Goal: Information Seeking & Learning: Learn about a topic

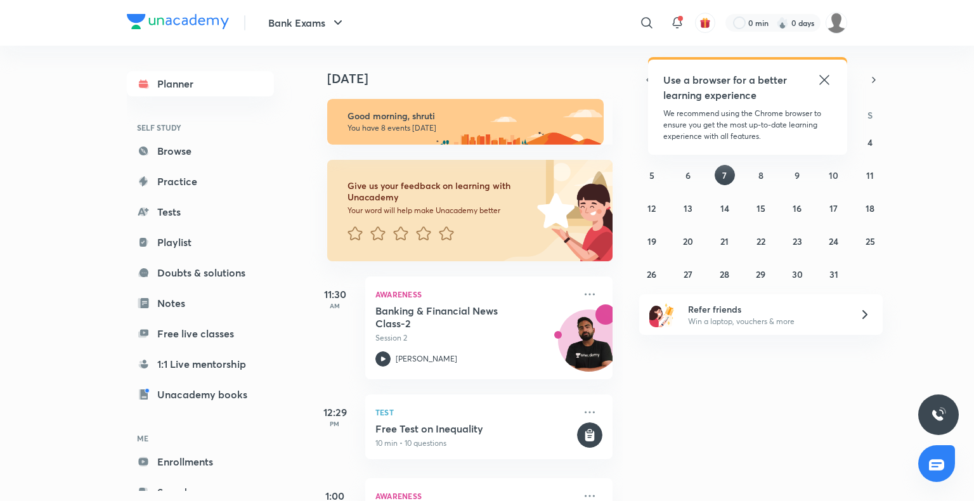
click at [821, 81] on icon at bounding box center [824, 79] width 15 height 15
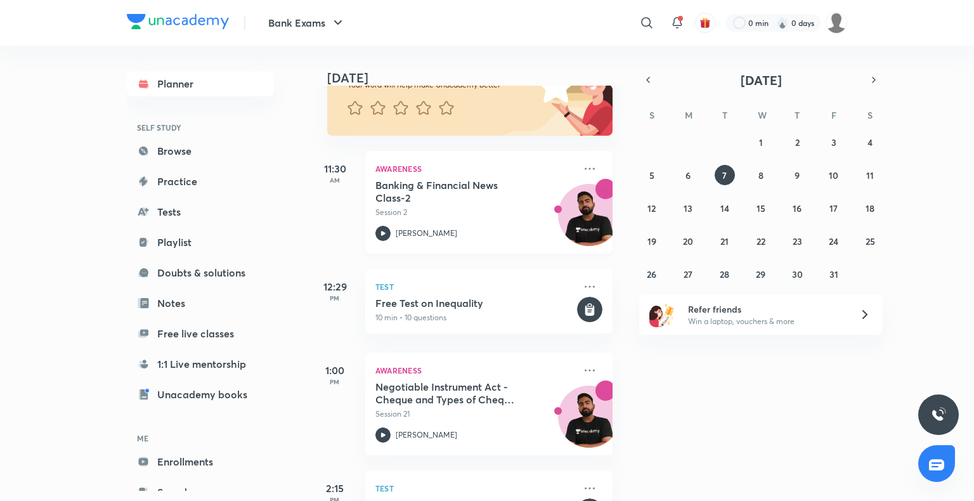
scroll to position [126, 0]
click at [799, 141] on abbr "2" at bounding box center [797, 142] width 4 height 12
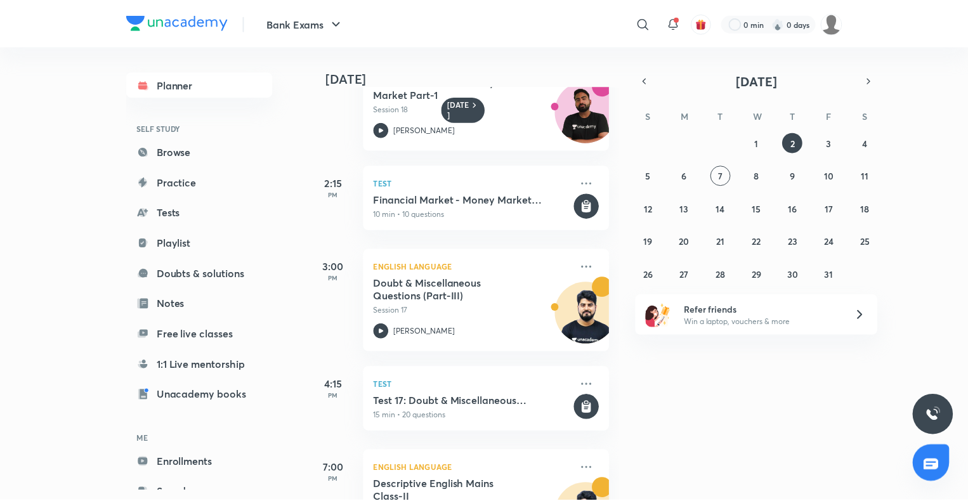
scroll to position [578, 0]
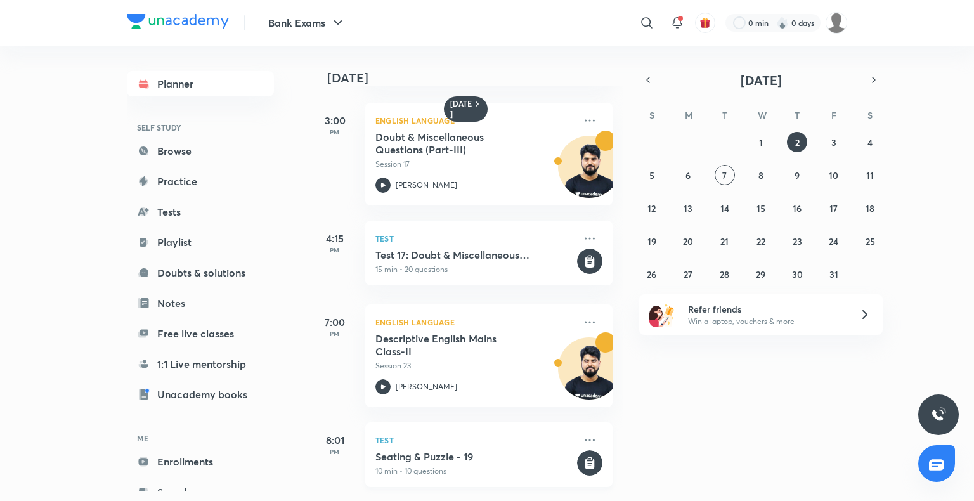
click at [421, 466] on p "10 min • 10 questions" at bounding box center [474, 471] width 199 height 11
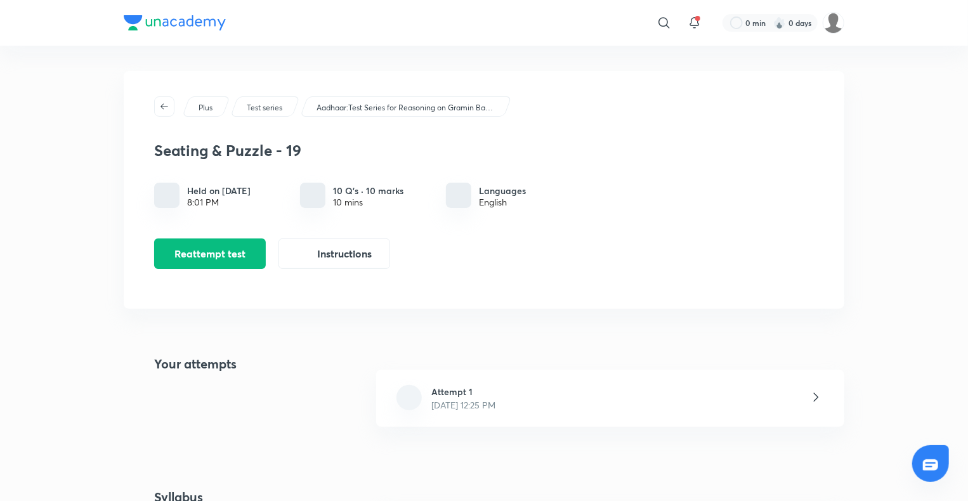
click at [577, 449] on div "Plus Test series Aadhaar:Test Series for Reasoning on Gramin Bank Exams [DATE]-…" at bounding box center [484, 333] width 721 height 525
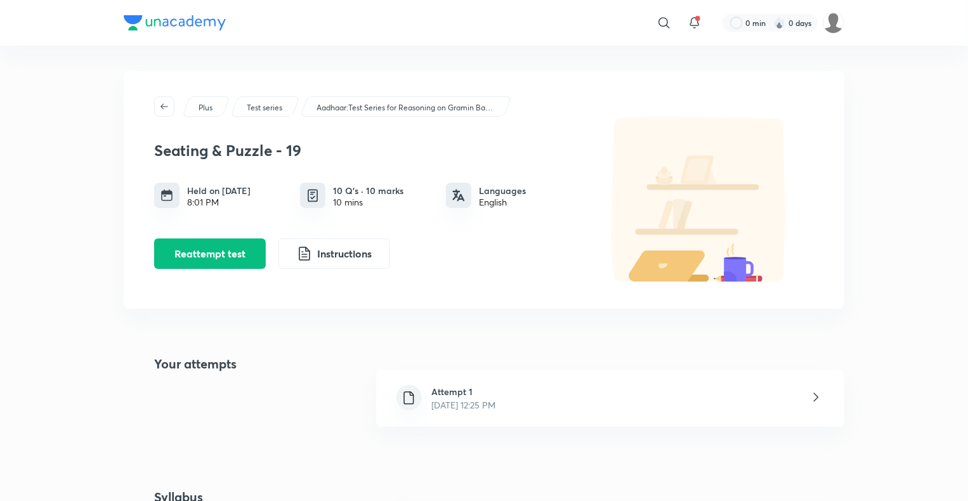
click at [502, 415] on div "Attempt 1 [DATE] 12:25 PM" at bounding box center [610, 398] width 468 height 57
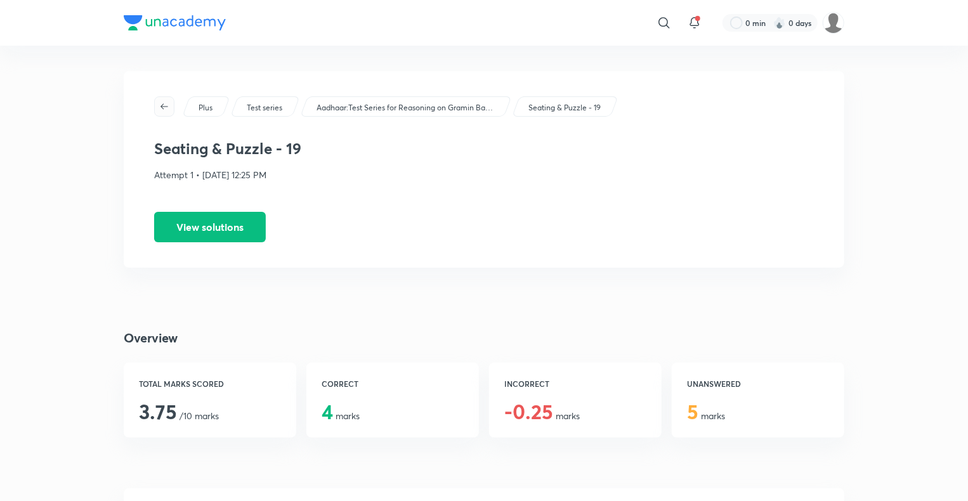
click at [166, 108] on icon "button" at bounding box center [164, 106] width 10 height 10
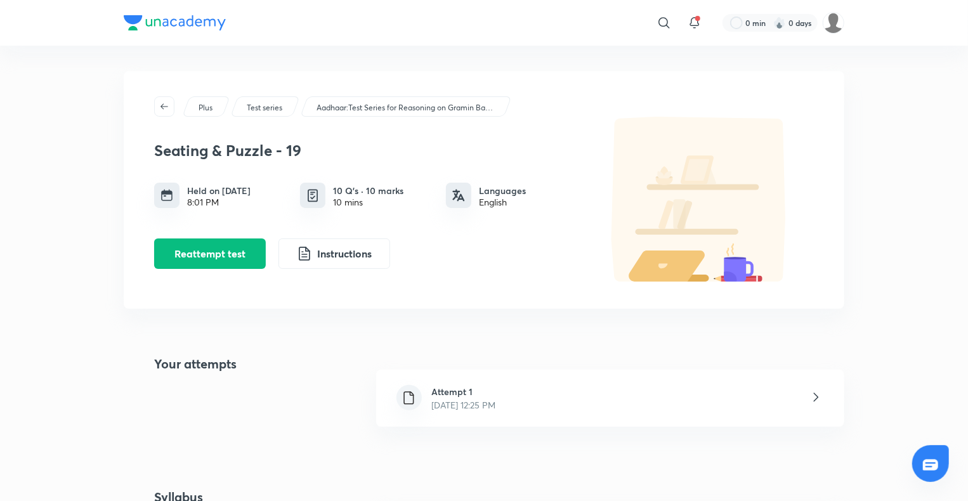
click at [166, 108] on icon "button" at bounding box center [164, 106] width 10 height 10
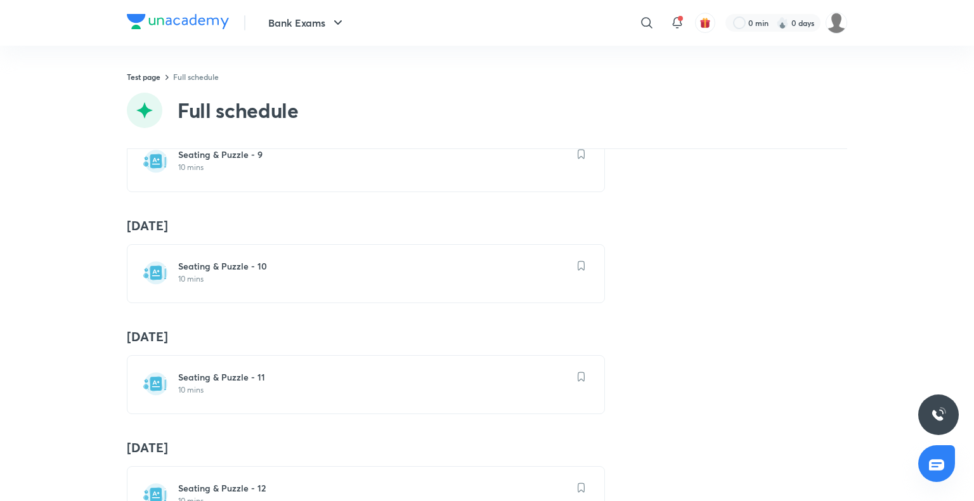
scroll to position [962, 0]
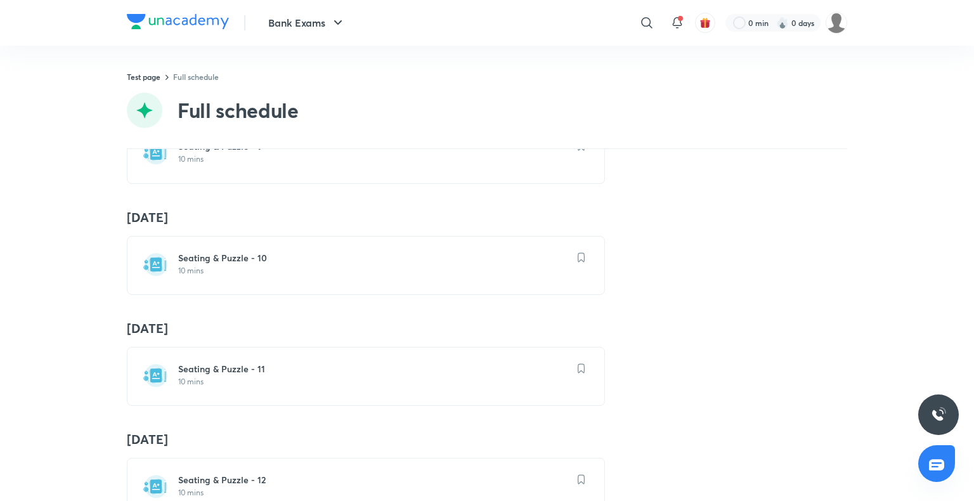
click at [228, 377] on p "10 mins" at bounding box center [373, 382] width 391 height 10
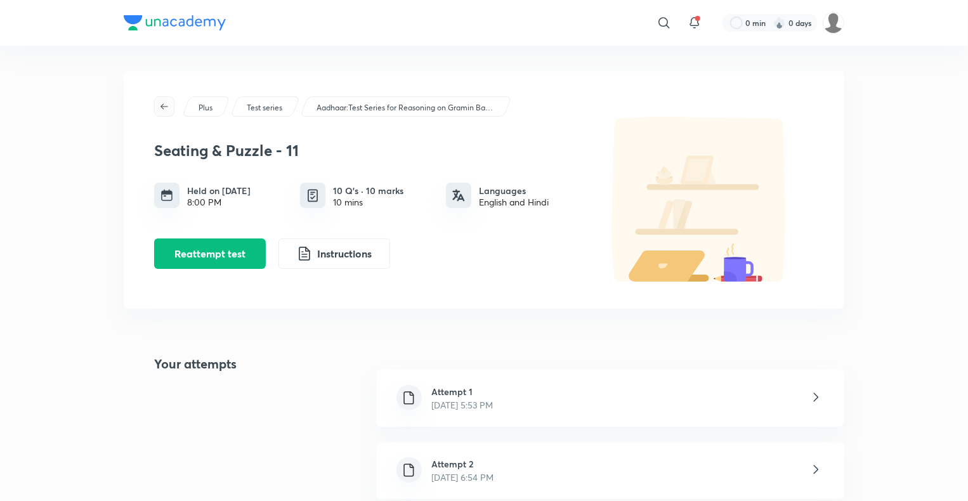
click at [167, 109] on icon "button" at bounding box center [164, 106] width 10 height 10
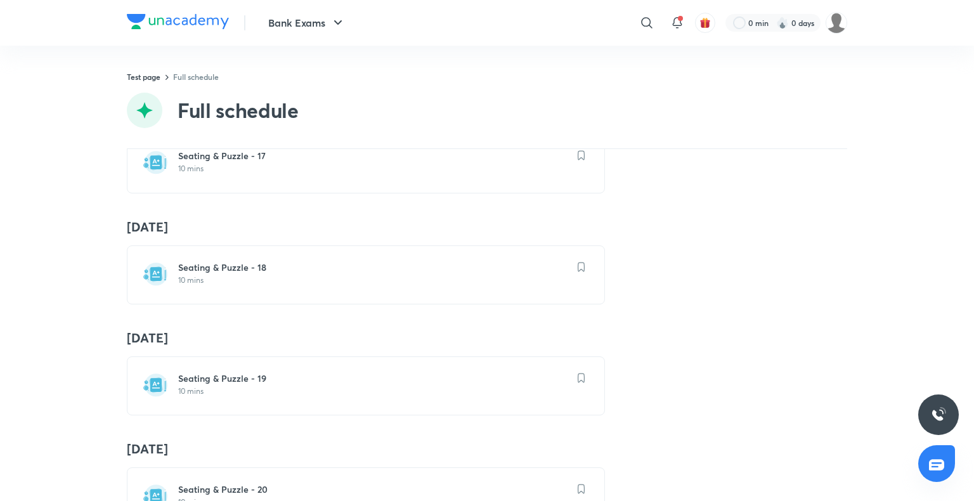
scroll to position [1986, 0]
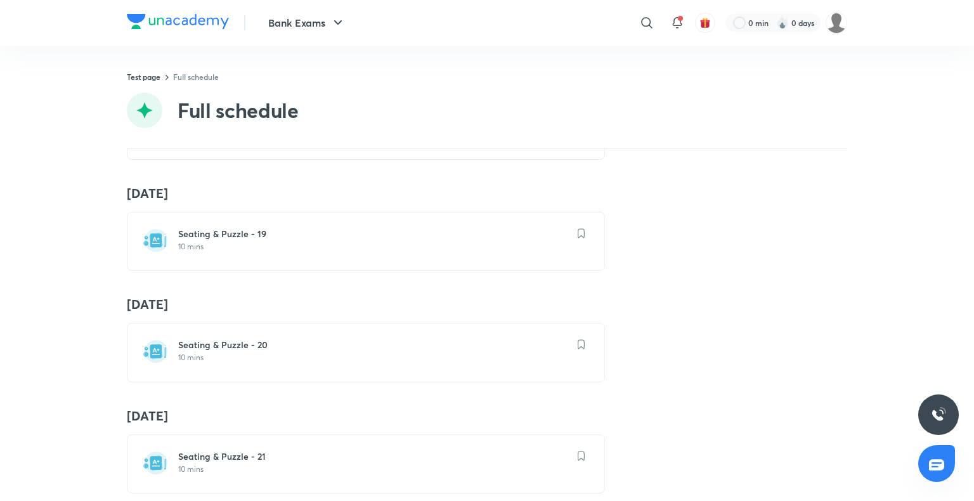
click at [203, 339] on h6 "Seating & Puzzle - 20" at bounding box center [373, 345] width 391 height 13
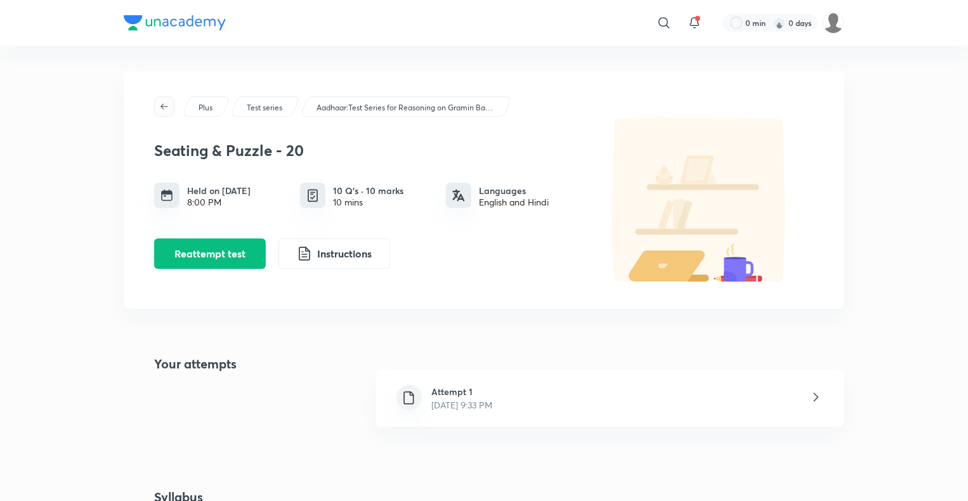
click at [162, 105] on icon "button" at bounding box center [164, 106] width 10 height 10
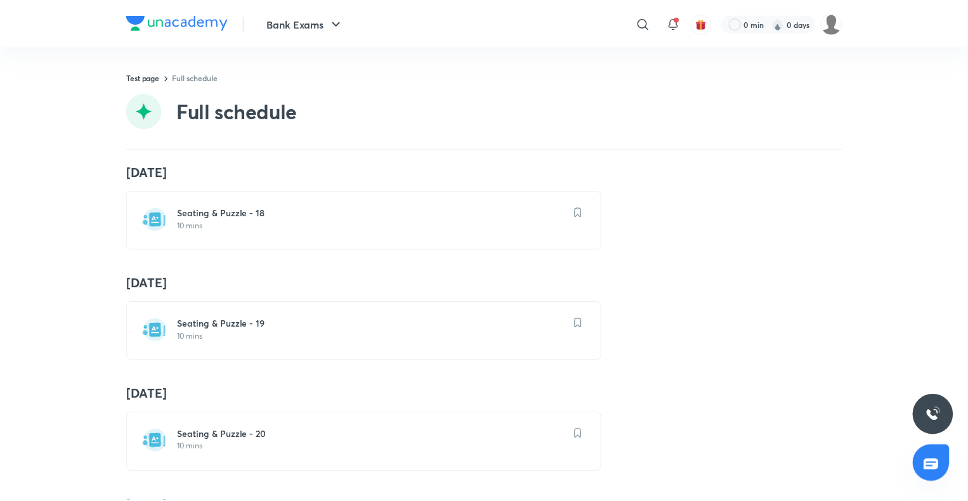
scroll to position [2005, 0]
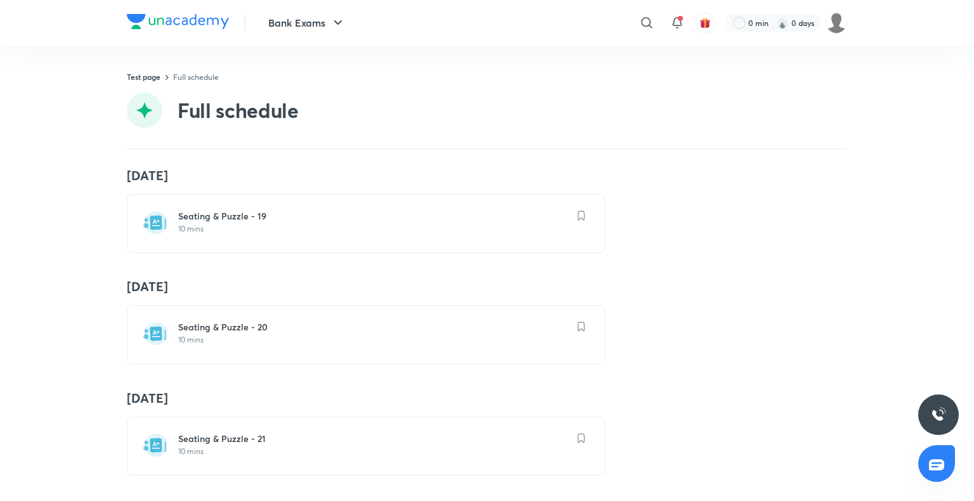
click at [231, 447] on p "10 mins" at bounding box center [373, 452] width 391 height 10
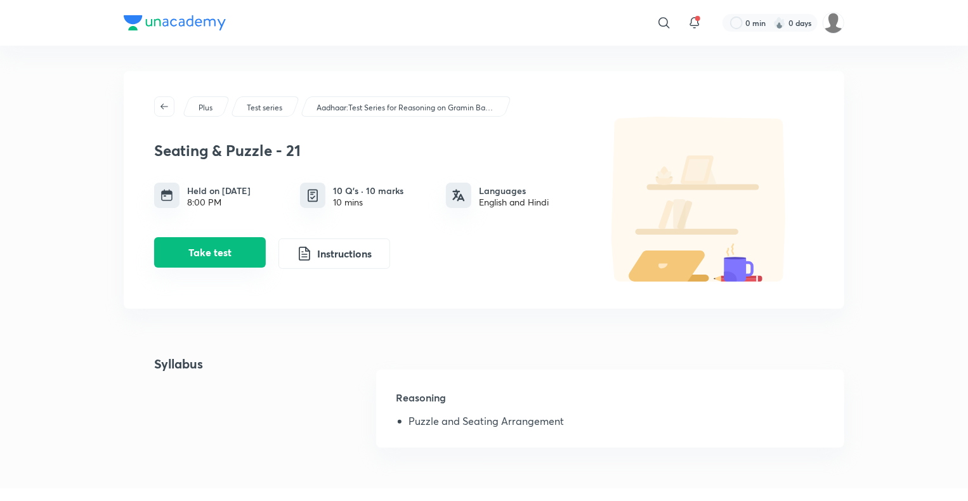
click at [198, 247] on button "Take test" at bounding box center [210, 252] width 112 height 30
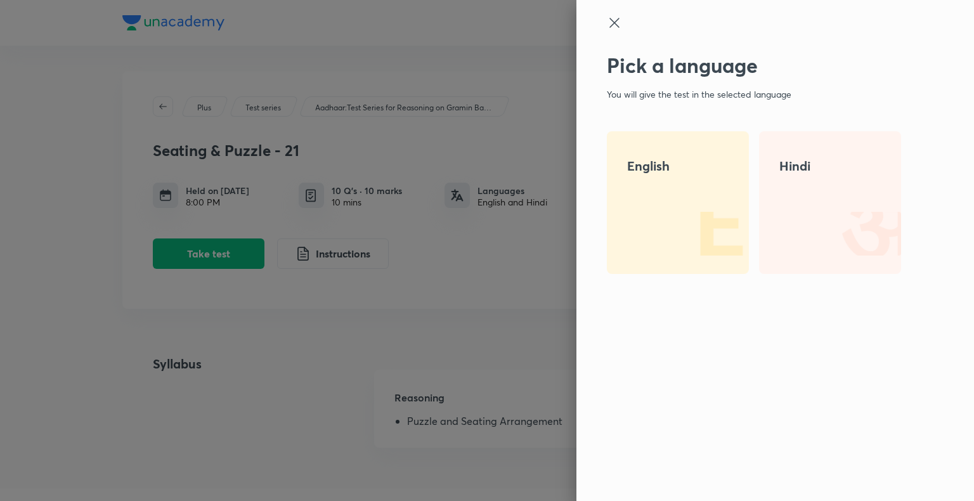
click at [689, 190] on div "English" at bounding box center [678, 202] width 142 height 143
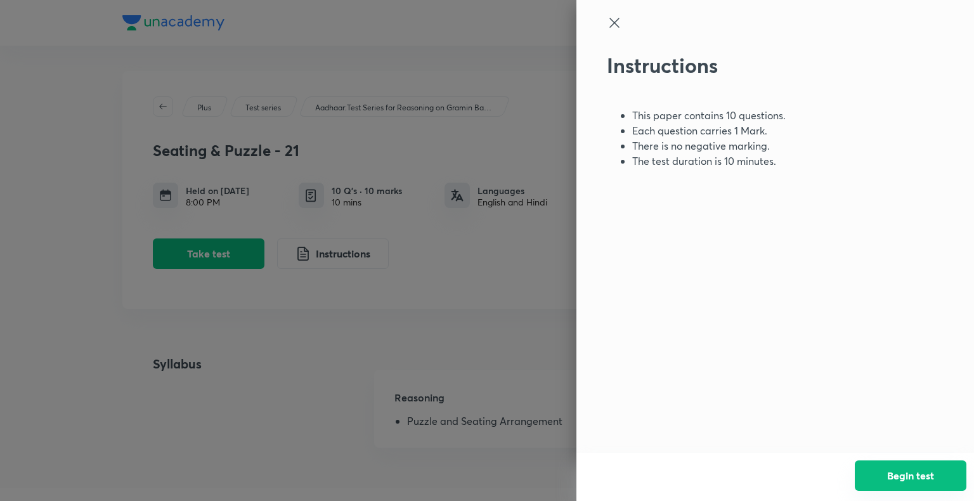
click at [934, 468] on button "Begin test" at bounding box center [911, 475] width 112 height 30
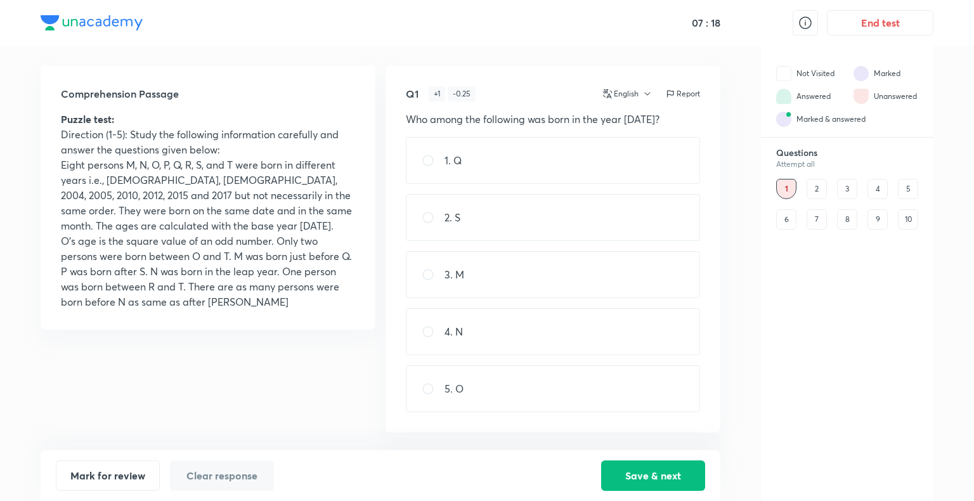
click at [639, 334] on div "4. N" at bounding box center [553, 331] width 294 height 47
radio input "true"
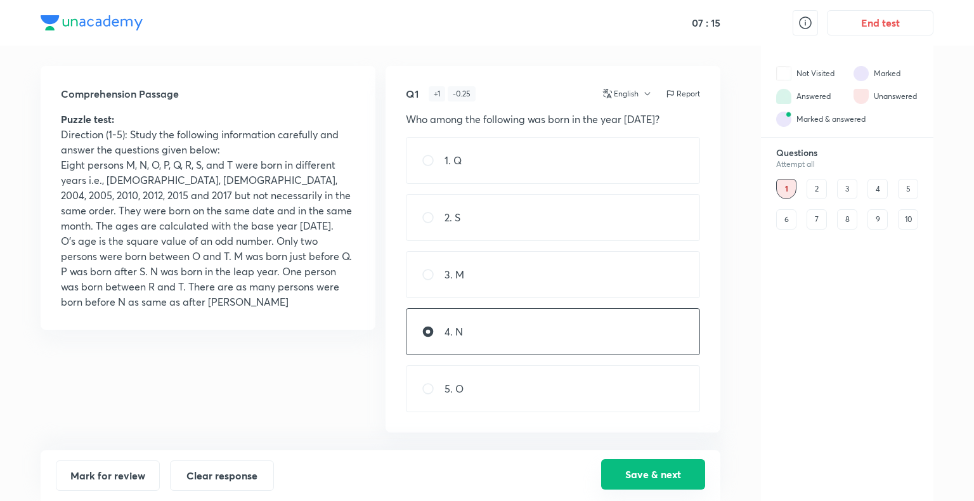
click at [657, 479] on button "Save & next" at bounding box center [653, 474] width 104 height 30
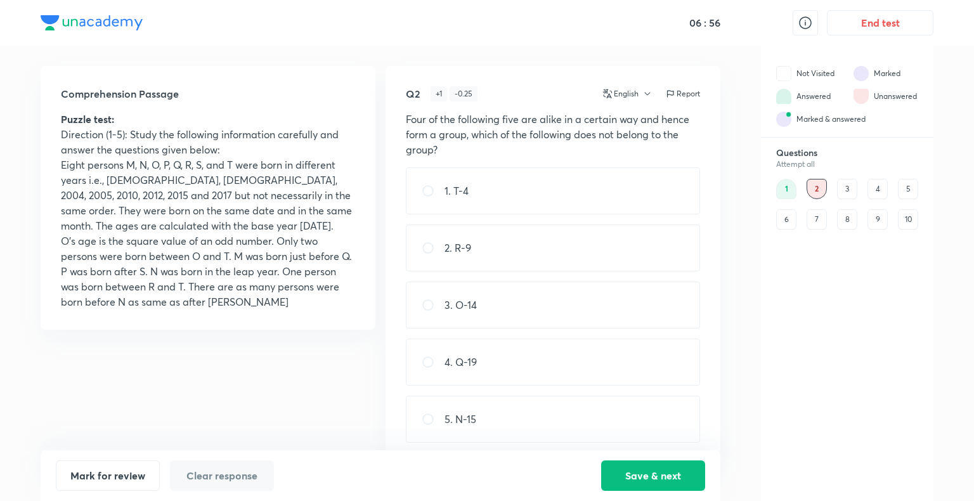
click at [528, 400] on div "5. N-15" at bounding box center [553, 419] width 294 height 47
radio input "true"
click at [655, 481] on button "Save & next" at bounding box center [653, 474] width 104 height 30
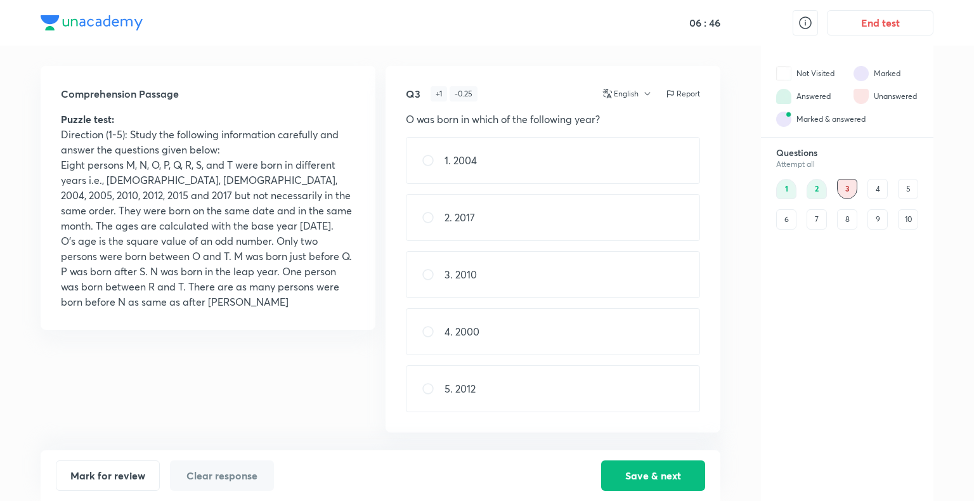
click at [468, 275] on p "3. 2010" at bounding box center [461, 274] width 32 height 15
radio input "true"
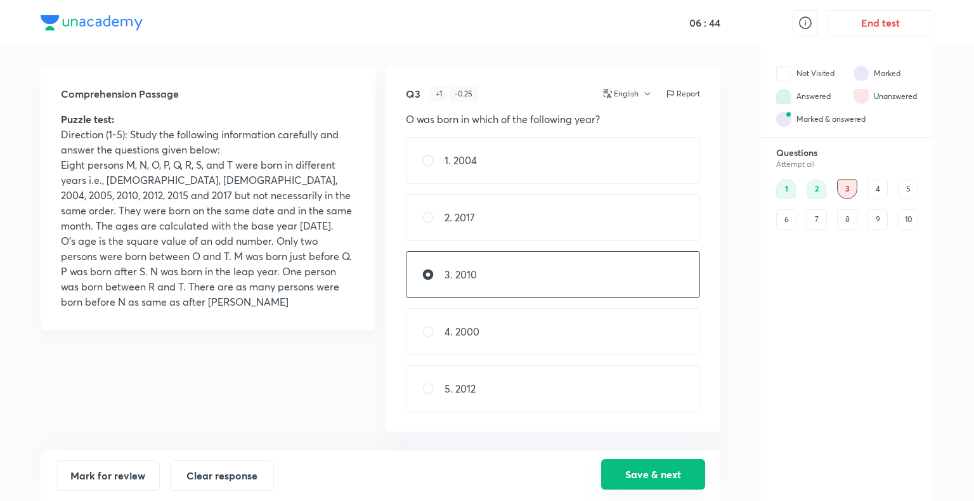
click at [663, 478] on button "Save & next" at bounding box center [653, 474] width 104 height 30
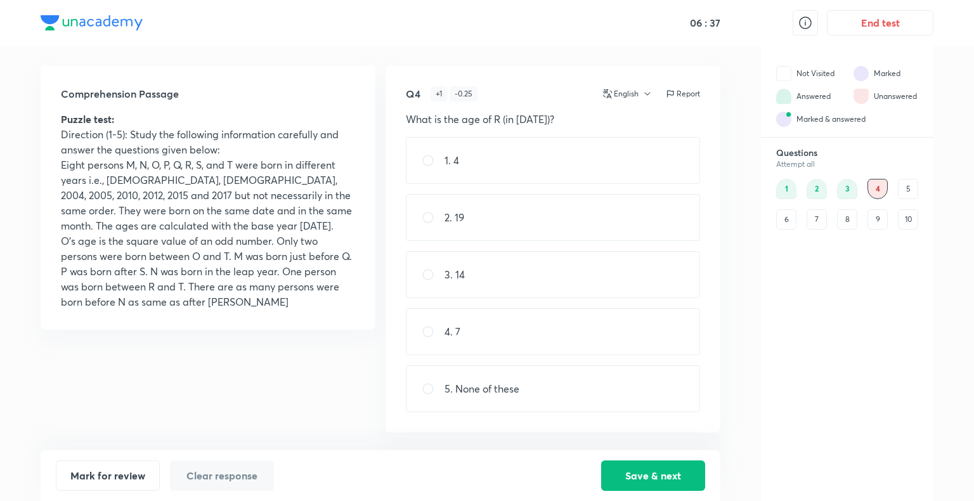
click at [467, 331] on div "4. 7" at bounding box center [553, 331] width 294 height 47
radio input "true"
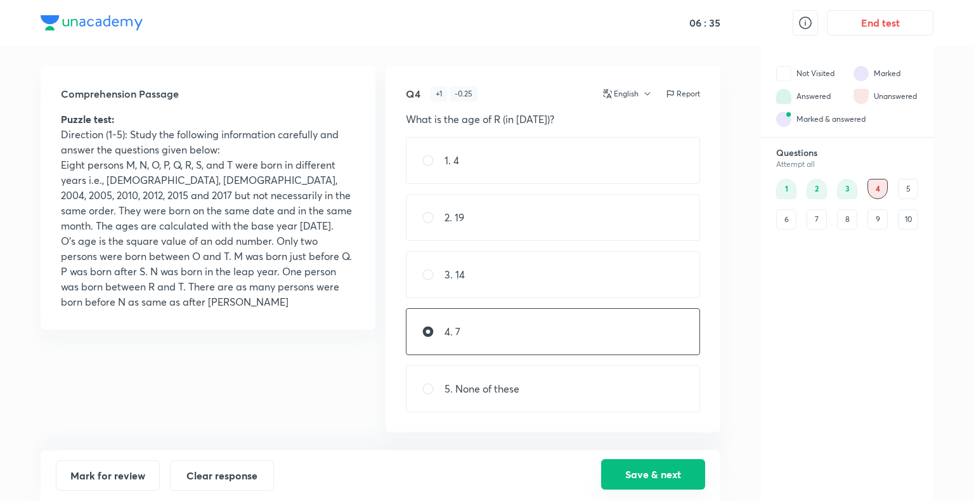
click at [658, 475] on button "Save & next" at bounding box center [653, 474] width 104 height 30
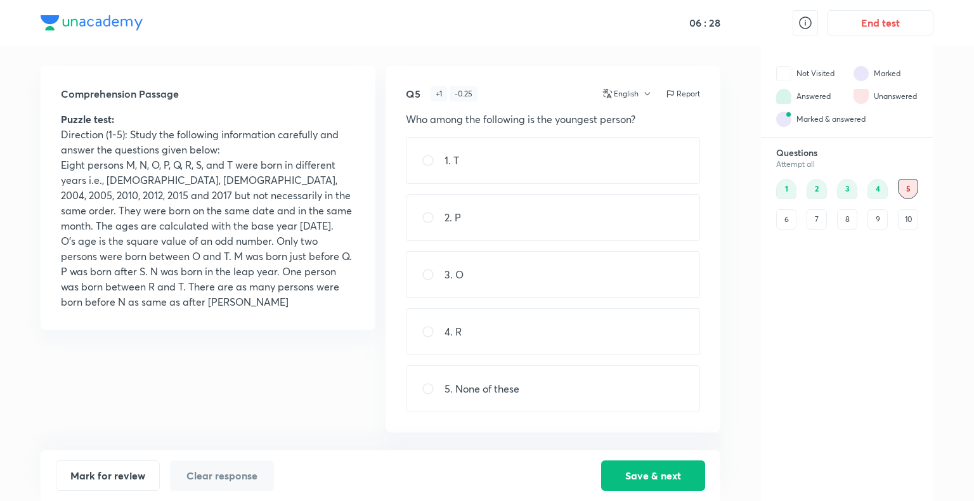
click at [619, 150] on div "1. T" at bounding box center [553, 160] width 294 height 47
radio input "true"
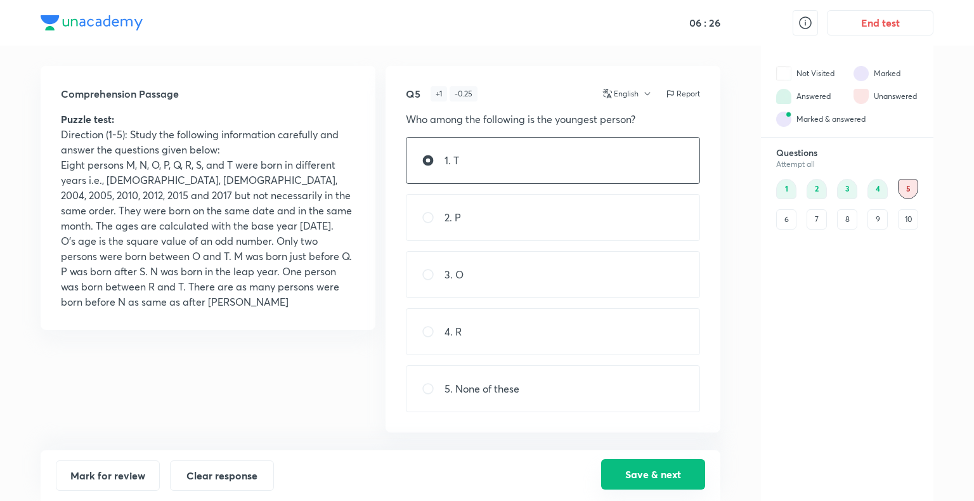
click at [672, 468] on button "Save & next" at bounding box center [653, 474] width 104 height 30
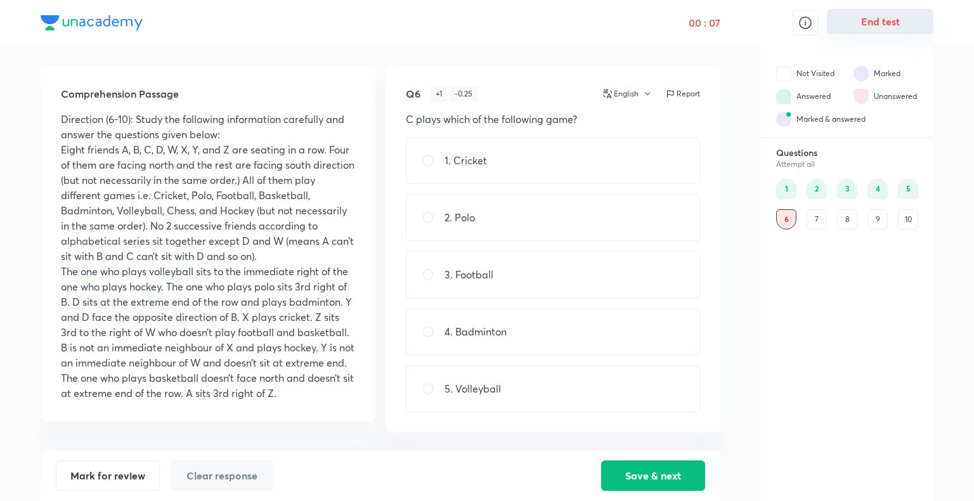
click at [857, 29] on button "End test" at bounding box center [880, 21] width 107 height 25
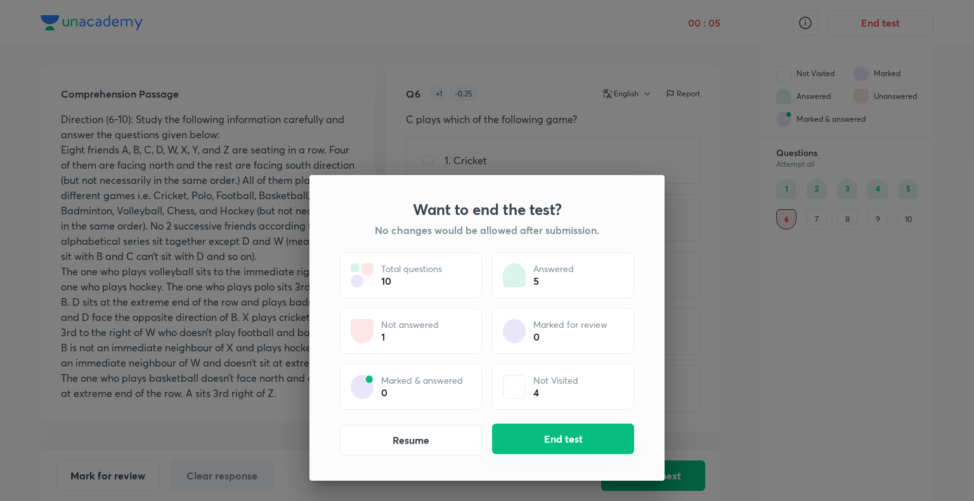
click at [548, 435] on button "End test" at bounding box center [563, 439] width 142 height 30
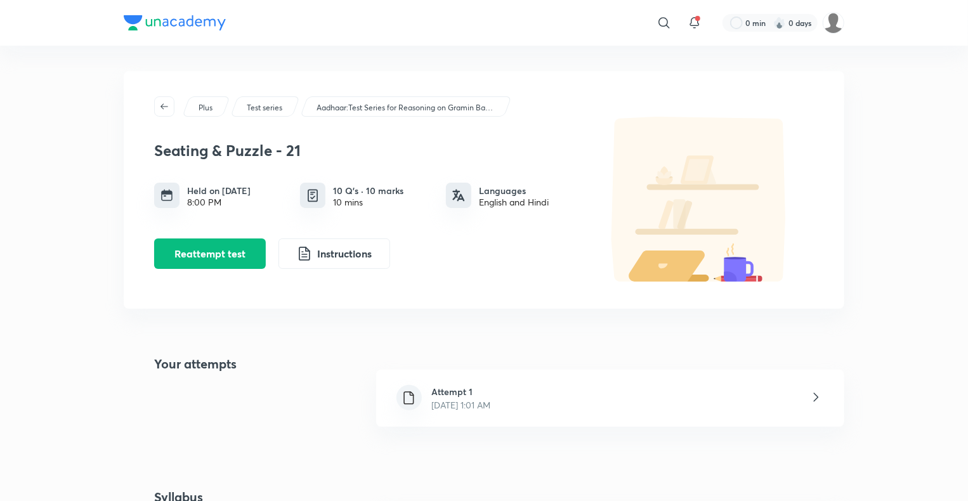
click at [537, 396] on div "Attempt 1 [DATE] 1:01 AM" at bounding box center [610, 398] width 468 height 57
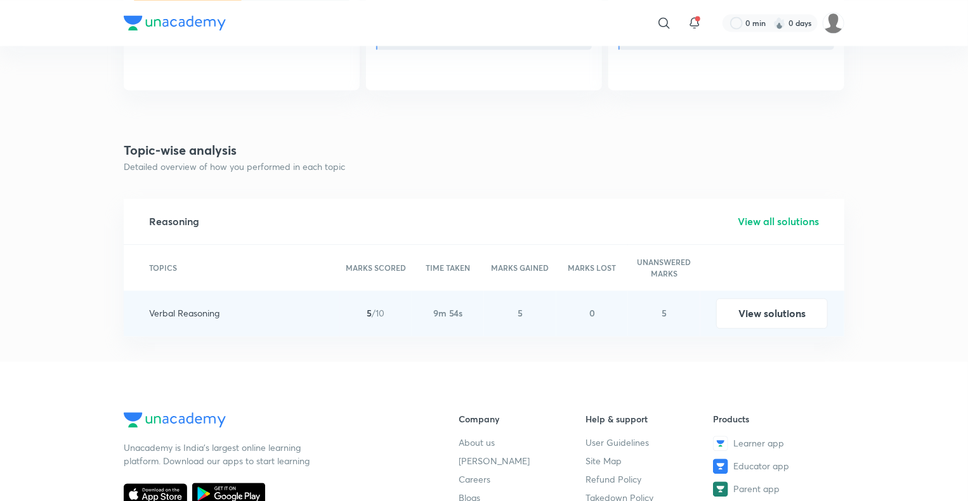
scroll to position [1359, 0]
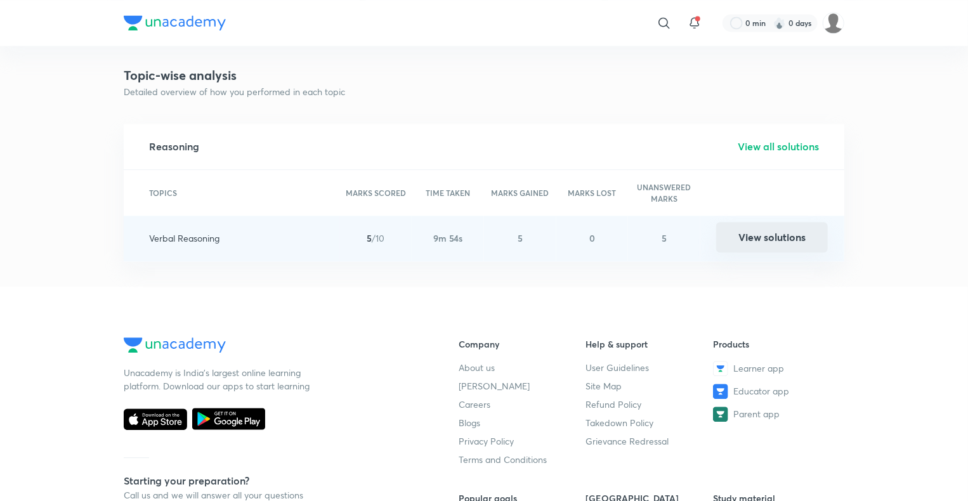
click at [786, 246] on button "View solutions" at bounding box center [772, 237] width 112 height 30
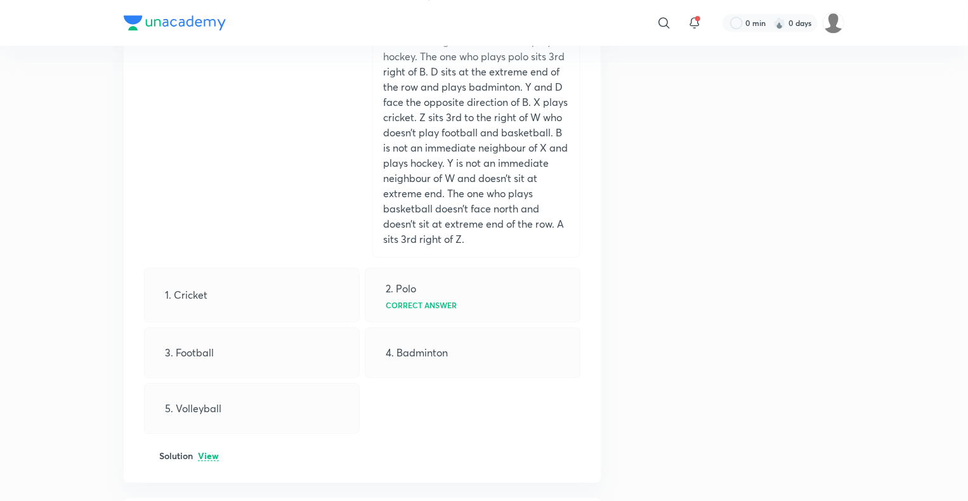
scroll to position [4191, 0]
click at [211, 452] on p "View" at bounding box center [208, 457] width 21 height 10
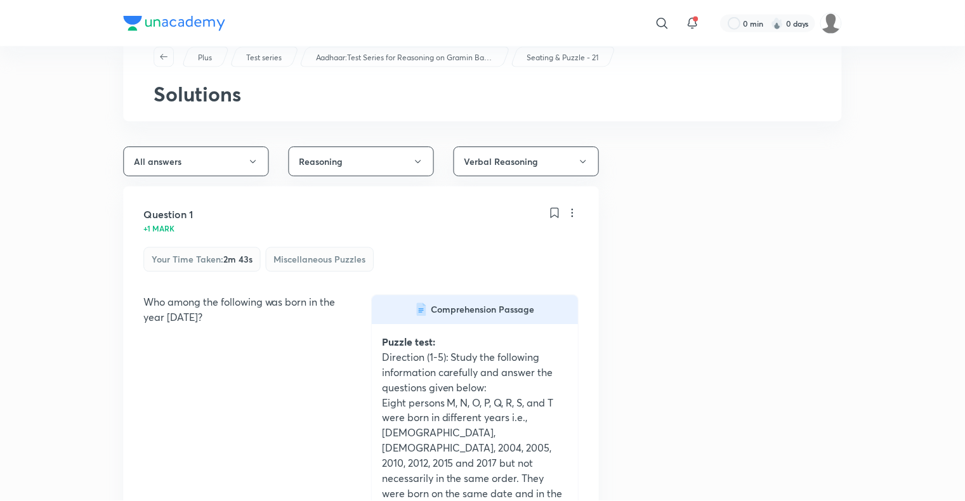
scroll to position [0, 0]
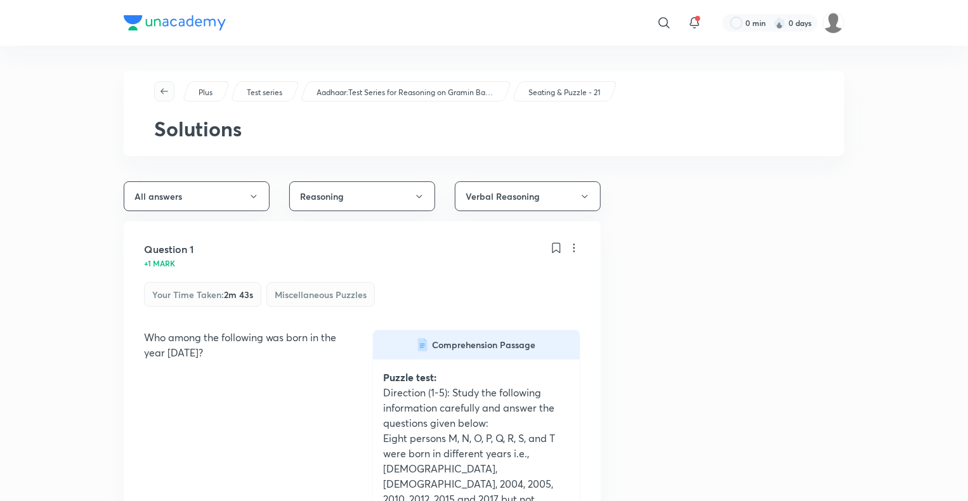
click at [158, 89] on span "button" at bounding box center [164, 91] width 19 height 10
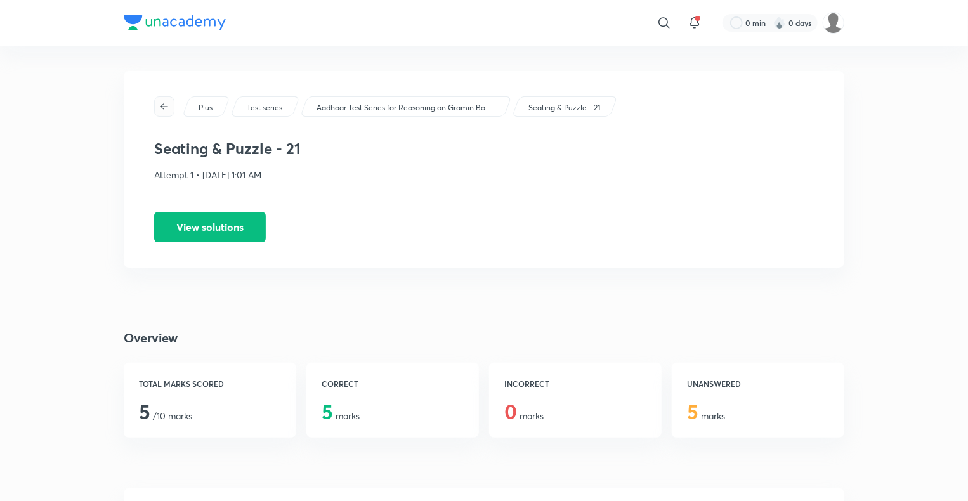
click at [162, 103] on icon "button" at bounding box center [164, 106] width 10 height 10
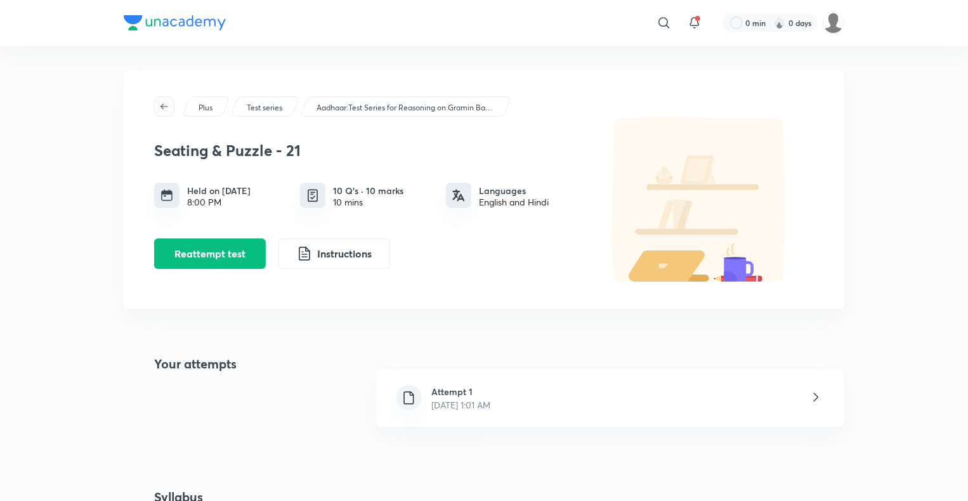
click at [162, 104] on icon "button" at bounding box center [164, 106] width 10 height 10
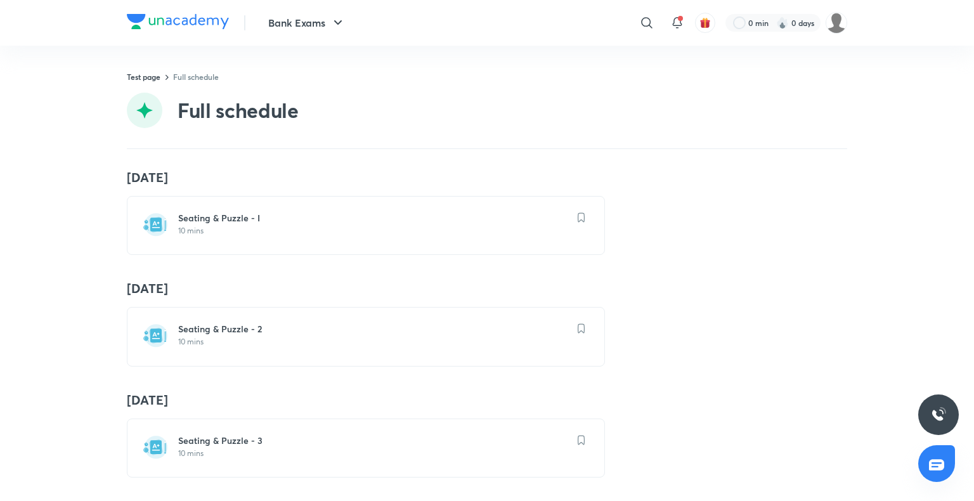
click at [228, 219] on h6 "Seating & Puzzle - I" at bounding box center [373, 218] width 391 height 13
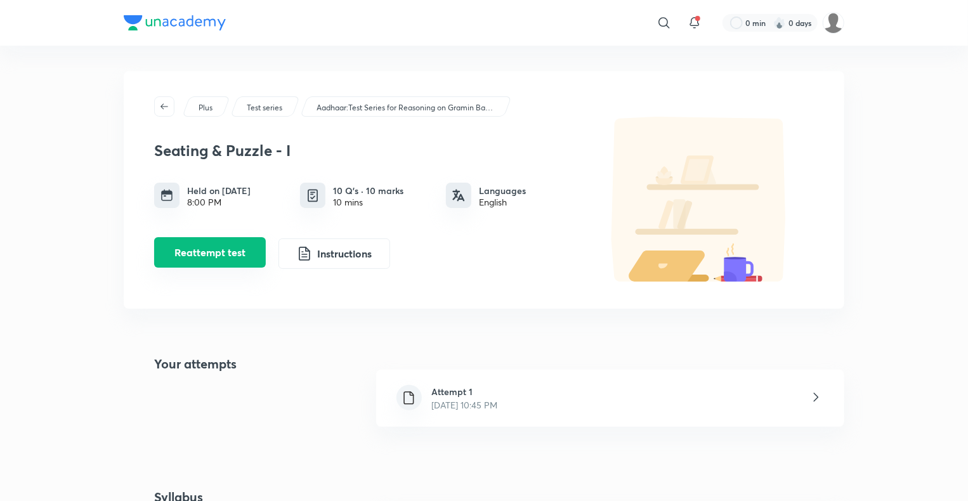
click at [214, 252] on button "Reattempt test" at bounding box center [210, 252] width 112 height 30
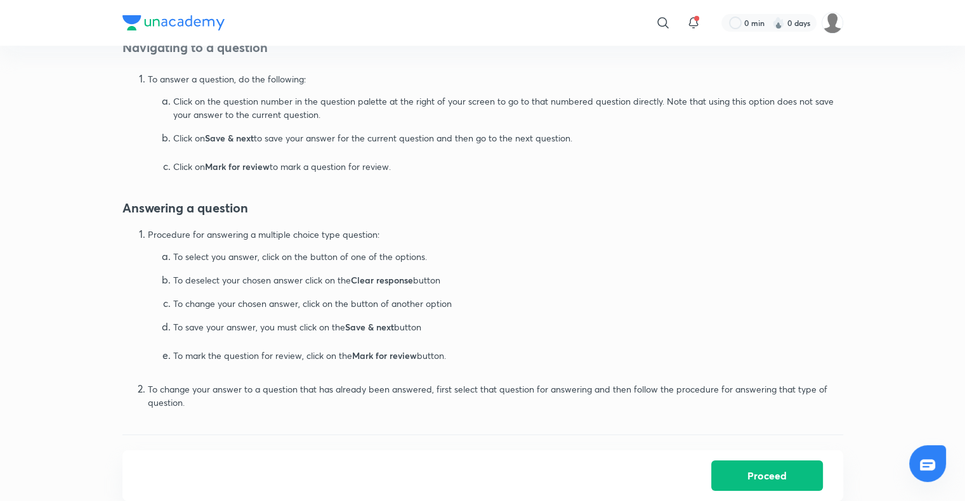
scroll to position [565, 0]
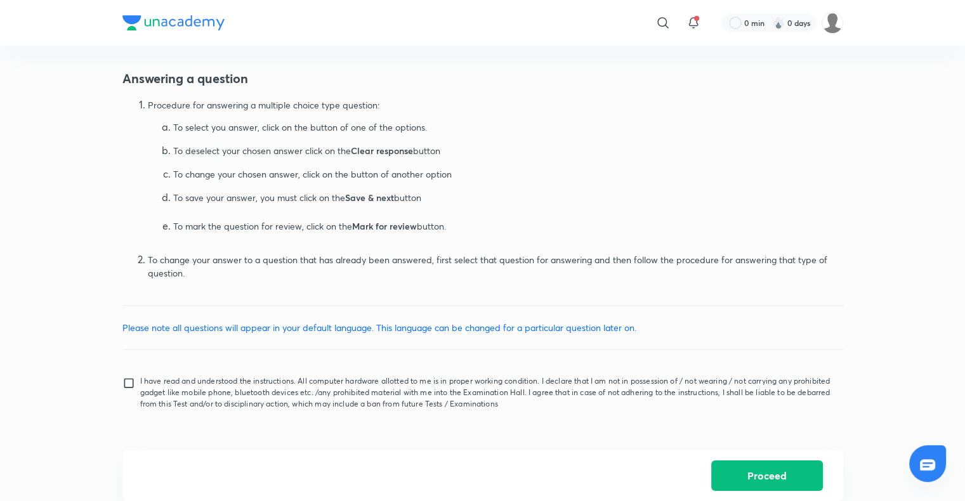
click at [127, 381] on input "I have read and understood the instructions. All computer hardware allotted to …" at bounding box center [131, 393] width 18 height 32
checkbox input "true"
click at [731, 475] on button "Proceed" at bounding box center [767, 474] width 112 height 30
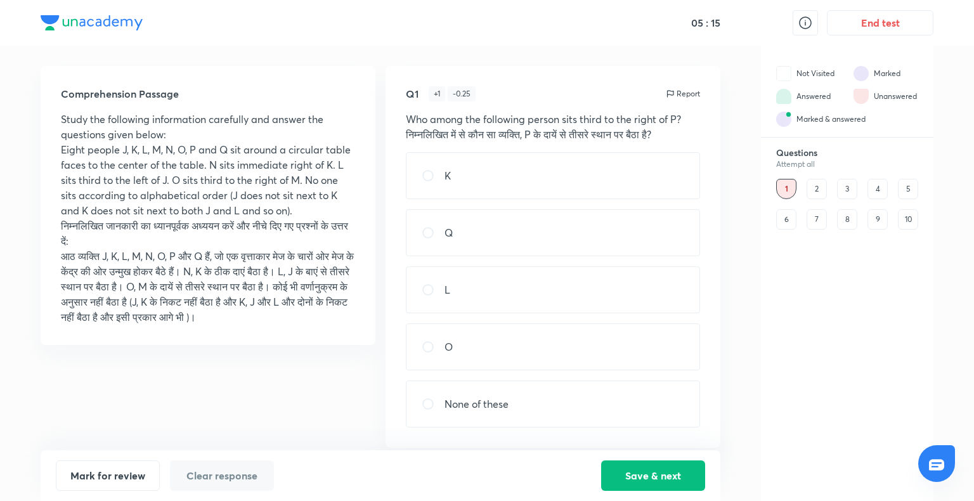
click at [637, 219] on div "Q" at bounding box center [553, 232] width 294 height 47
radio input "true"
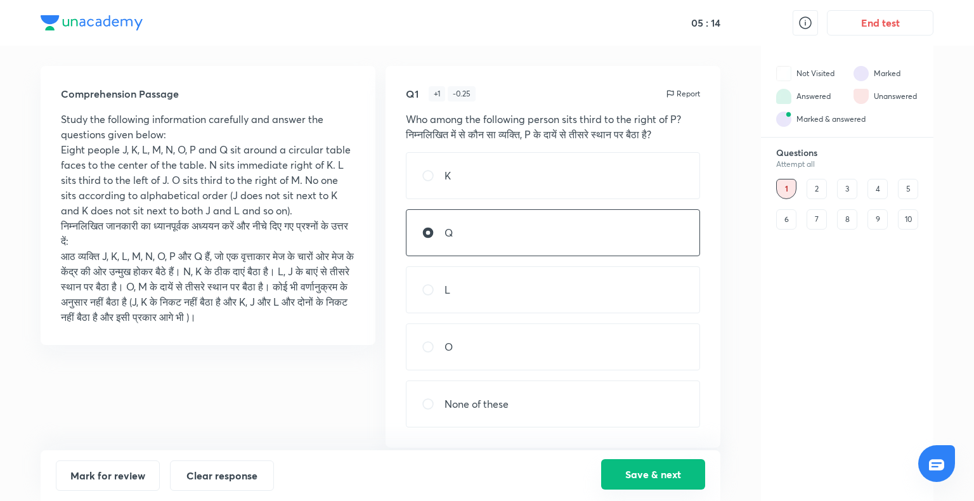
click at [668, 466] on button "Save & next" at bounding box center [653, 474] width 104 height 30
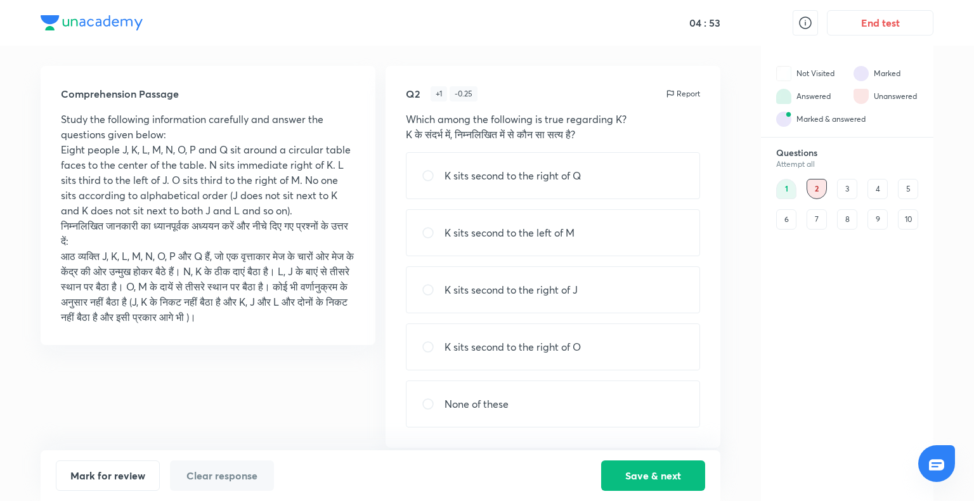
click at [530, 174] on p "K sits second to the right of Q" at bounding box center [513, 175] width 136 height 15
radio input "true"
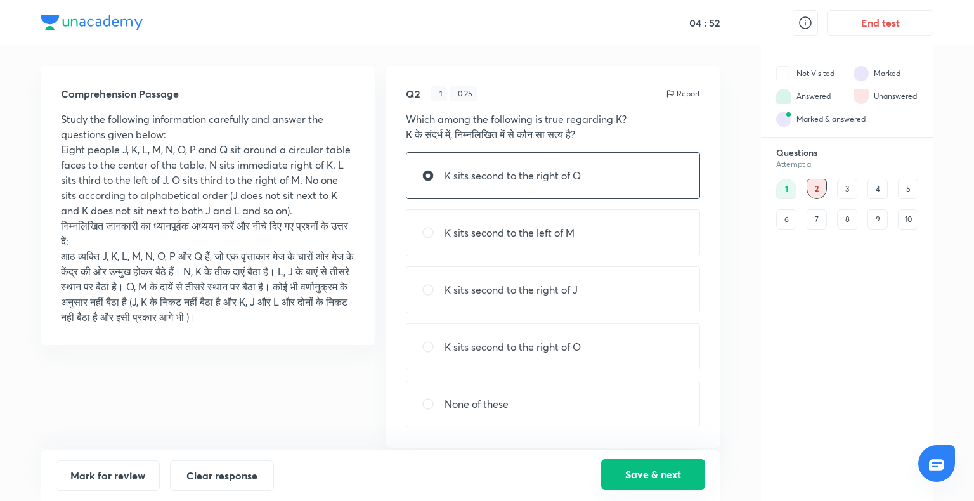
click at [655, 469] on button "Save & next" at bounding box center [653, 474] width 104 height 30
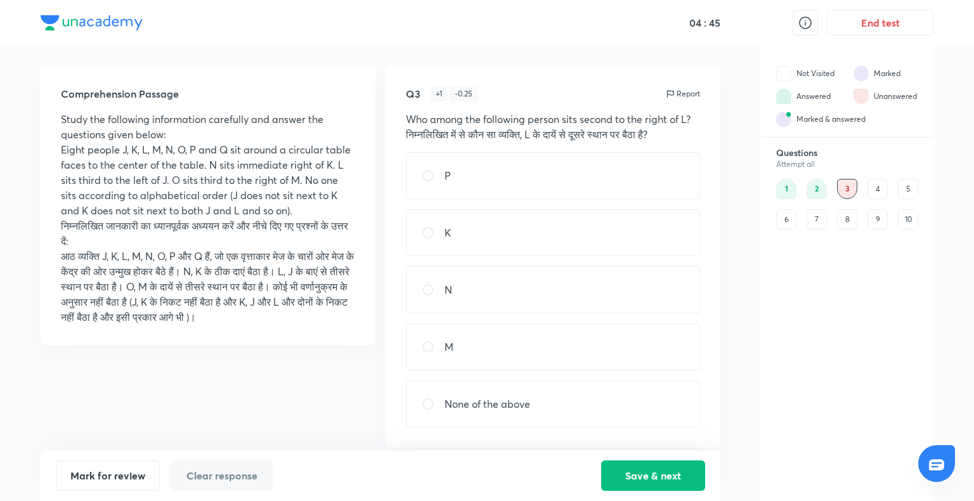
click at [514, 348] on div "M" at bounding box center [553, 346] width 294 height 47
radio input "true"
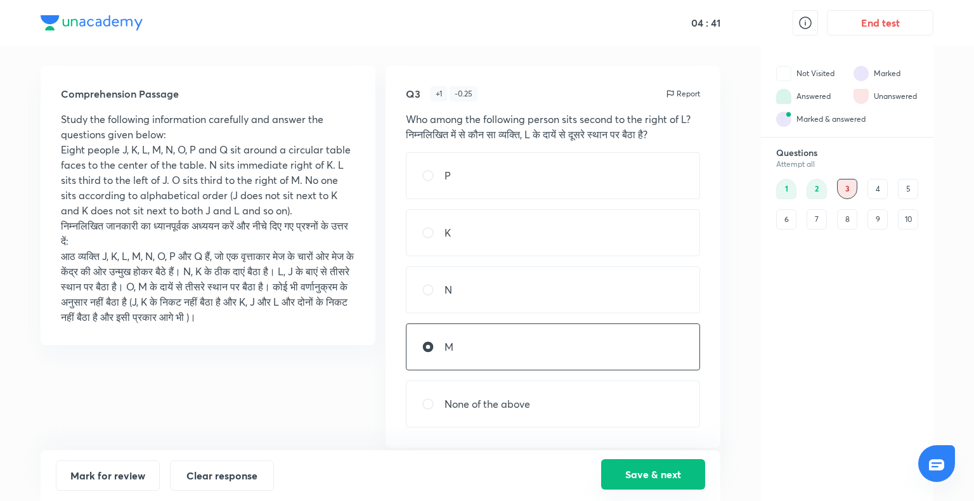
click at [655, 473] on button "Save & next" at bounding box center [653, 474] width 104 height 30
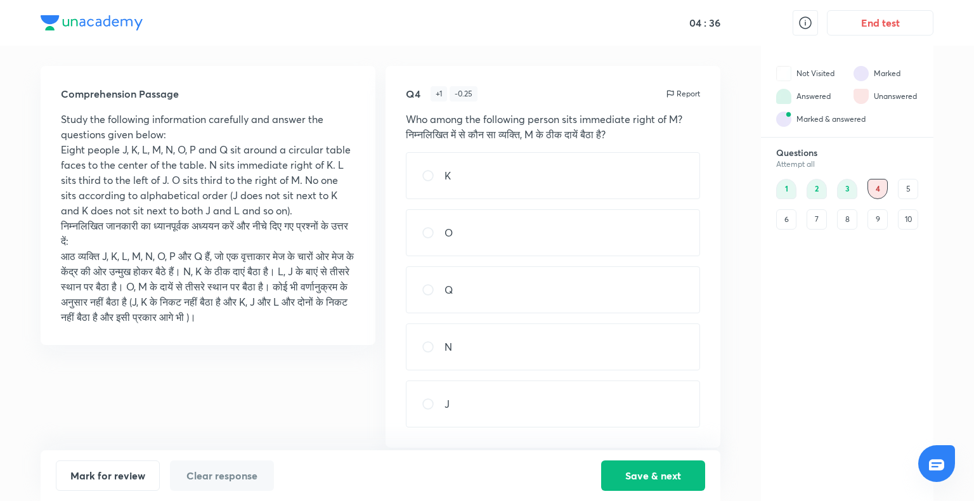
click at [533, 389] on div "J" at bounding box center [553, 404] width 294 height 47
radio input "true"
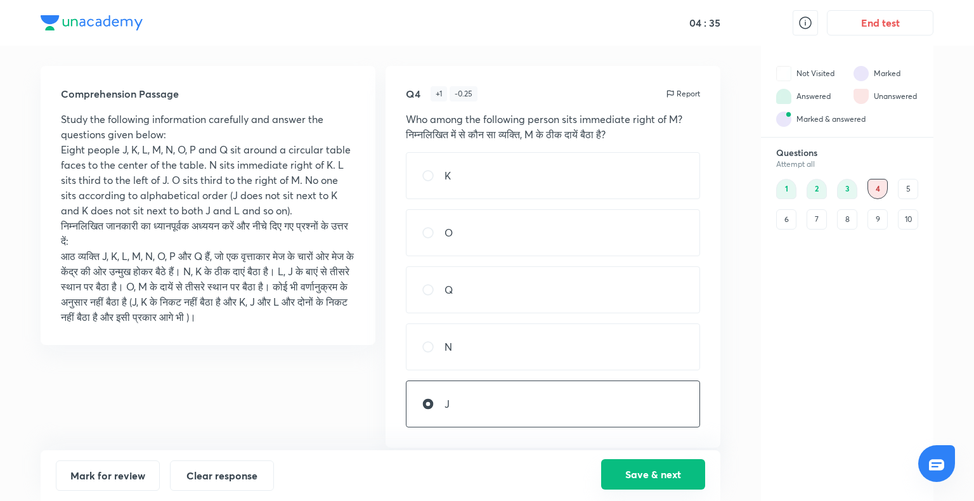
click at [626, 471] on button "Save & next" at bounding box center [653, 474] width 104 height 30
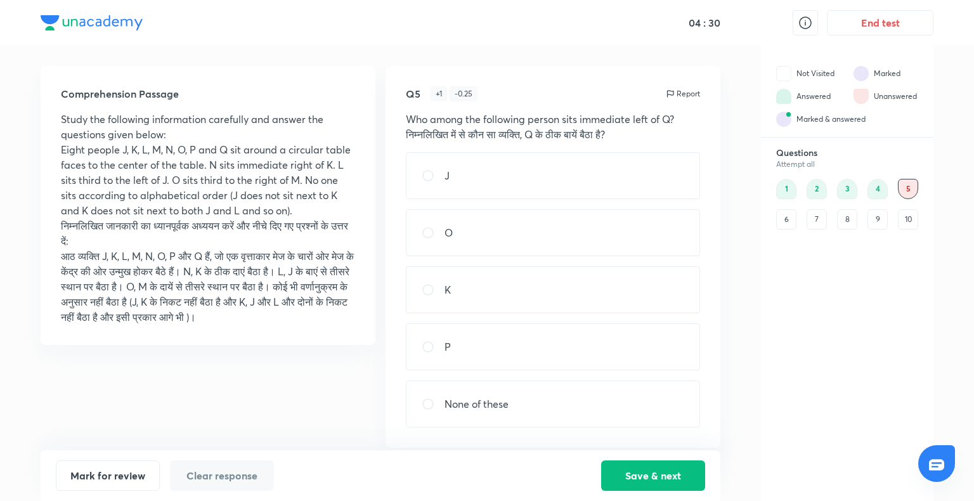
click at [471, 171] on div "J" at bounding box center [553, 175] width 294 height 47
radio input "true"
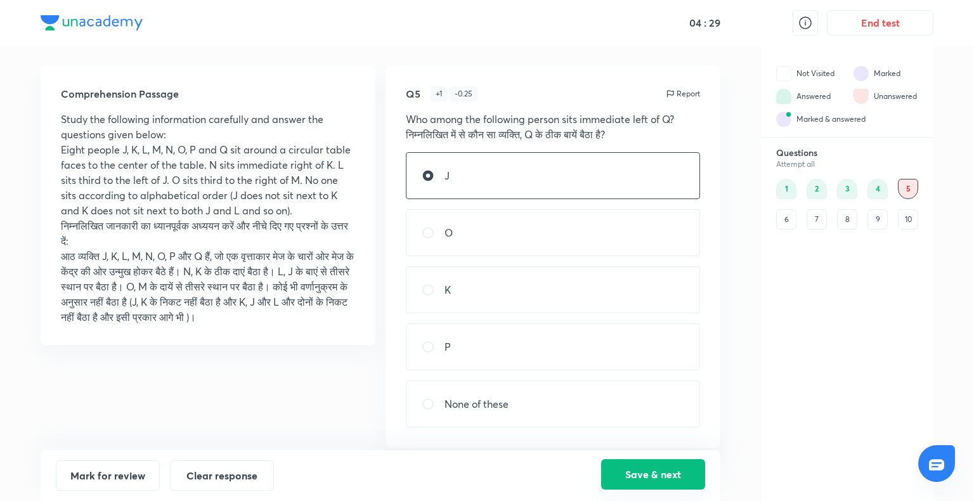
click at [651, 466] on button "Save & next" at bounding box center [653, 474] width 104 height 30
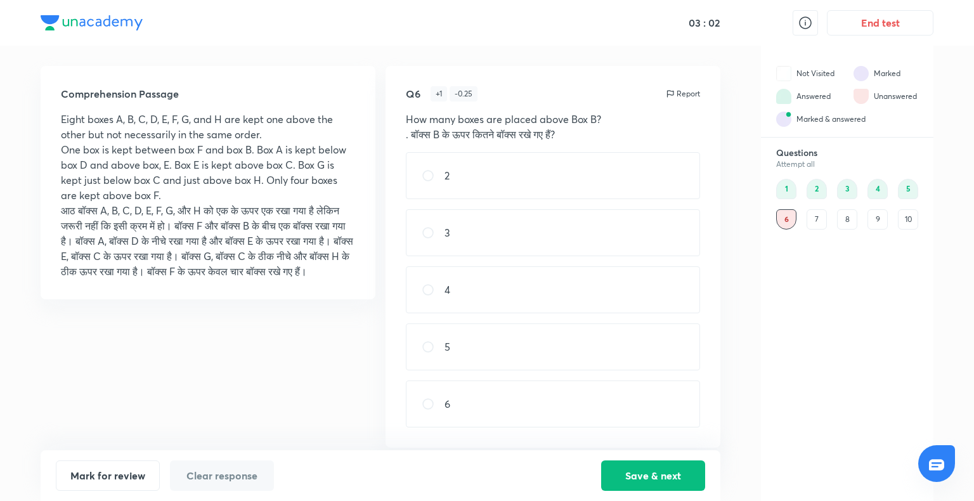
click at [584, 176] on div "2" at bounding box center [553, 175] width 294 height 47
radio input "true"
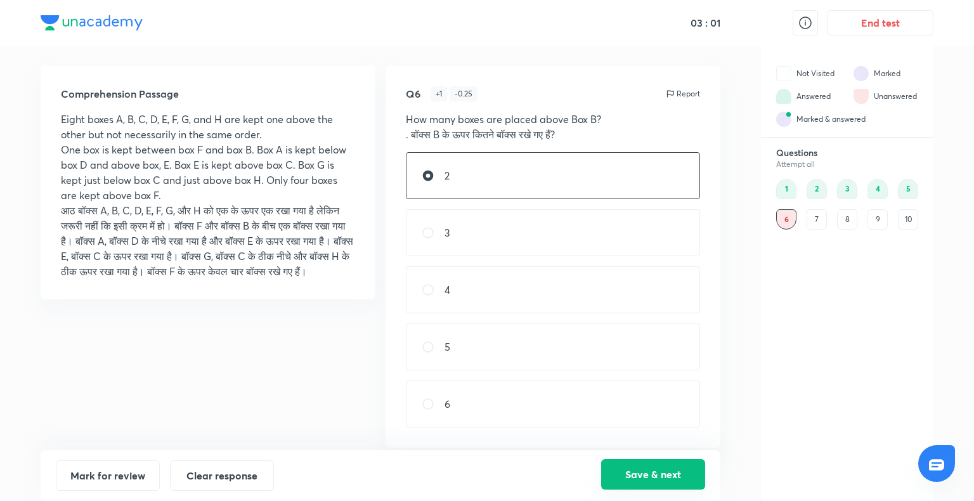
click at [660, 473] on button "Save & next" at bounding box center [653, 474] width 104 height 30
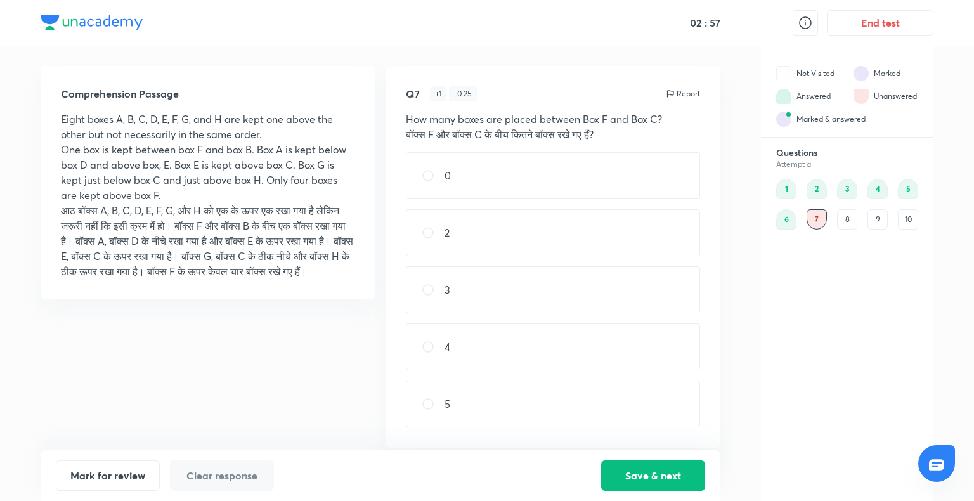
click at [473, 157] on div "0" at bounding box center [553, 175] width 294 height 47
radio input "true"
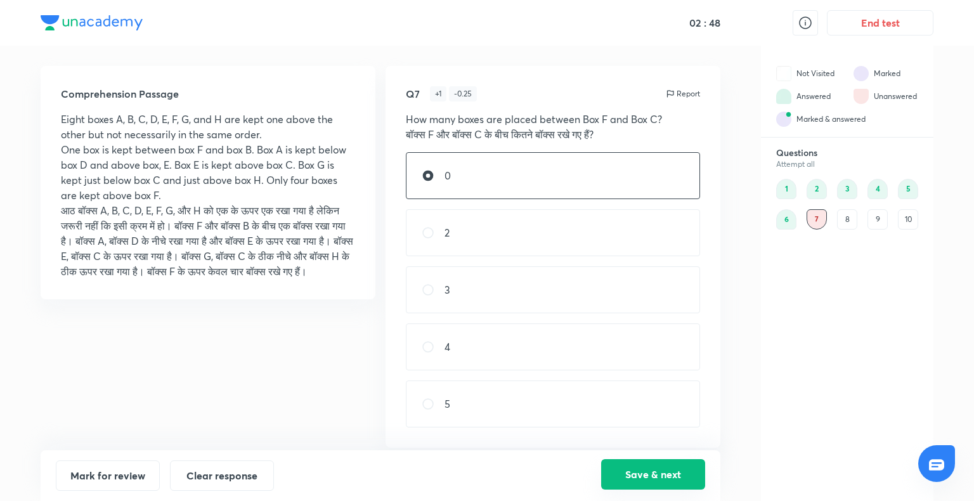
click at [681, 464] on button "Save & next" at bounding box center [653, 474] width 104 height 30
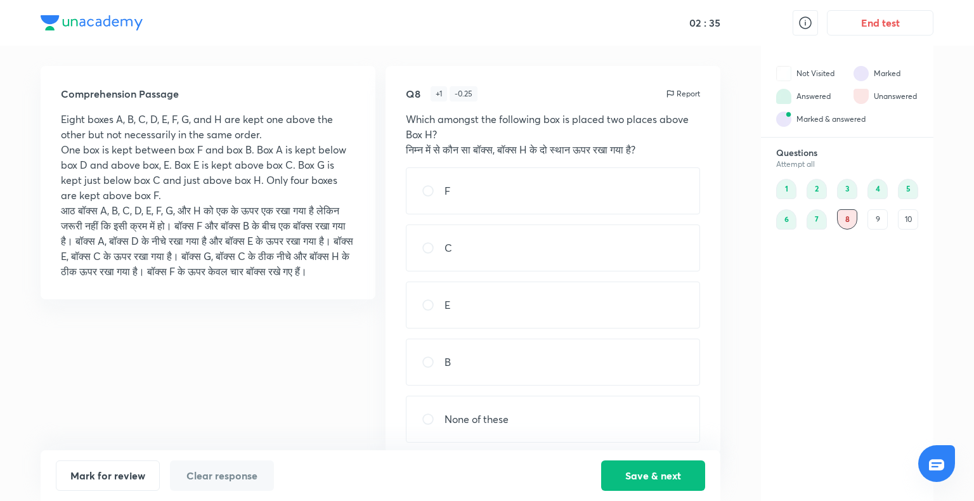
click at [540, 256] on div "C" at bounding box center [553, 248] width 294 height 47
radio input "true"
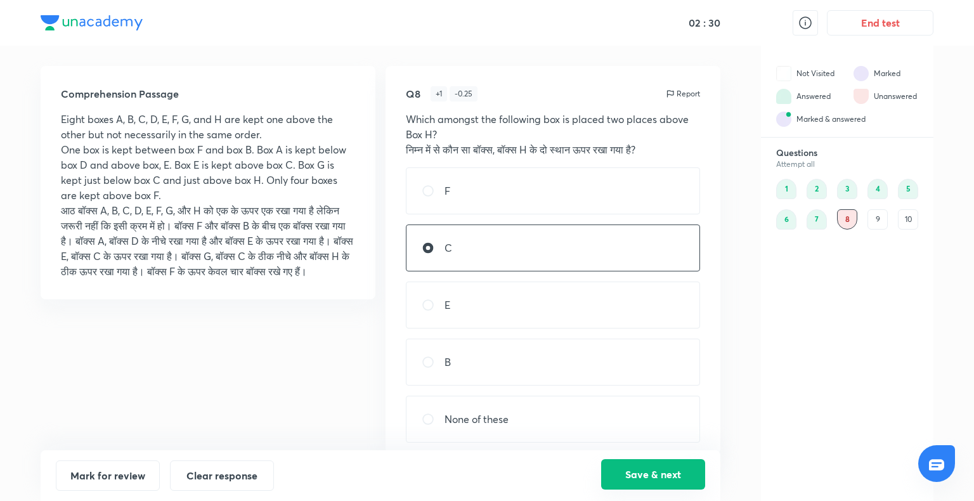
click at [651, 466] on button "Save & next" at bounding box center [653, 474] width 104 height 30
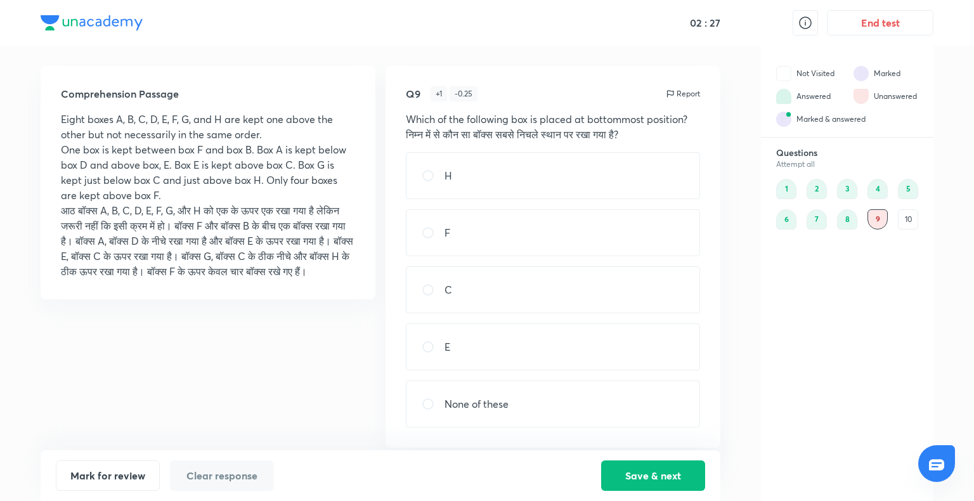
click at [553, 186] on div "H" at bounding box center [553, 175] width 294 height 47
radio input "true"
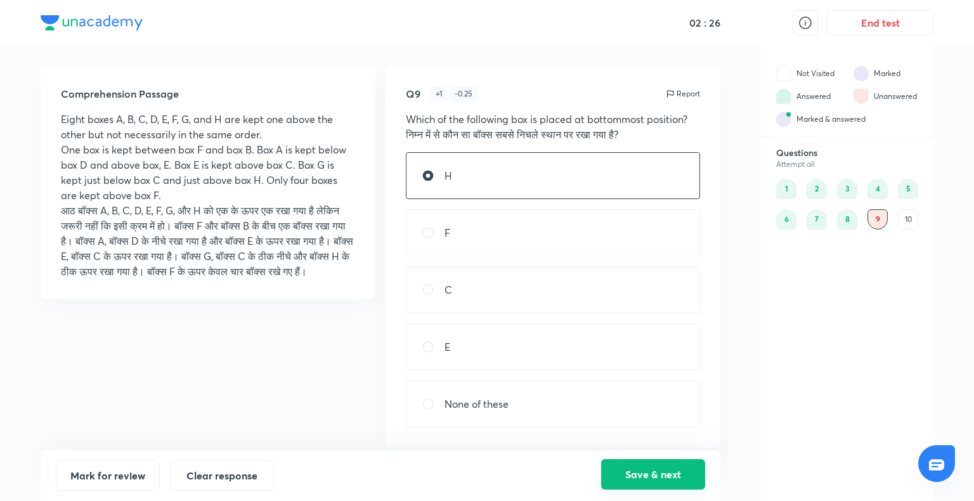
click at [658, 487] on button "Save & next" at bounding box center [653, 474] width 104 height 30
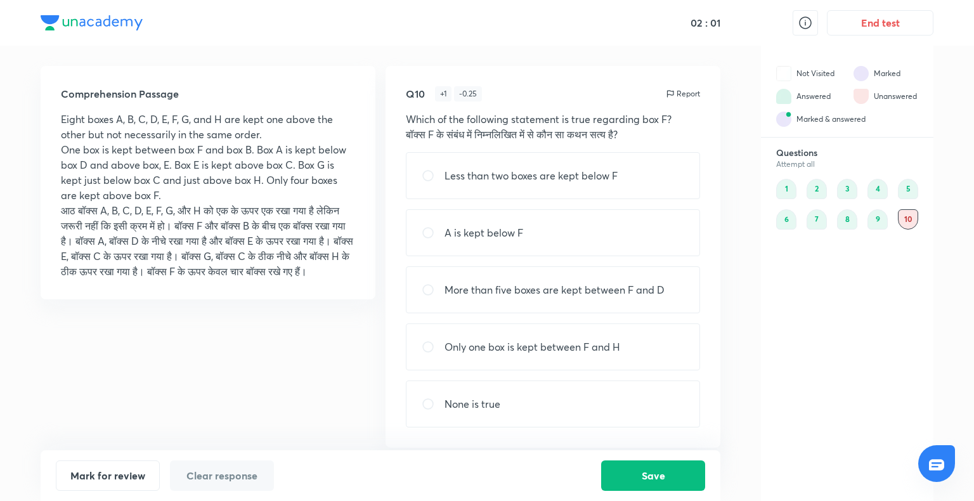
click at [600, 346] on p "Only one box is kept between F and H" at bounding box center [533, 346] width 176 height 15
radio input "true"
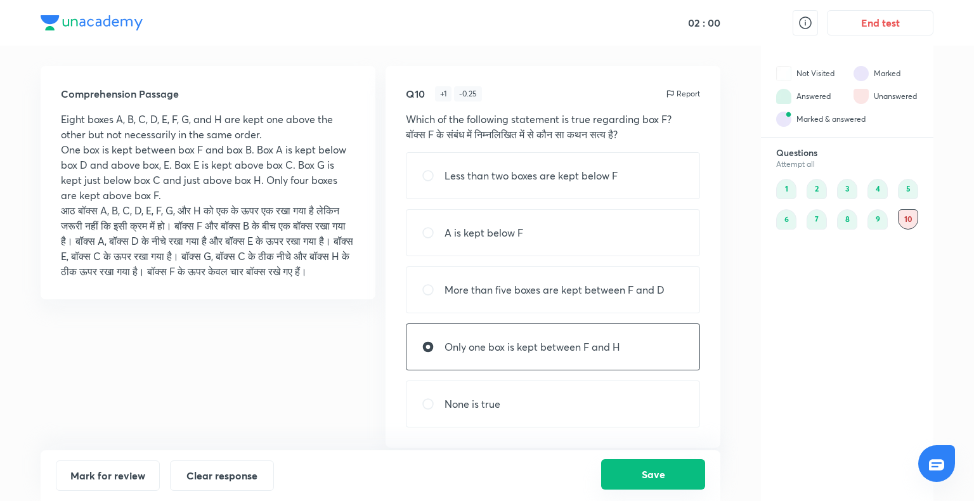
click at [635, 476] on button "Save" at bounding box center [653, 474] width 104 height 30
click at [657, 468] on button "Save" at bounding box center [653, 474] width 104 height 30
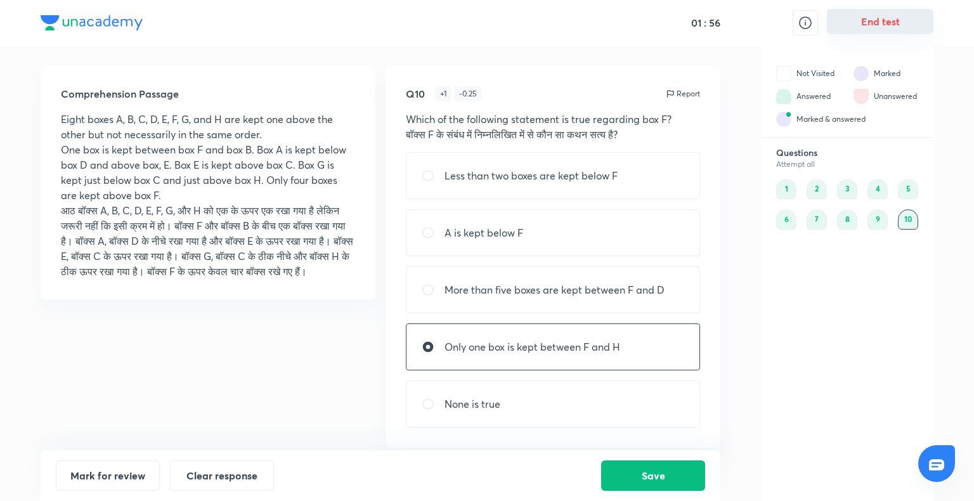
click at [864, 19] on button "End test" at bounding box center [880, 21] width 107 height 25
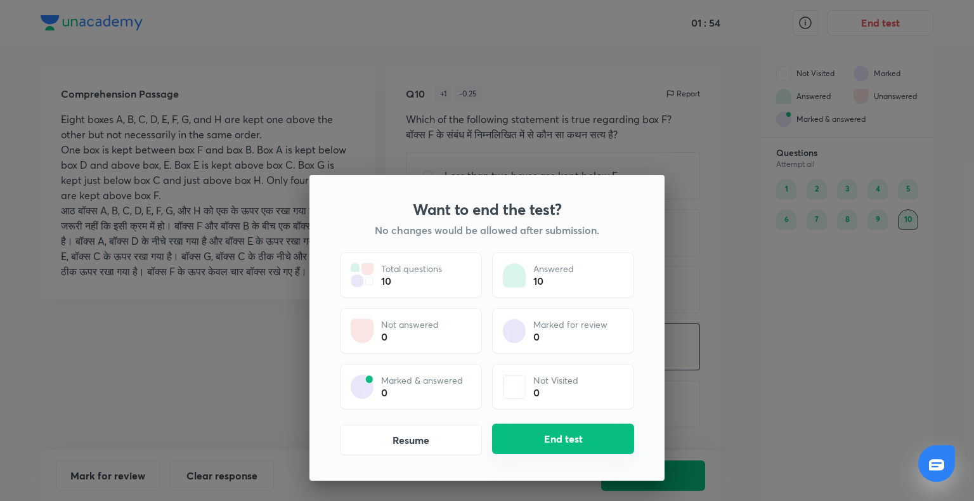
click at [558, 436] on button "End test" at bounding box center [563, 439] width 142 height 30
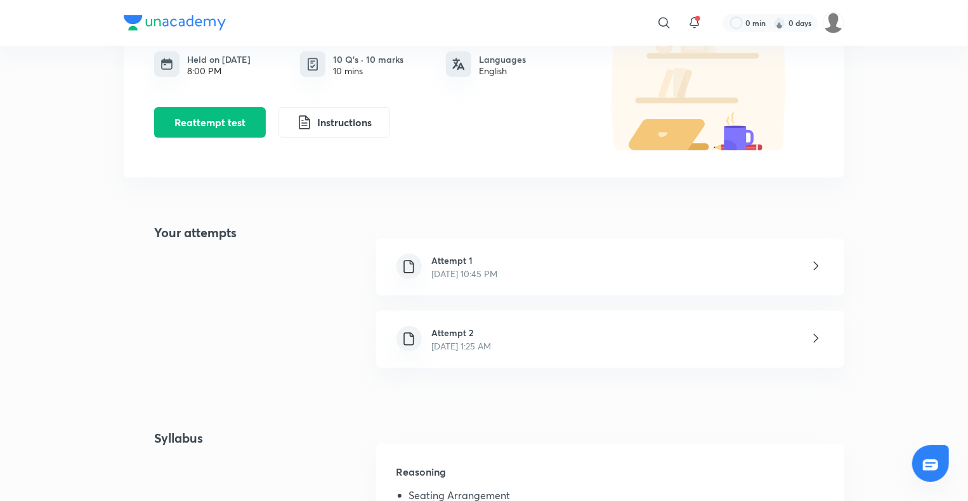
scroll to position [132, 0]
click at [488, 334] on h6 "Attempt 2" at bounding box center [462, 331] width 60 height 13
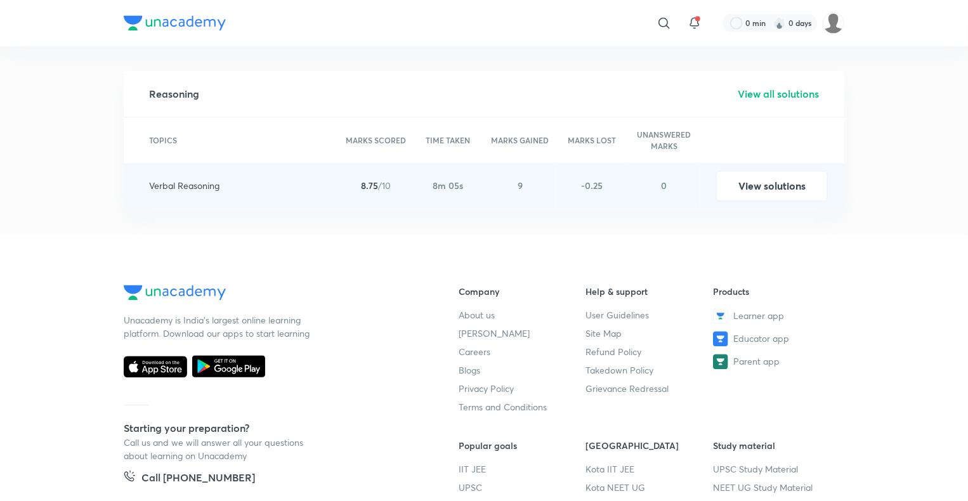
scroll to position [1212, 0]
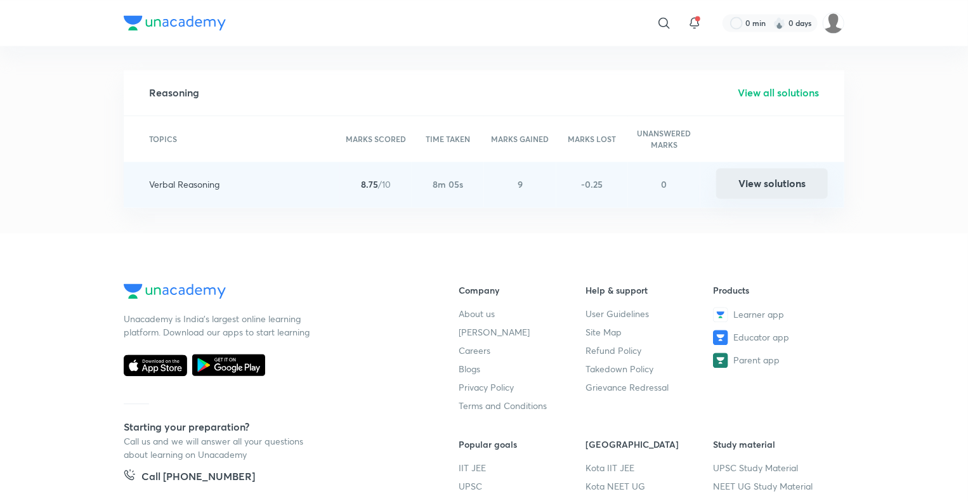
click at [801, 189] on button "View solutions" at bounding box center [772, 183] width 112 height 30
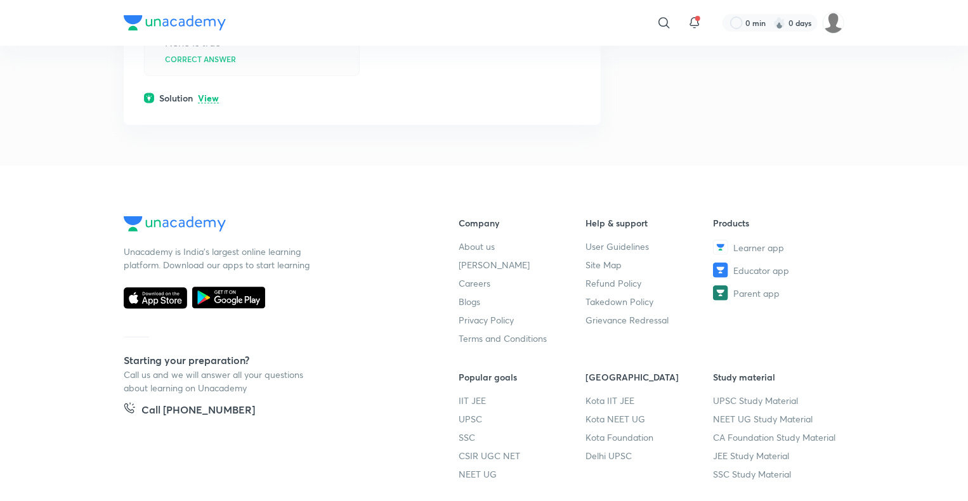
scroll to position [7357, 0]
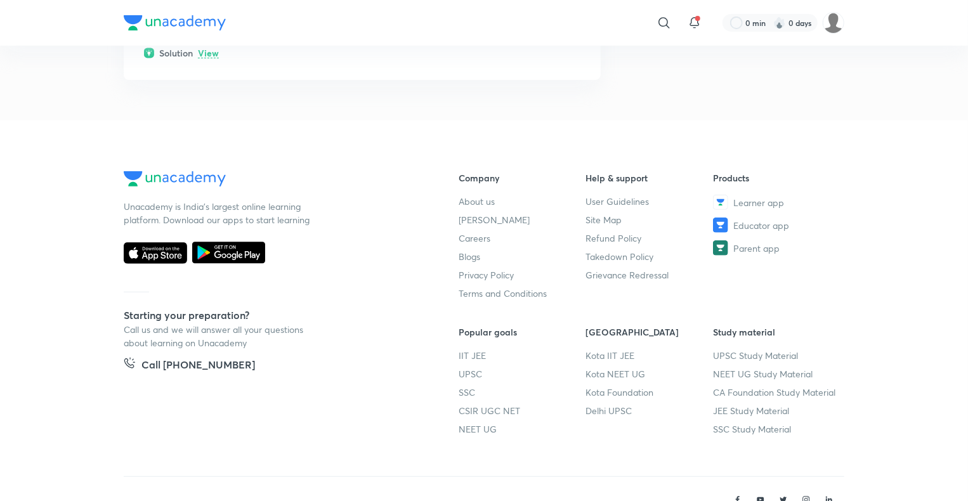
click at [207, 58] on p "View" at bounding box center [208, 54] width 21 height 10
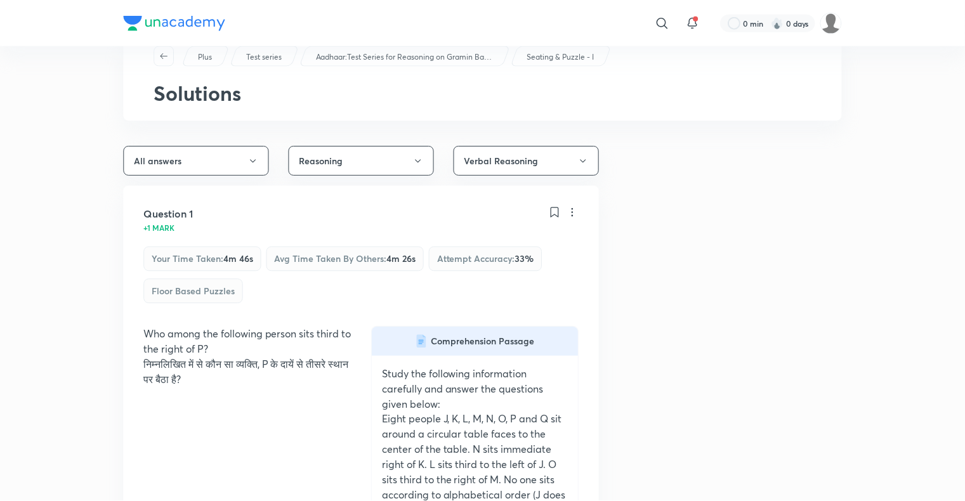
scroll to position [0, 0]
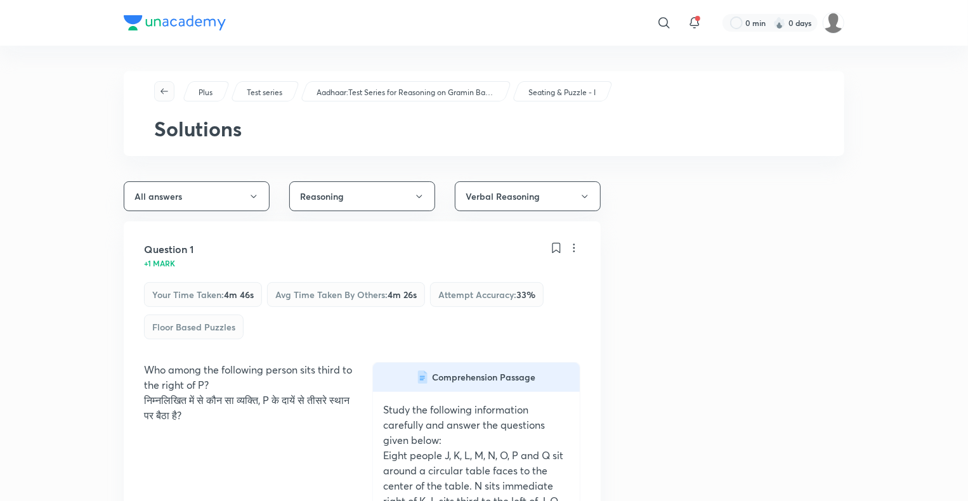
click at [166, 91] on icon "button" at bounding box center [164, 91] width 8 height 6
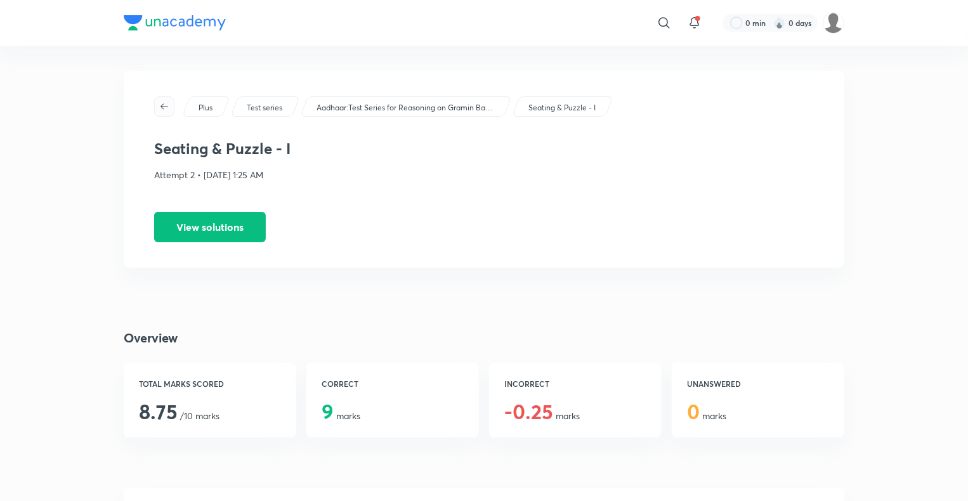
click at [166, 100] on button "button" at bounding box center [164, 106] width 20 height 20
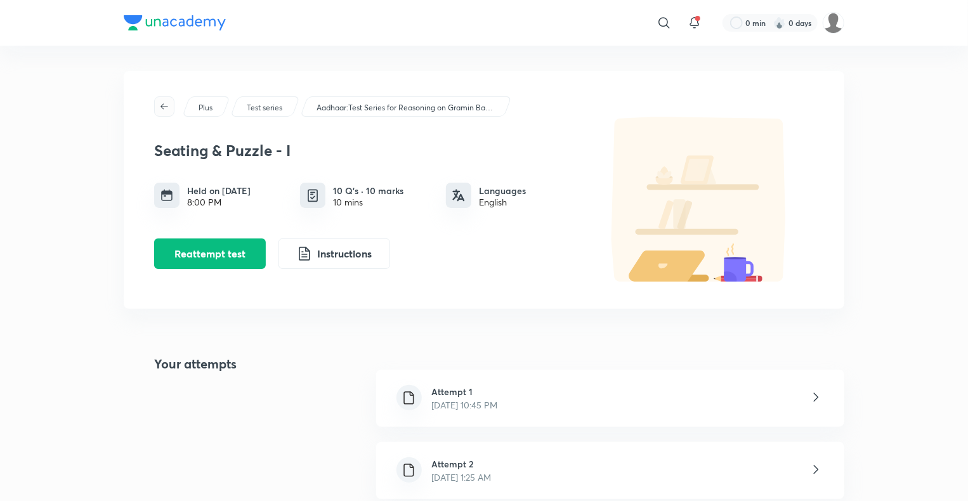
click at [166, 101] on icon "button" at bounding box center [164, 106] width 10 height 10
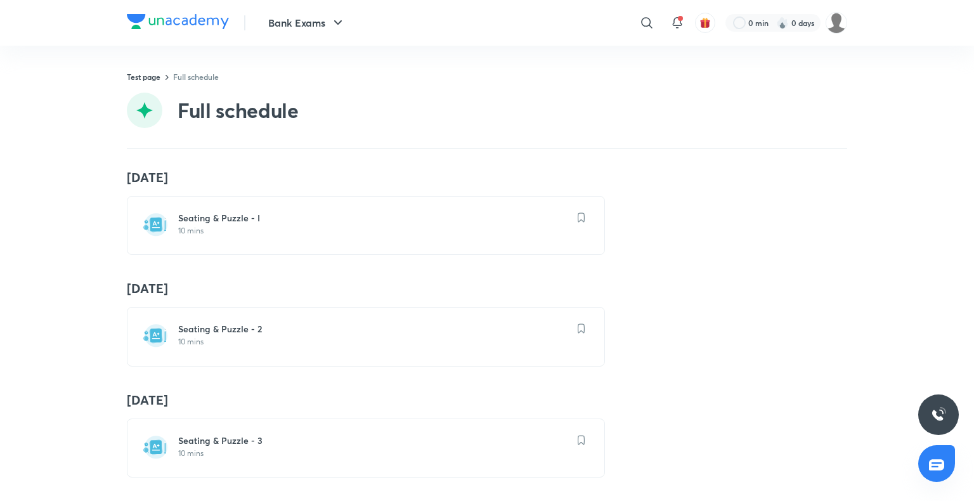
click at [193, 342] on p "10 mins" at bounding box center [373, 342] width 391 height 10
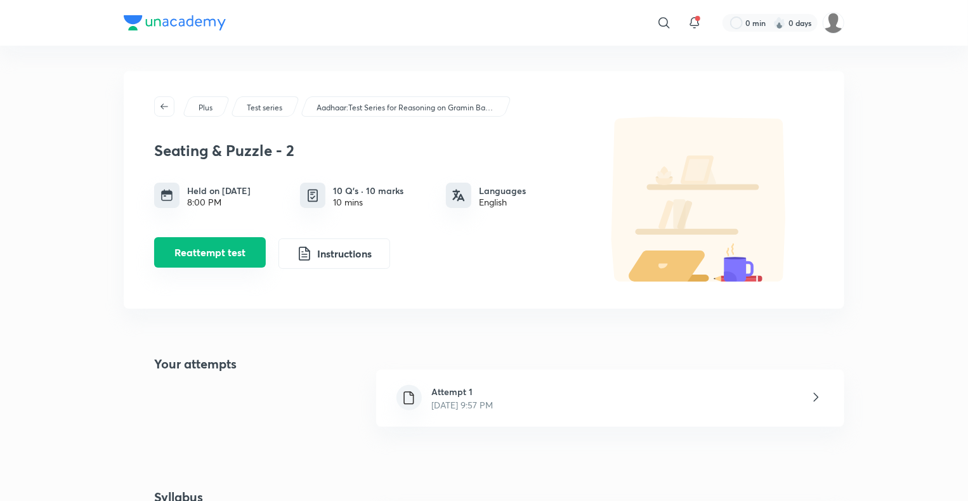
click at [231, 258] on button "Reattempt test" at bounding box center [210, 252] width 112 height 30
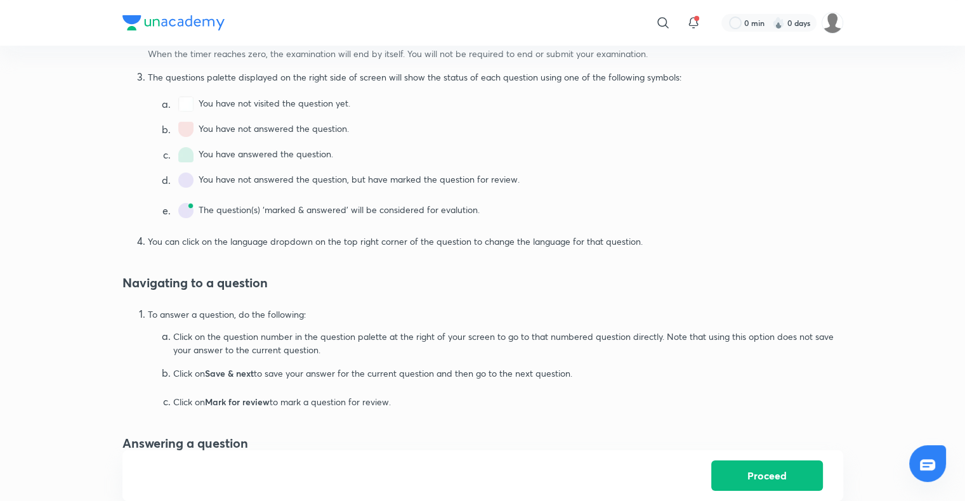
scroll to position [565, 0]
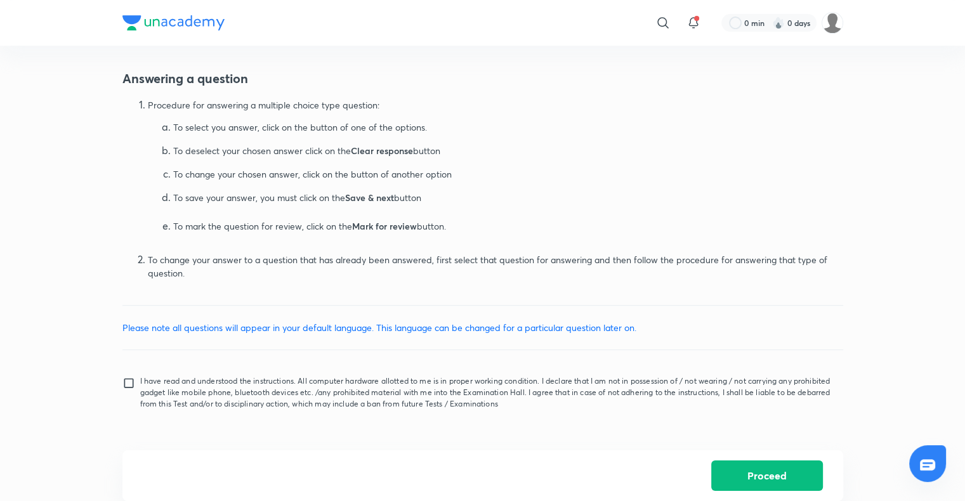
click at [129, 384] on input "I have read and understood the instructions. All computer hardware allotted to …" at bounding box center [131, 393] width 18 height 32
checkbox input "true"
click at [773, 481] on button "Proceed" at bounding box center [767, 474] width 112 height 30
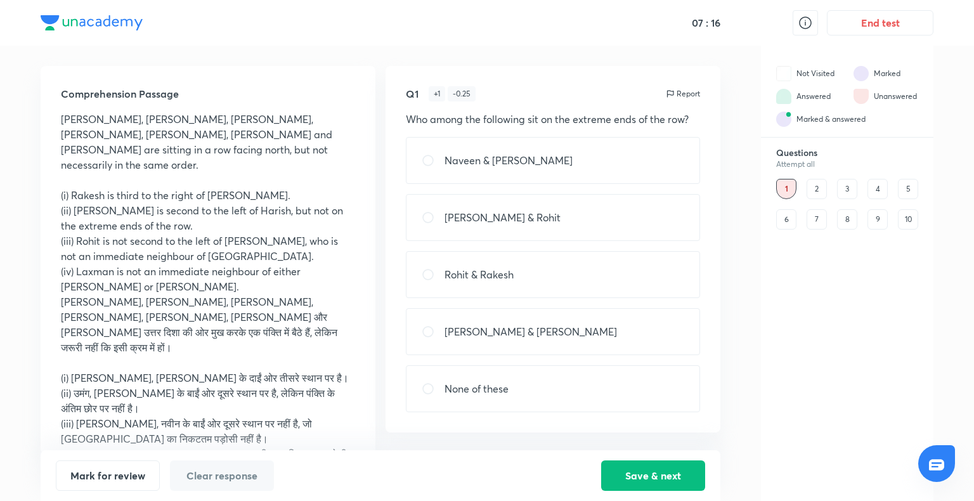
click at [454, 285] on div "Rohit & Rakesh" at bounding box center [553, 274] width 294 height 47
radio input "true"
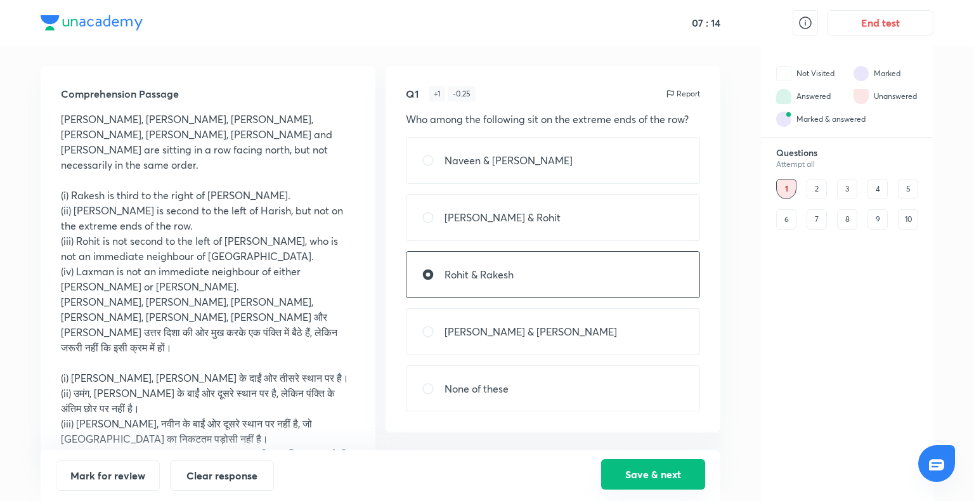
click at [667, 483] on button "Save & next" at bounding box center [653, 474] width 104 height 30
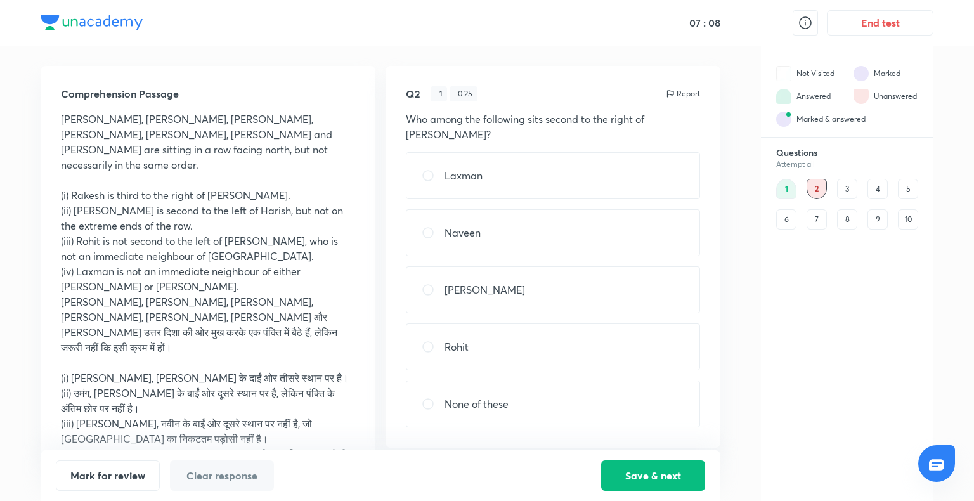
click at [573, 185] on div "[PERSON_NAME] [PERSON_NAME] None of these" at bounding box center [553, 289] width 294 height 275
click at [576, 157] on div "Laxman" at bounding box center [553, 175] width 294 height 47
radio input "true"
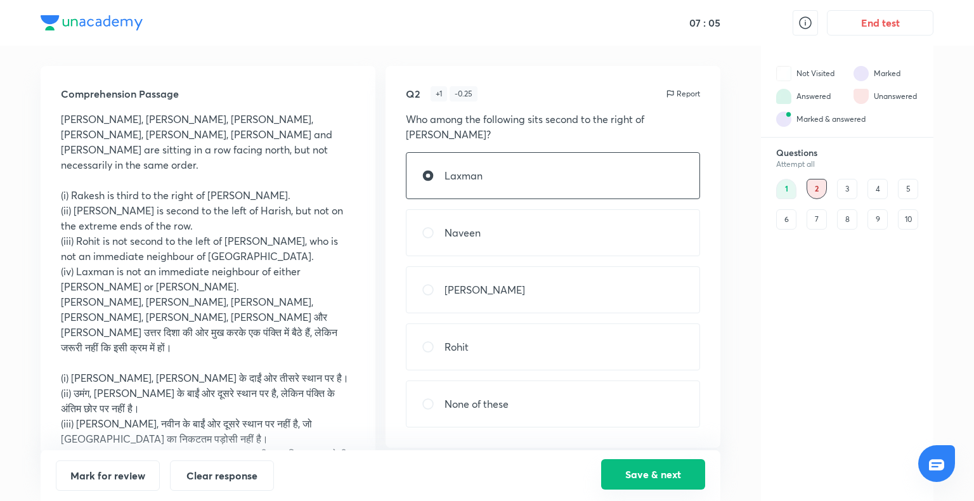
click at [650, 469] on button "Save & next" at bounding box center [653, 474] width 104 height 30
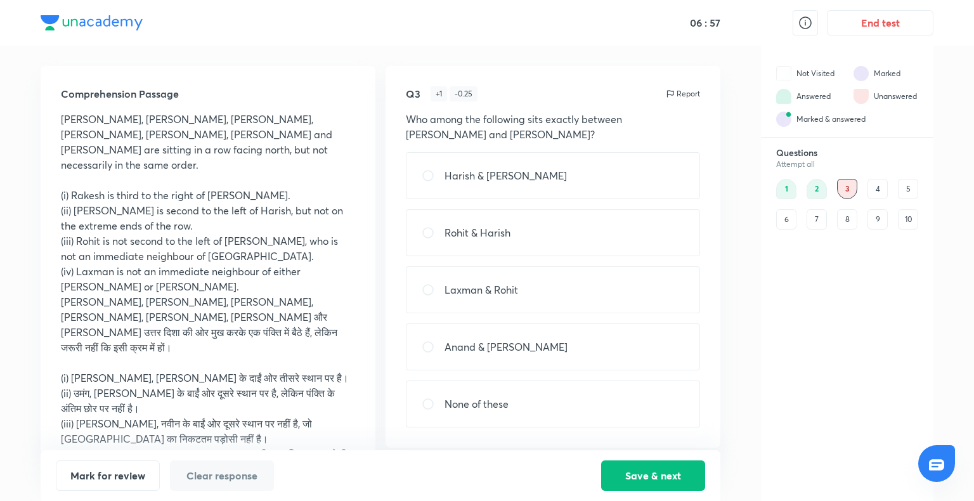
click at [566, 179] on div "Harish & [PERSON_NAME]" at bounding box center [553, 175] width 294 height 47
radio input "true"
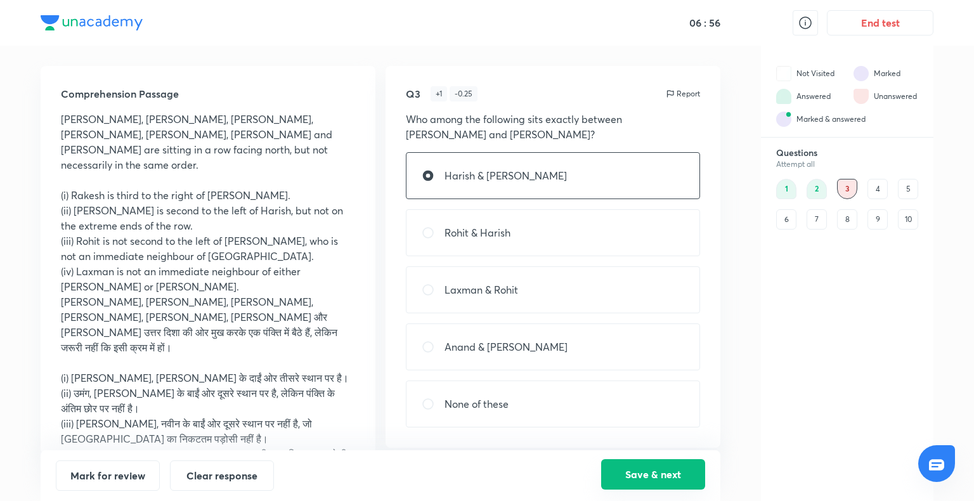
click at [642, 467] on button "Save & next" at bounding box center [653, 474] width 104 height 30
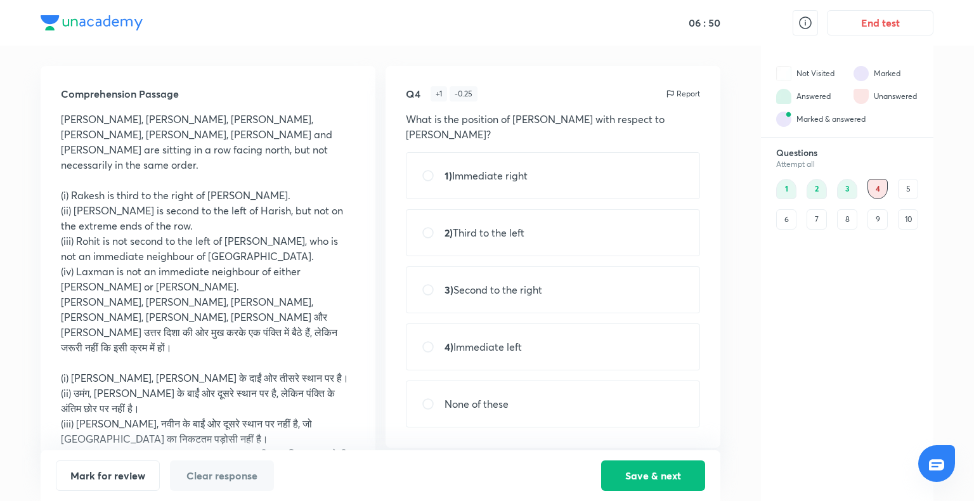
click at [528, 323] on div "4) Immediate left" at bounding box center [553, 346] width 294 height 47
radio input "true"
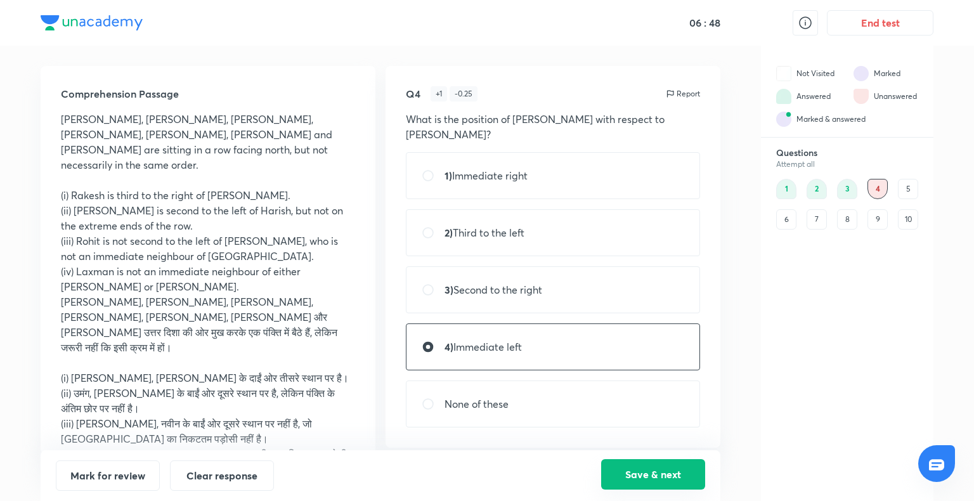
click at [647, 465] on button "Save & next" at bounding box center [653, 474] width 104 height 30
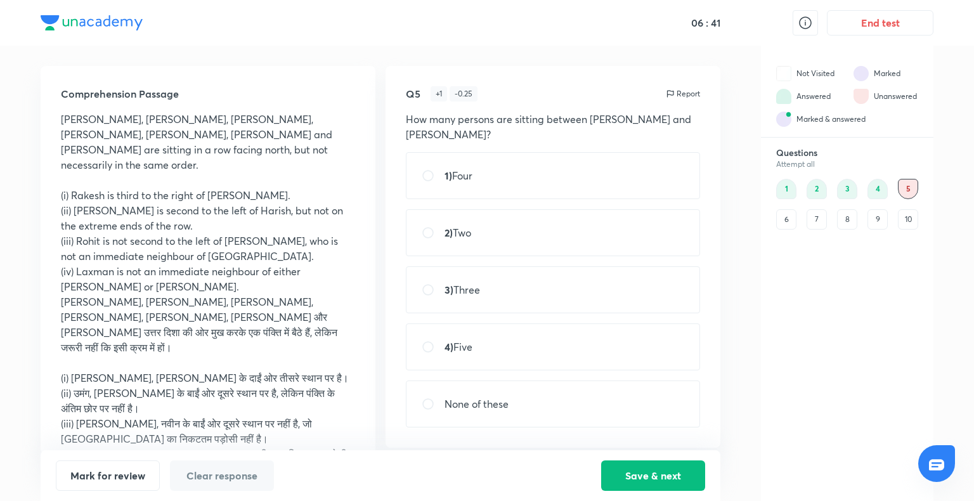
click at [526, 347] on div "4) Five" at bounding box center [553, 346] width 294 height 47
radio input "true"
click at [552, 166] on div "1) Four" at bounding box center [553, 175] width 294 height 47
radio input "true"
radio input "false"
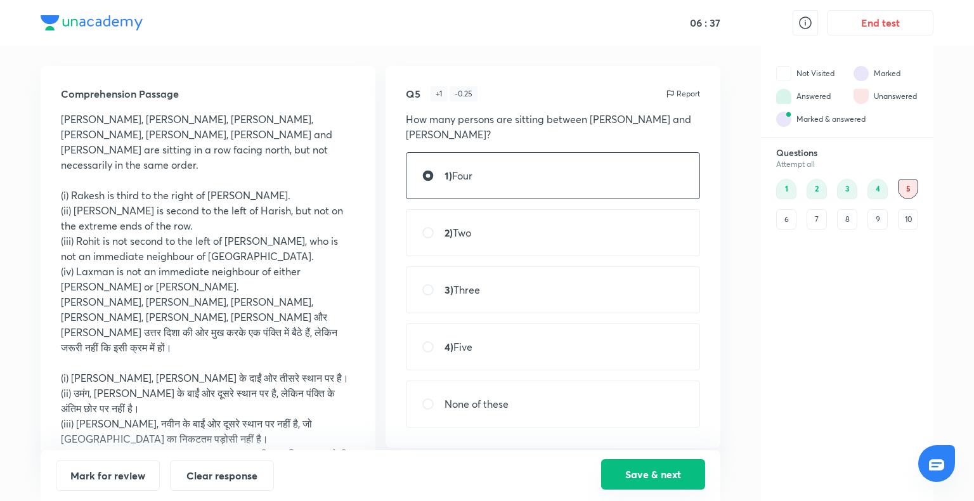
click at [642, 473] on button "Save & next" at bounding box center [653, 474] width 104 height 30
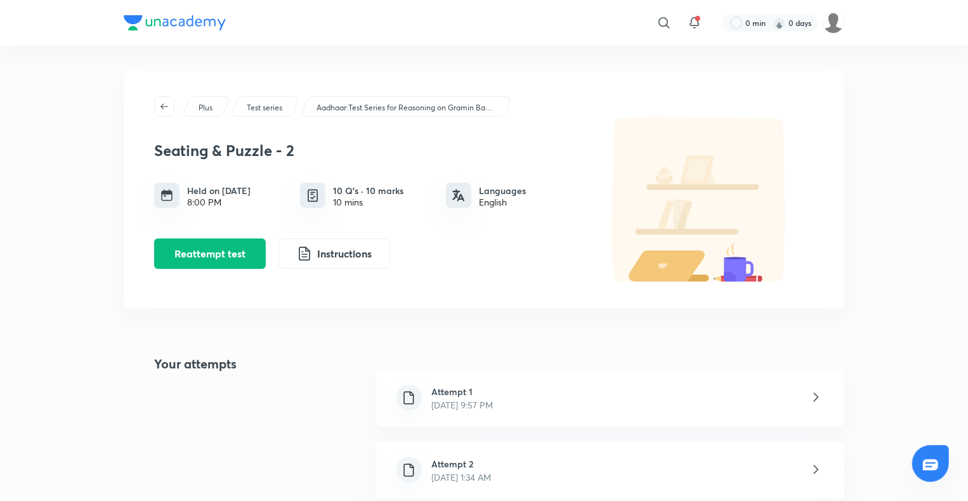
click at [485, 465] on h6 "Attempt 2" at bounding box center [462, 463] width 60 height 13
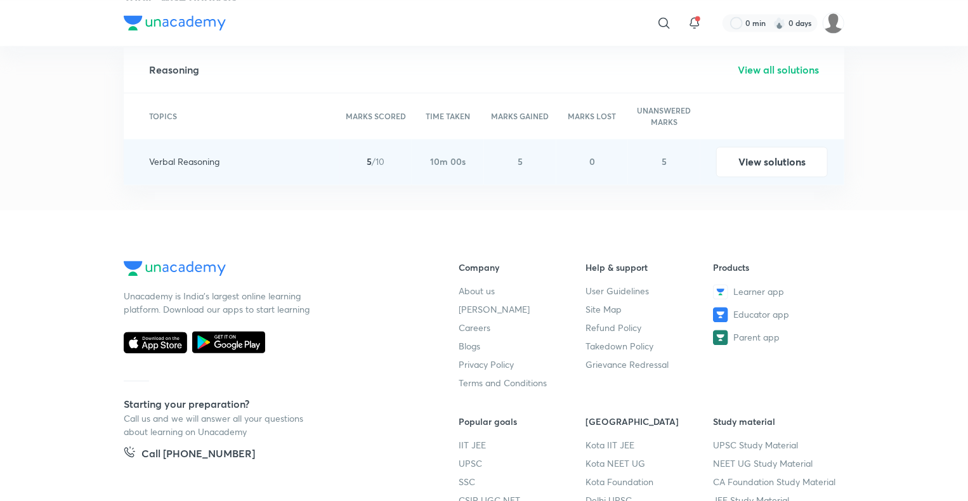
scroll to position [1234, 0]
click at [786, 157] on button "View solutions" at bounding box center [772, 161] width 112 height 30
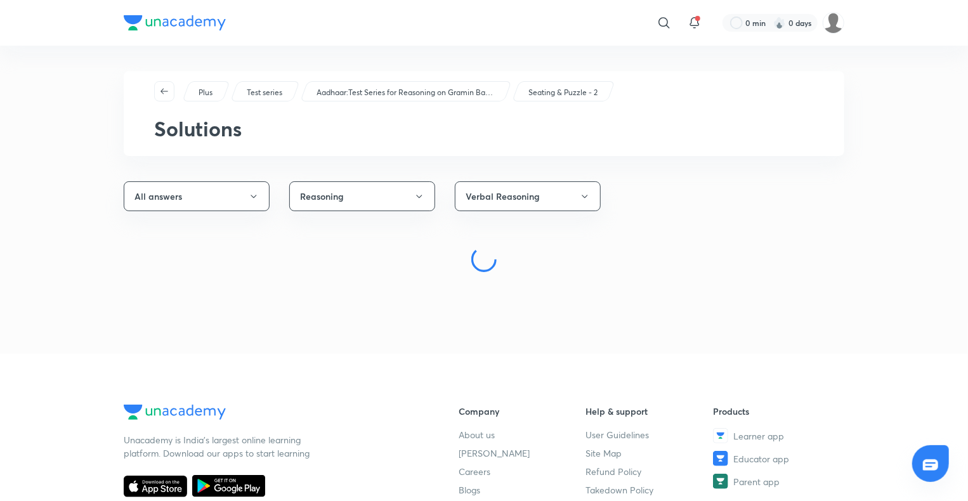
click at [786, 157] on div "Plus Test series Aadhaar:Test Series for Reasoning on Gramin Bank Exams [DATE]-…" at bounding box center [484, 200] width 721 height 258
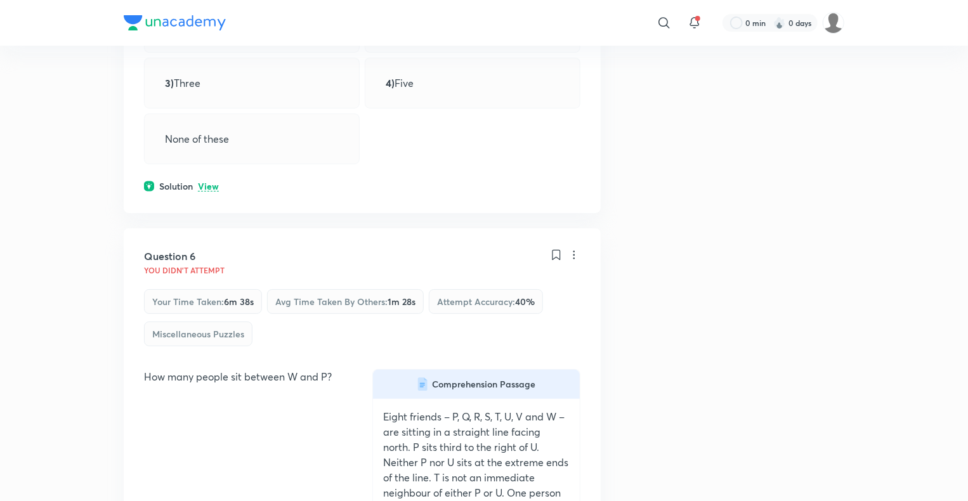
scroll to position [4858, 0]
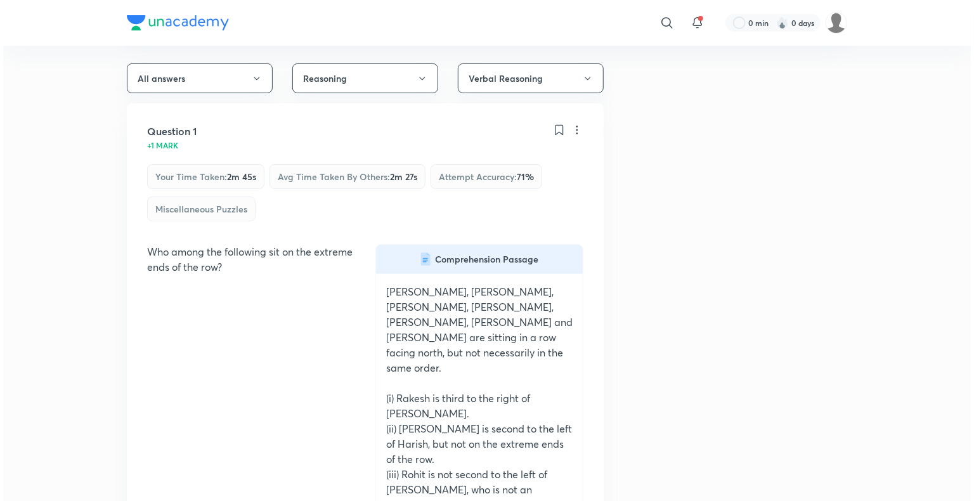
scroll to position [0, 0]
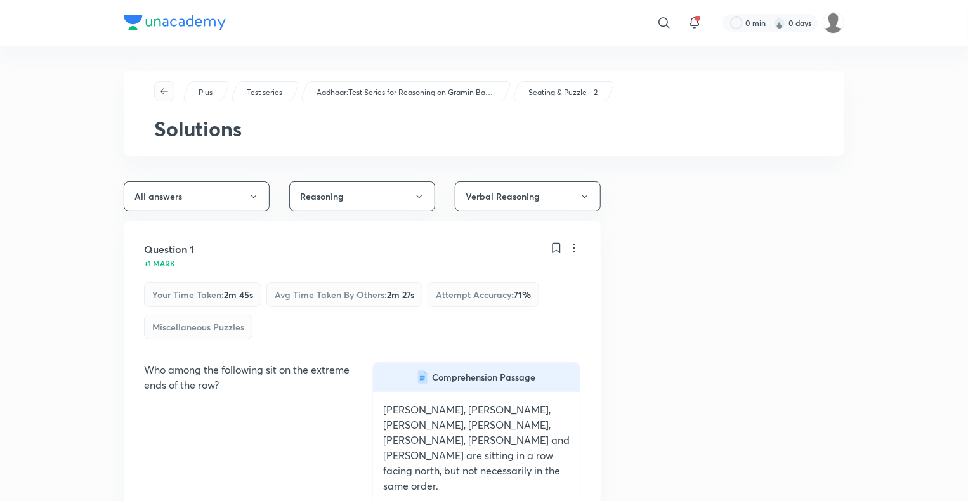
click at [166, 95] on icon "button" at bounding box center [164, 91] width 10 height 10
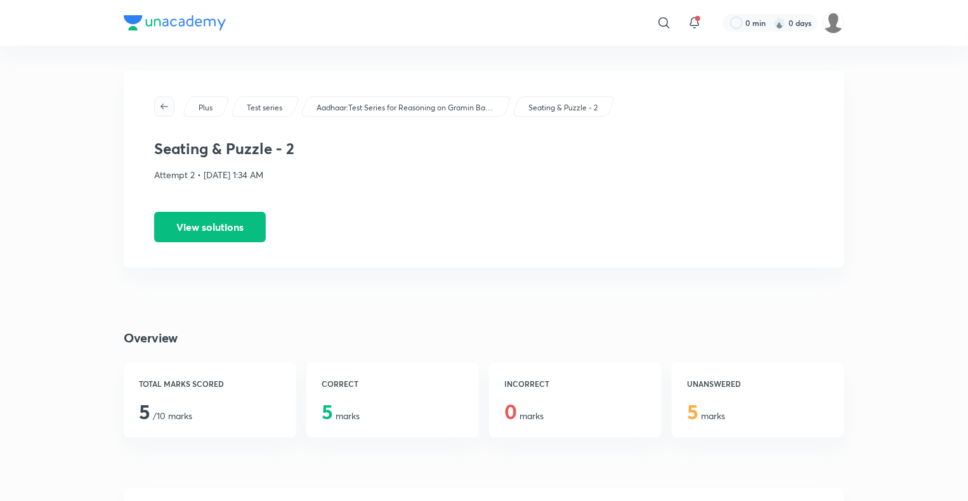
click at [167, 103] on icon "button" at bounding box center [164, 106] width 10 height 10
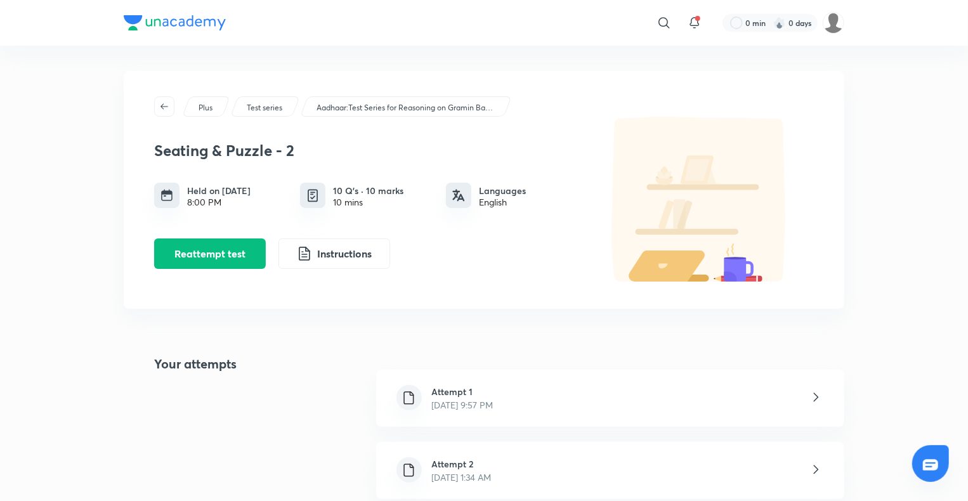
click at [167, 103] on icon "button" at bounding box center [164, 106] width 10 height 10
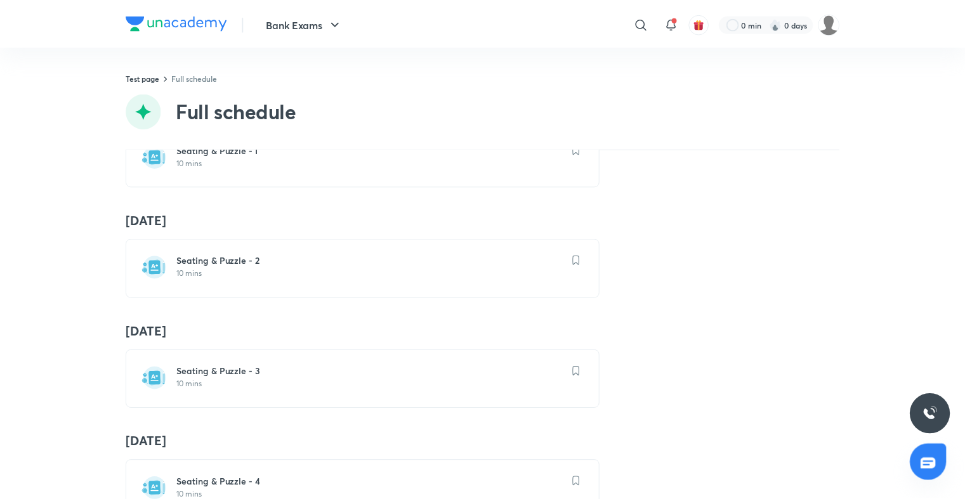
scroll to position [76, 0]
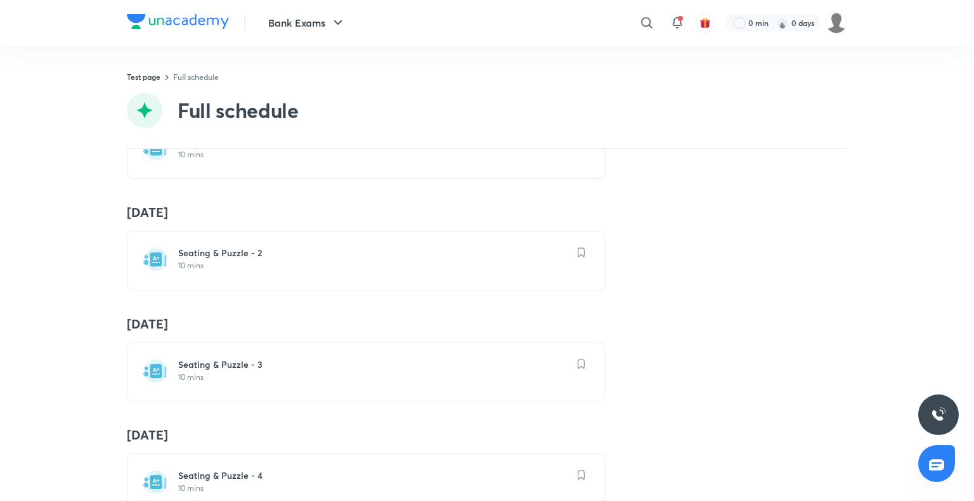
click at [223, 361] on h6 "Seating & Puzzle - 3" at bounding box center [373, 364] width 391 height 13
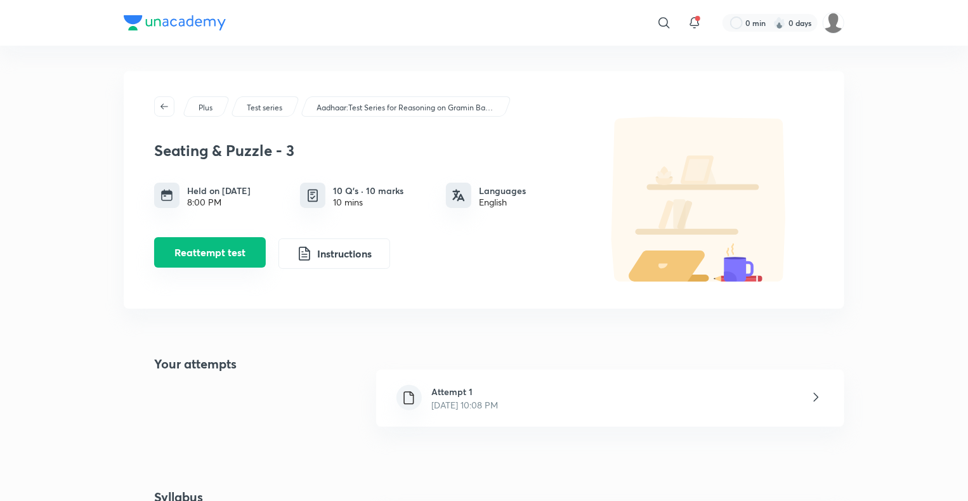
click at [233, 247] on button "Reattempt test" at bounding box center [210, 252] width 112 height 30
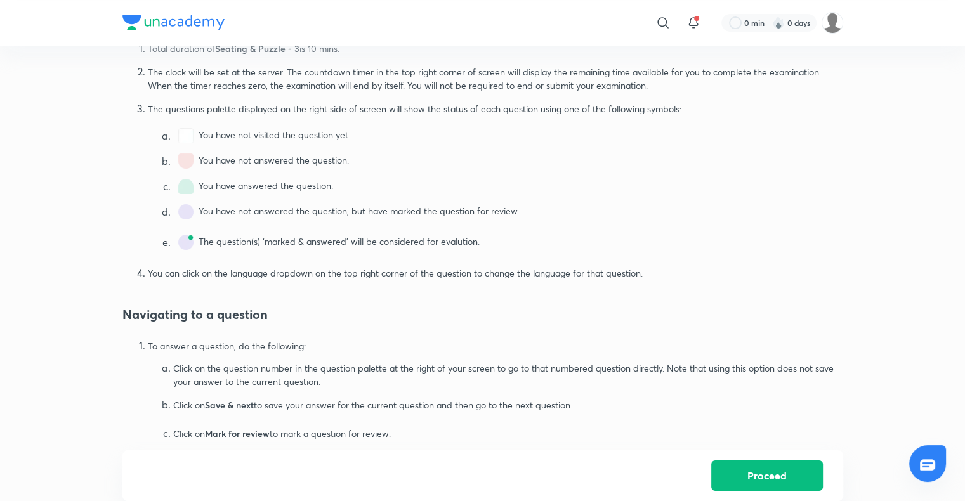
scroll to position [565, 0]
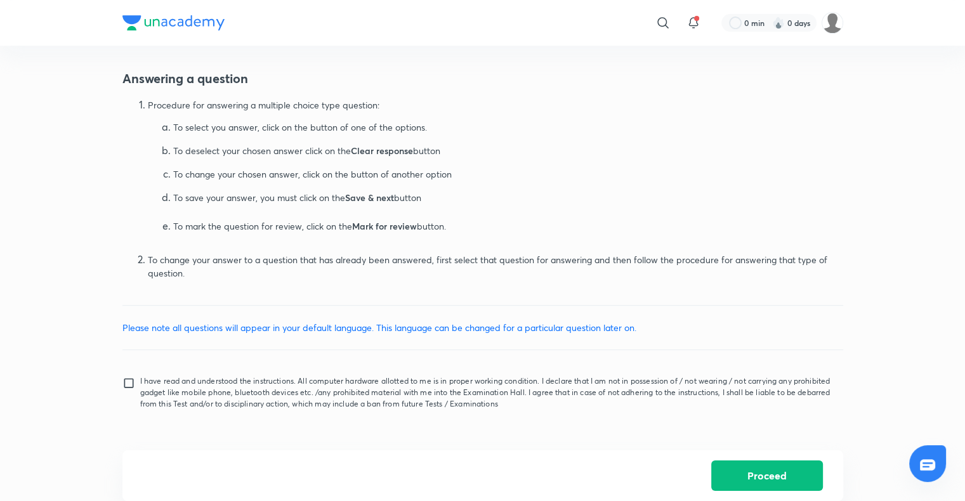
click at [129, 382] on input "I have read and understood the instructions. All computer hardware allotted to …" at bounding box center [131, 393] width 18 height 32
checkbox input "true"
click at [757, 462] on button "Proceed" at bounding box center [767, 474] width 112 height 30
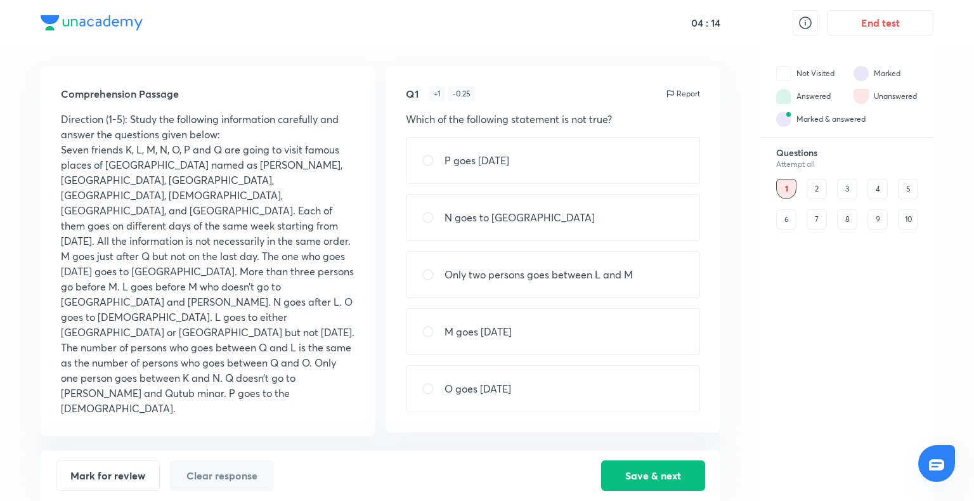
click at [469, 401] on div "O goes [DATE]" at bounding box center [553, 388] width 294 height 47
radio input "true"
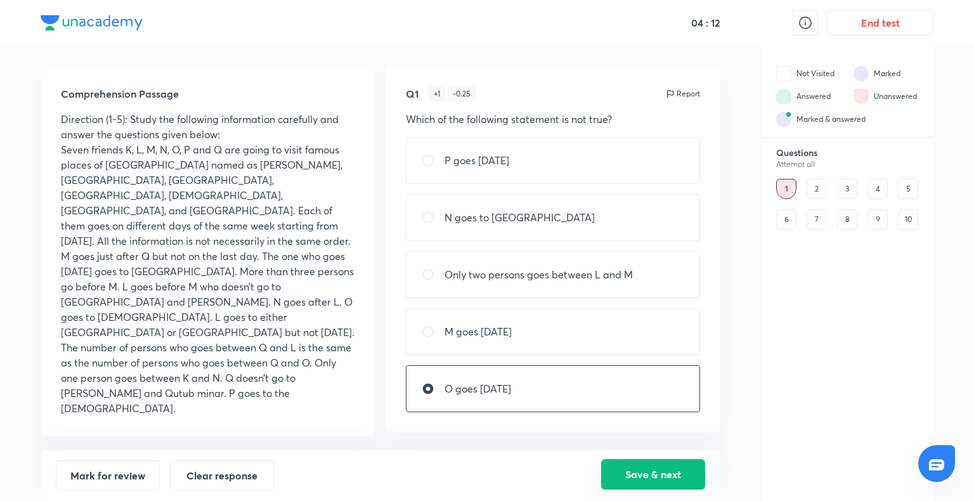
click at [694, 468] on button "Save & next" at bounding box center [653, 474] width 104 height 30
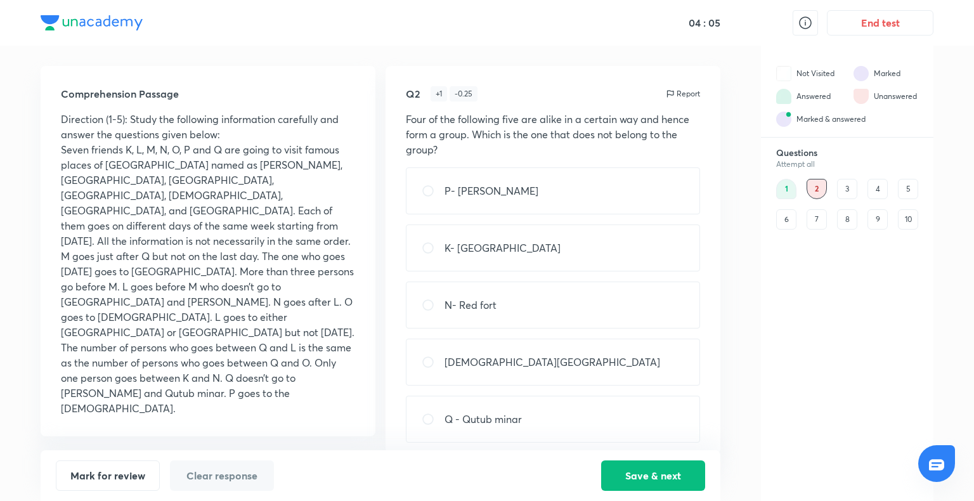
click at [561, 303] on div "N- Red fort" at bounding box center [553, 305] width 294 height 47
radio input "true"
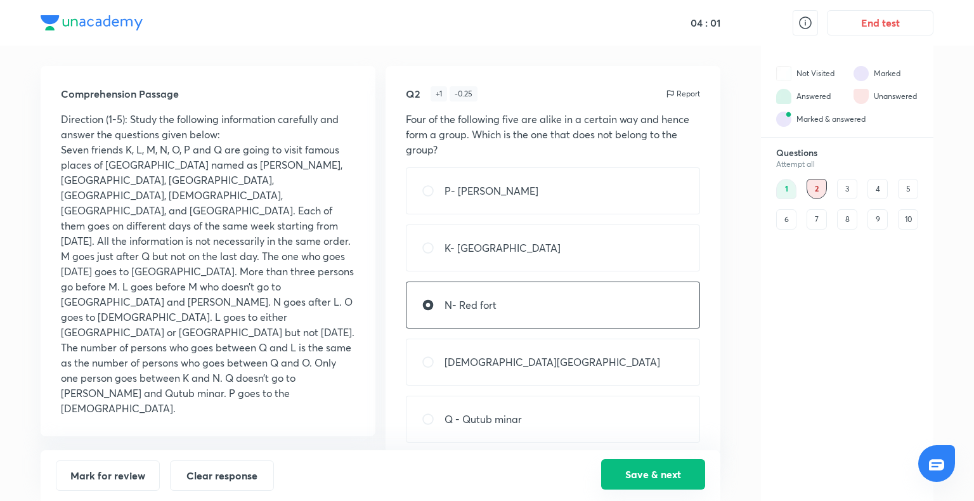
click at [635, 473] on button "Save & next" at bounding box center [653, 474] width 104 height 30
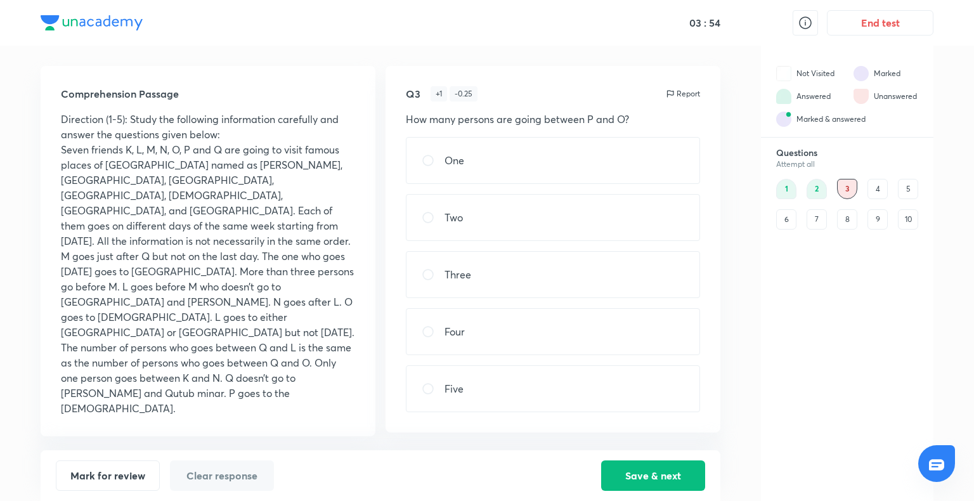
click at [479, 393] on div "Five" at bounding box center [553, 388] width 294 height 47
radio input "true"
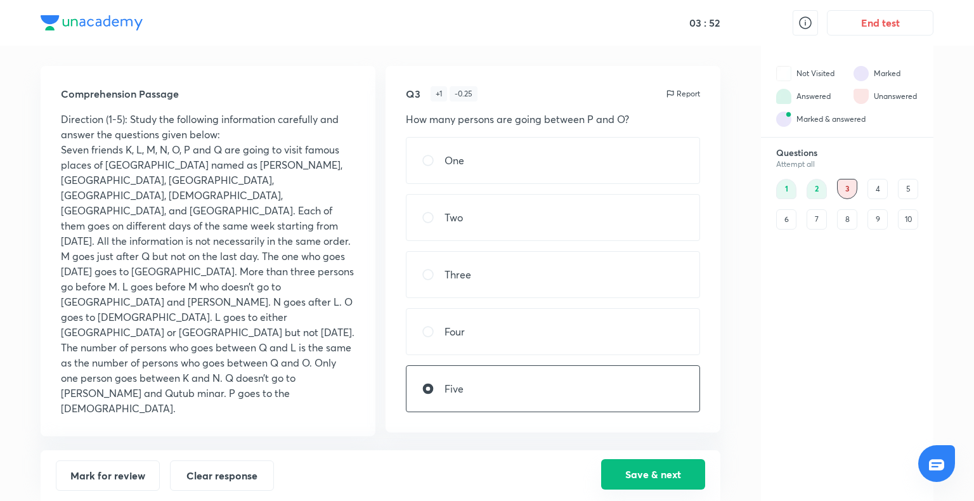
click at [642, 470] on button "Save & next" at bounding box center [653, 474] width 104 height 30
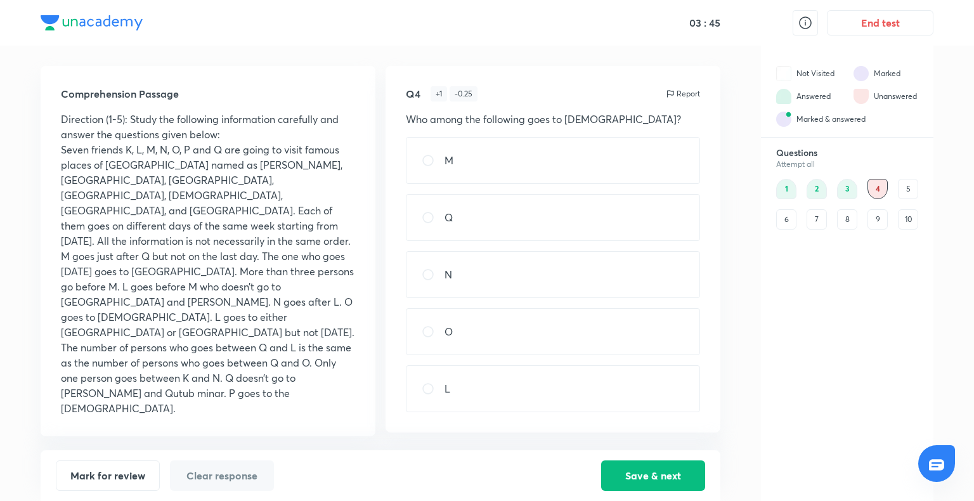
click at [512, 318] on div "O" at bounding box center [553, 331] width 294 height 47
radio input "true"
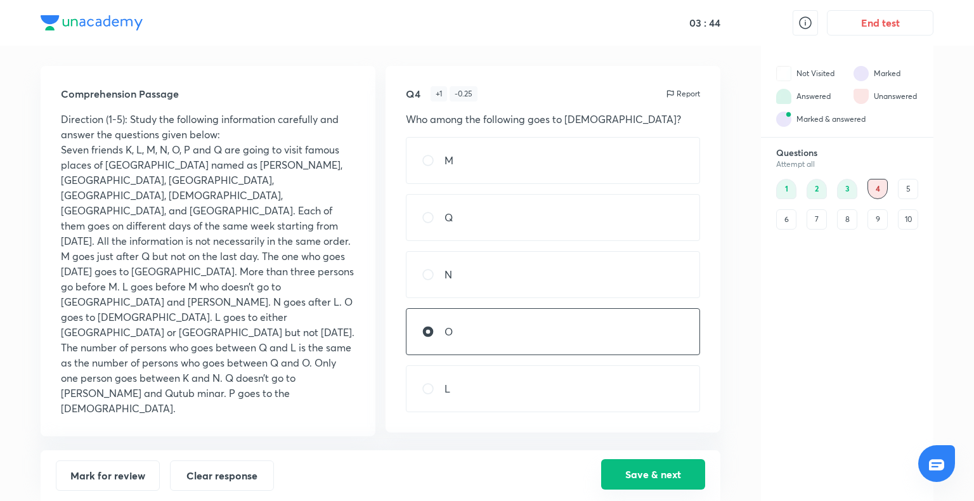
click at [634, 472] on button "Save & next" at bounding box center [653, 474] width 104 height 30
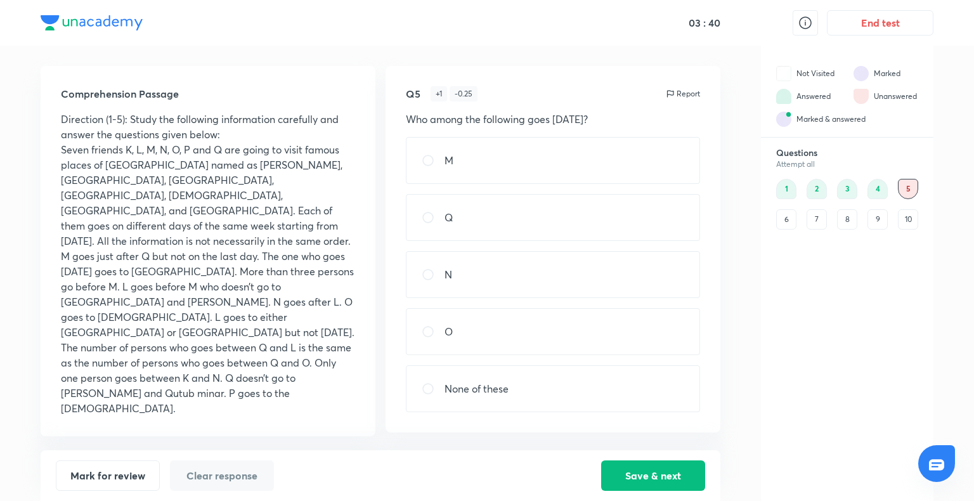
drag, startPoint x: 534, startPoint y: 275, endPoint x: 482, endPoint y: 275, distance: 52.0
click at [482, 275] on div "N" at bounding box center [553, 274] width 294 height 47
radio input "true"
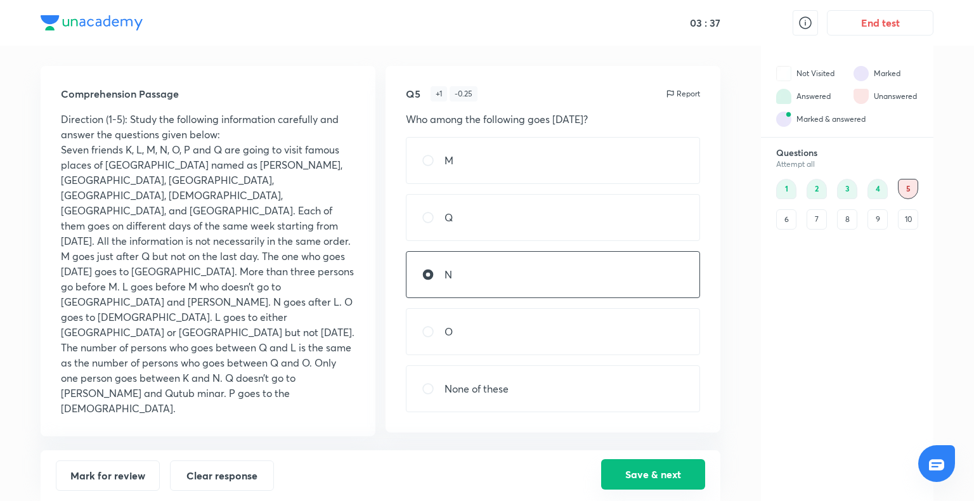
click at [639, 467] on button "Save & next" at bounding box center [653, 474] width 104 height 30
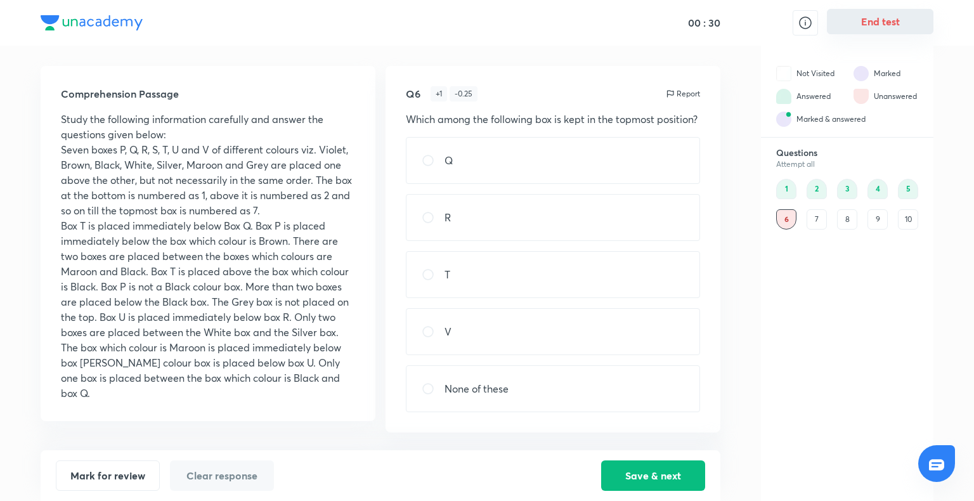
click at [904, 18] on button "End test" at bounding box center [880, 21] width 107 height 25
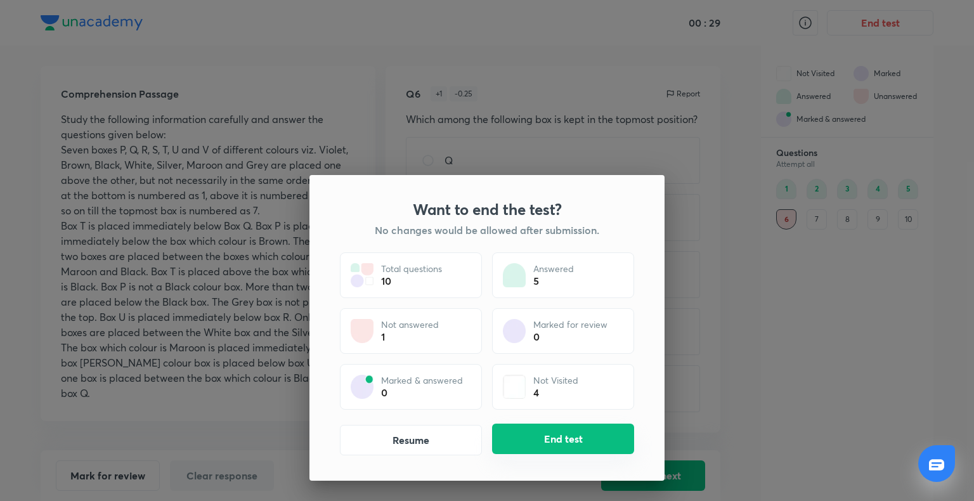
click at [590, 440] on button "End test" at bounding box center [563, 439] width 142 height 30
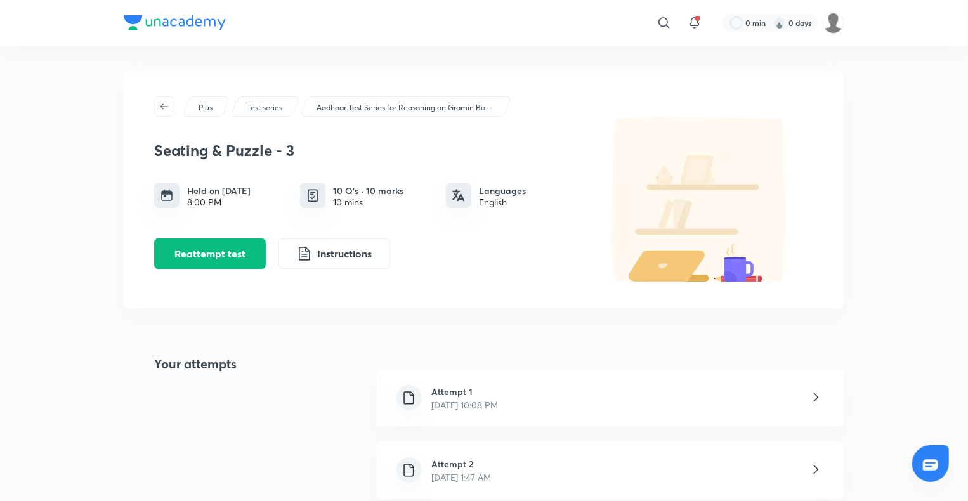
click at [478, 480] on p "[DATE] 1:47 AM" at bounding box center [462, 477] width 60 height 13
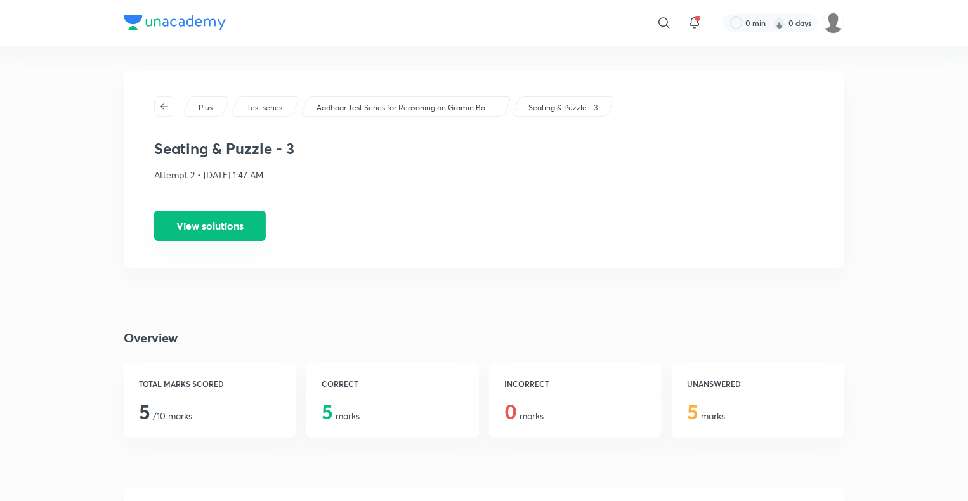
click at [234, 229] on button "View solutions" at bounding box center [210, 226] width 112 height 30
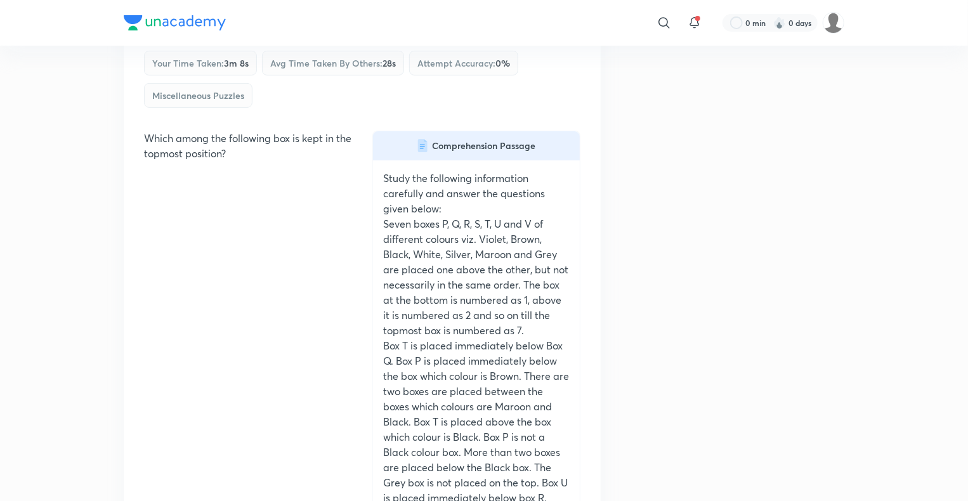
scroll to position [4990, 0]
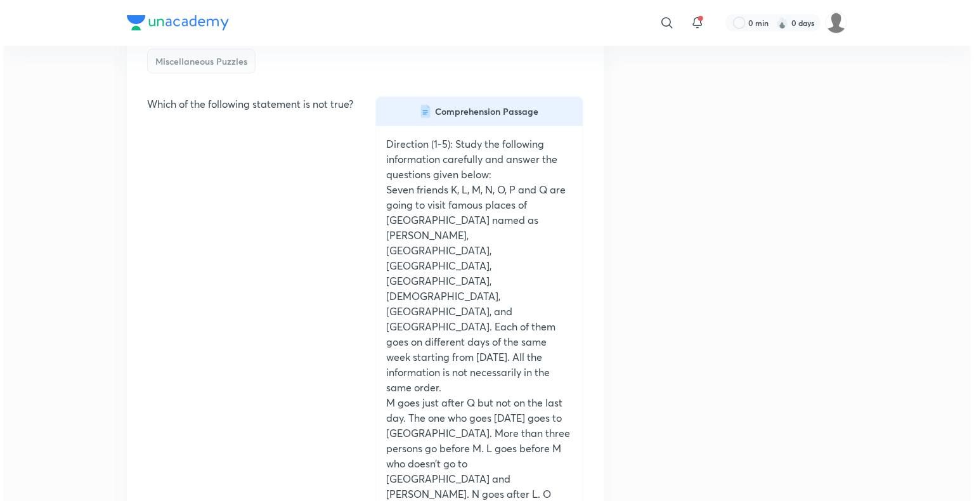
scroll to position [0, 0]
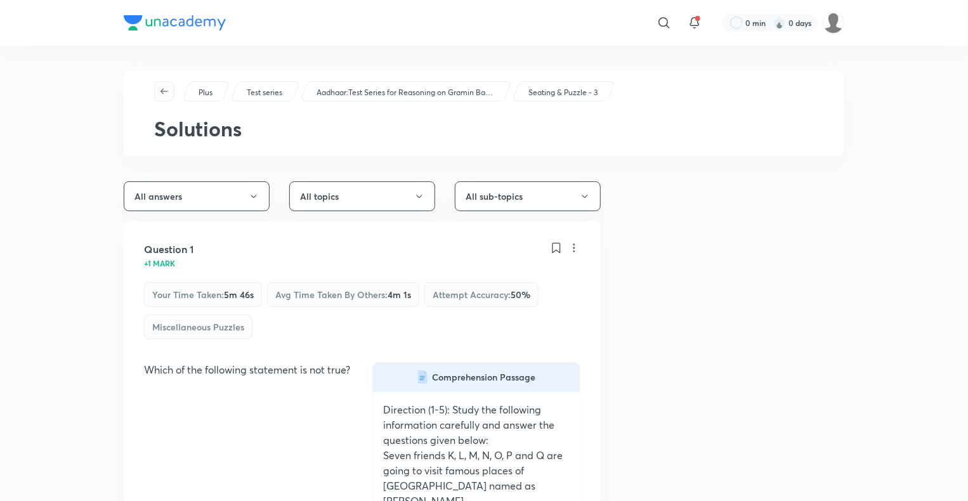
click at [166, 93] on icon "button" at bounding box center [164, 91] width 10 height 10
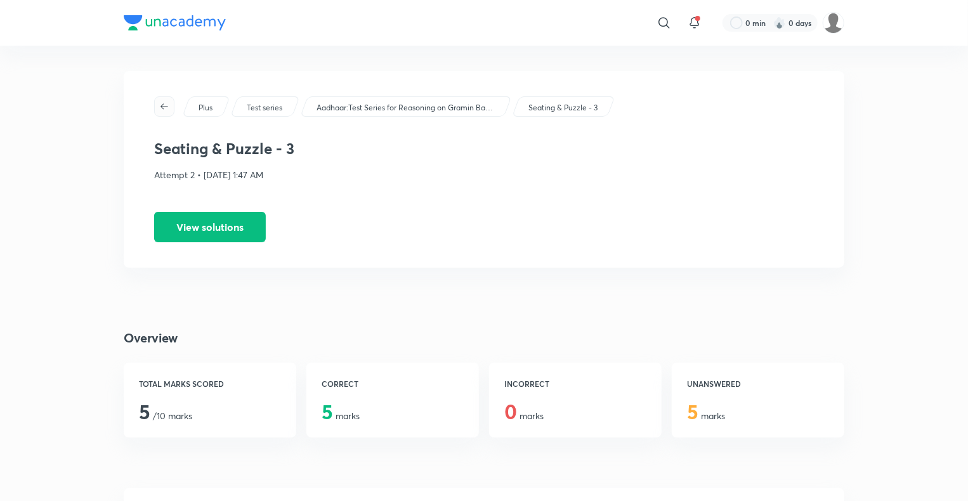
click at [167, 110] on icon "button" at bounding box center [164, 106] width 10 height 10
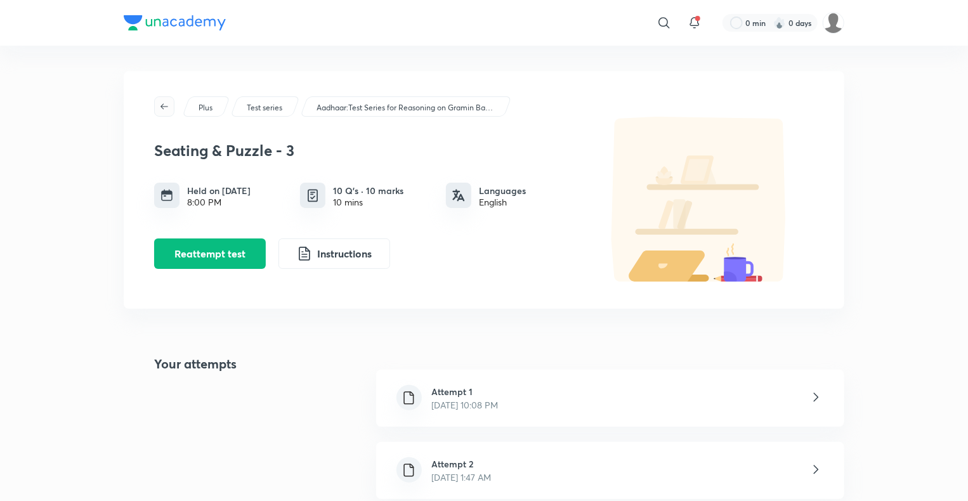
click at [166, 111] on icon "button" at bounding box center [164, 106] width 10 height 10
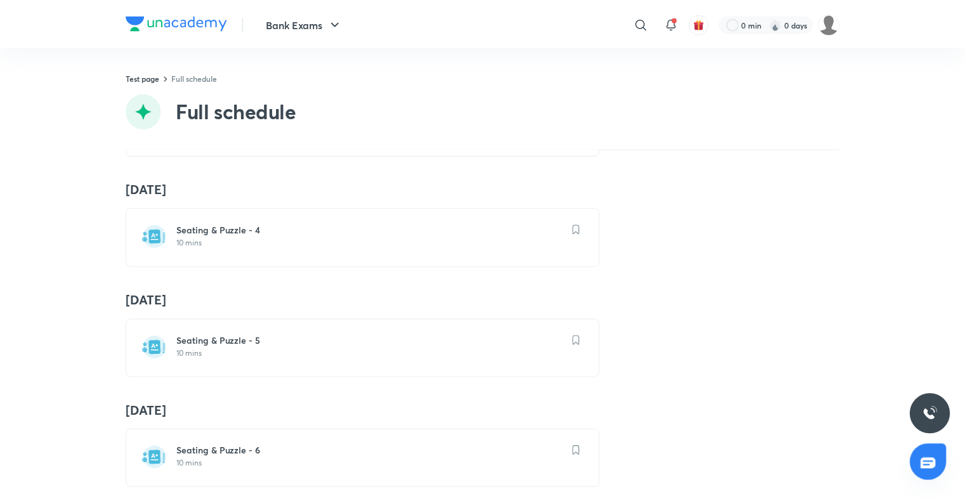
scroll to position [323, 0]
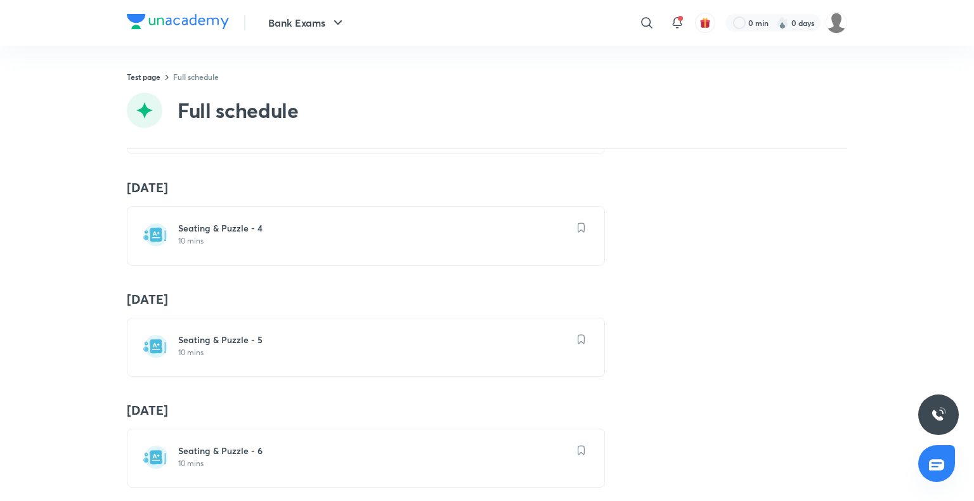
click at [202, 236] on p "10 mins" at bounding box center [373, 241] width 391 height 10
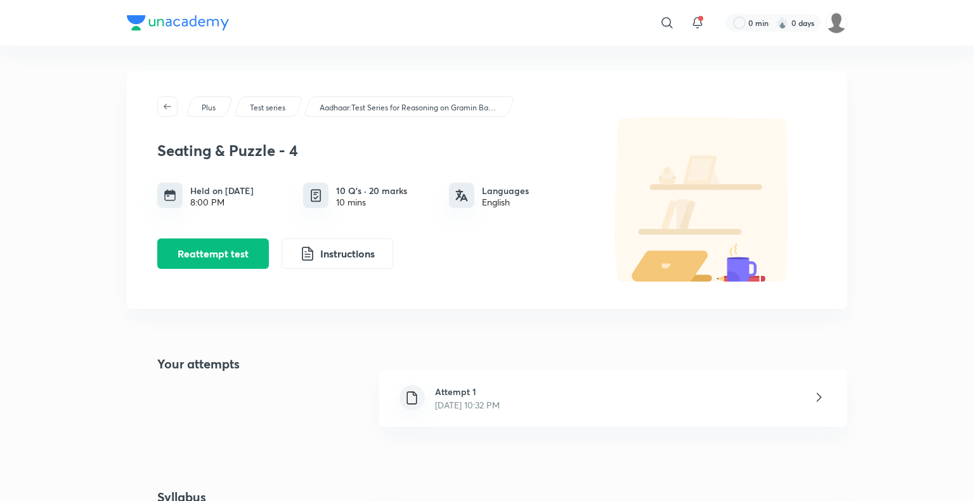
click at [202, 235] on div "Seating & Puzzle - 4 Held on [DATE] 8:00 PM 10 Q’s · 20 marks 10 mins Languages…" at bounding box center [369, 200] width 425 height 138
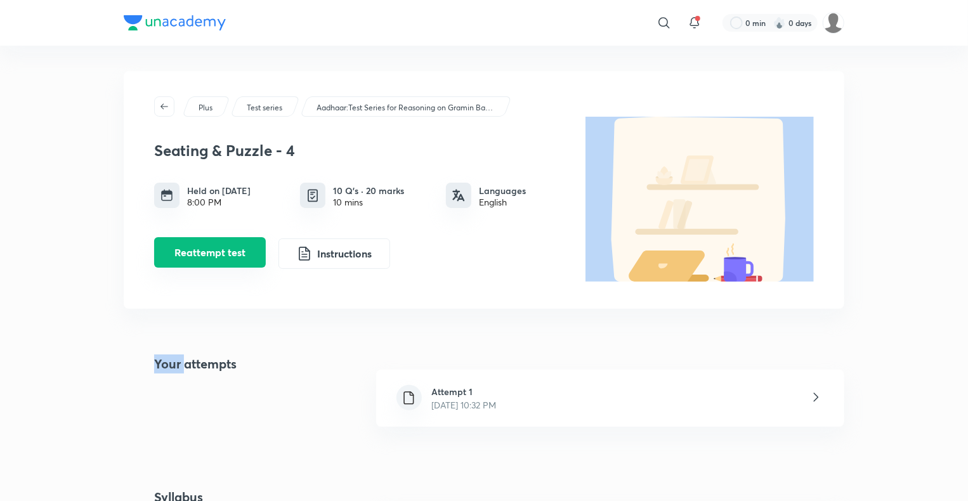
click at [211, 250] on button "Reattempt test" at bounding box center [210, 252] width 112 height 30
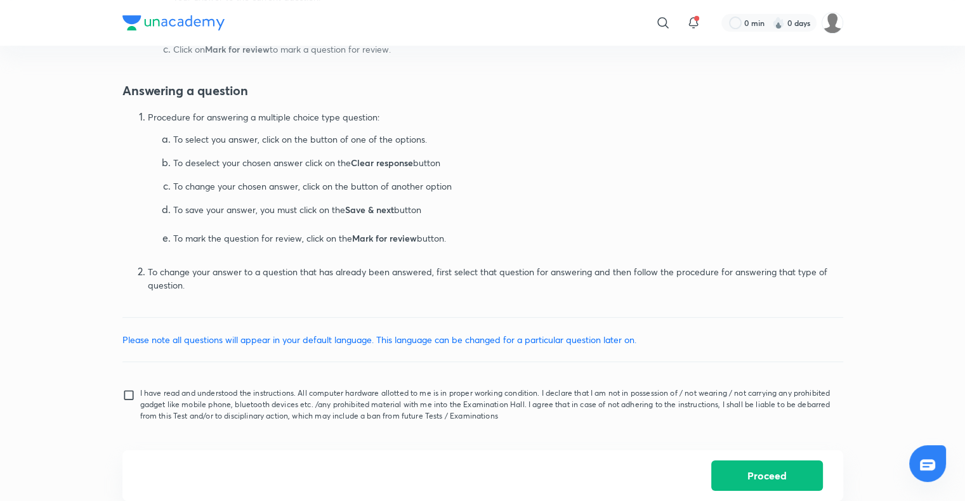
scroll to position [565, 0]
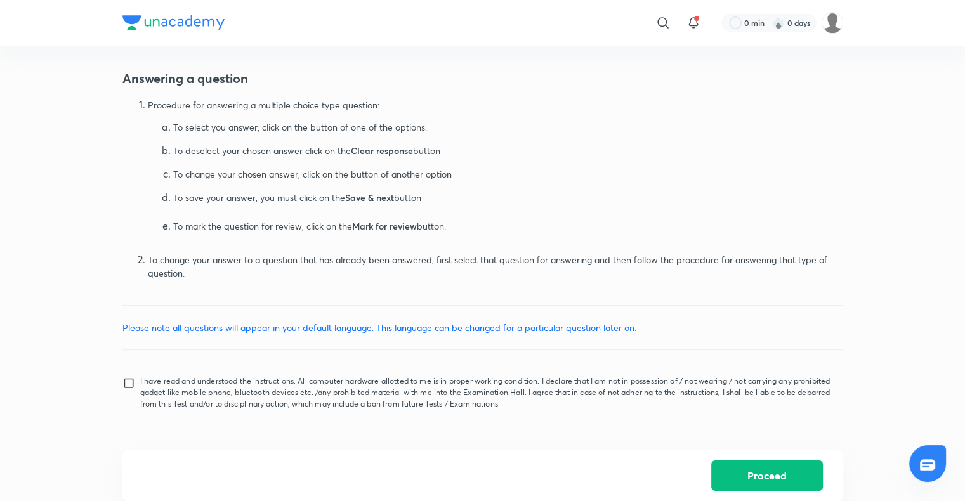
click at [125, 383] on input "I have read and understood the instructions. All computer hardware allotted to …" at bounding box center [131, 393] width 18 height 32
checkbox input "true"
click at [747, 481] on button "Proceed" at bounding box center [767, 474] width 112 height 30
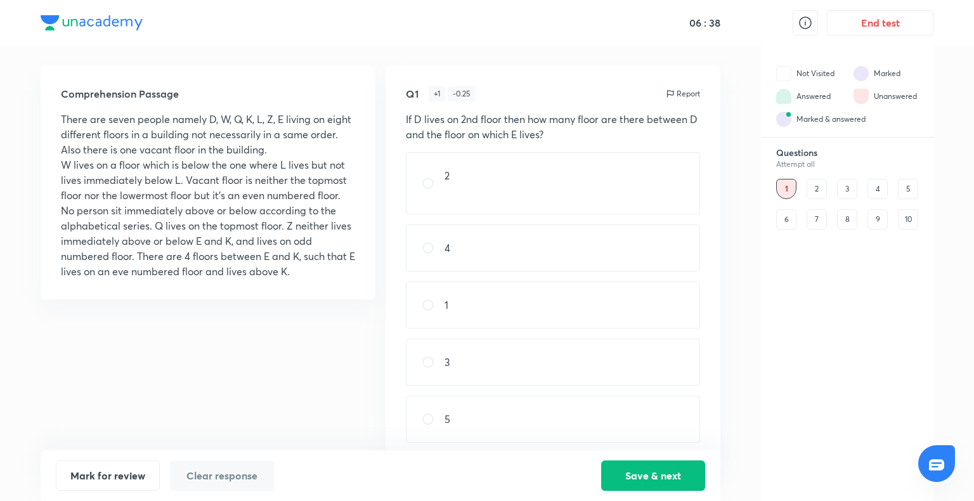
click at [535, 354] on div "3" at bounding box center [553, 362] width 294 height 47
radio input "true"
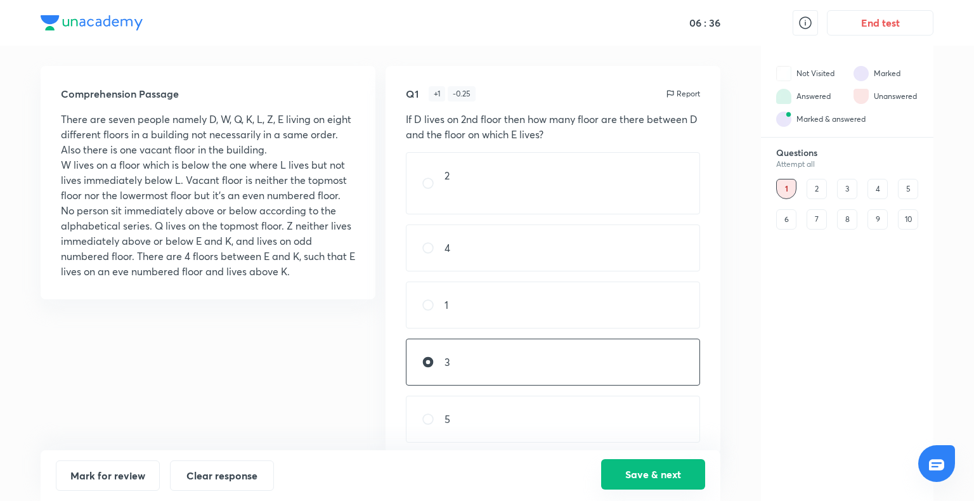
click at [663, 478] on button "Save & next" at bounding box center [653, 474] width 104 height 30
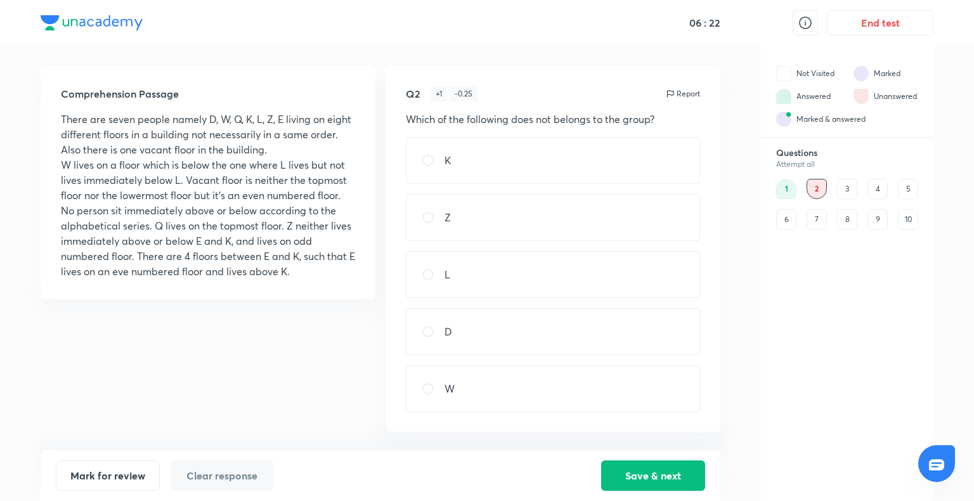
click at [549, 340] on div "D" at bounding box center [553, 331] width 294 height 47
radio input "true"
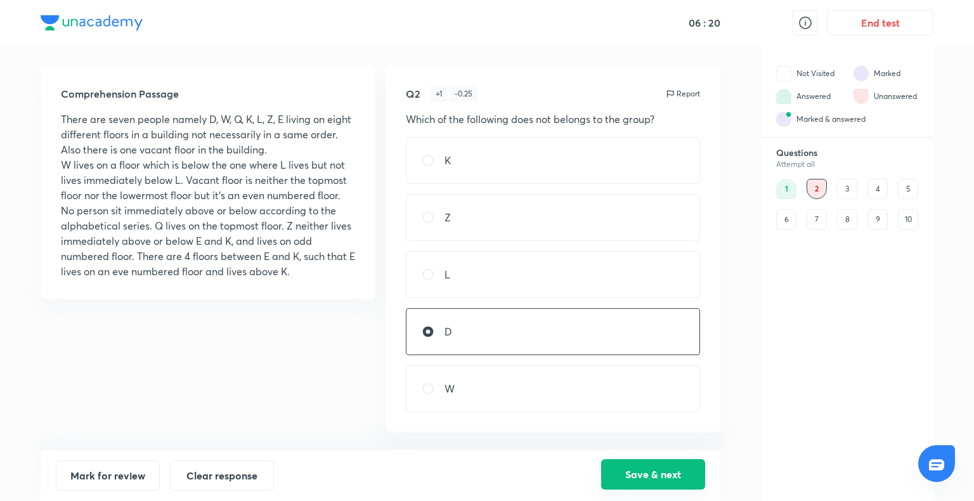
click at [682, 479] on button "Save & next" at bounding box center [653, 474] width 104 height 30
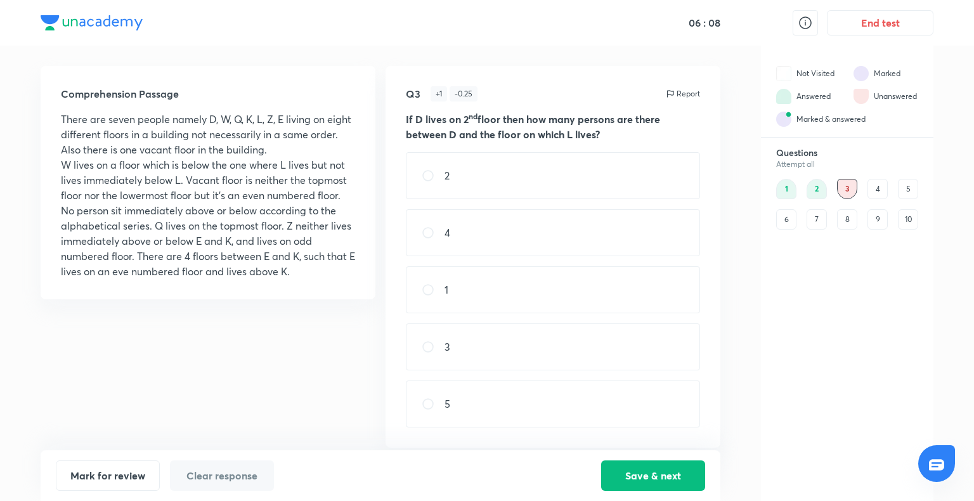
click at [504, 365] on div "3" at bounding box center [553, 346] width 294 height 47
radio input "true"
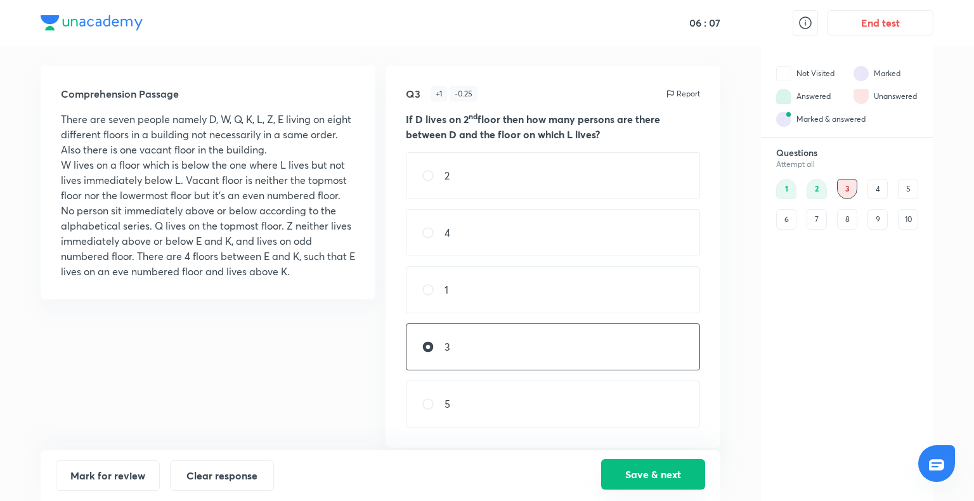
click at [641, 478] on button "Save & next" at bounding box center [653, 474] width 104 height 30
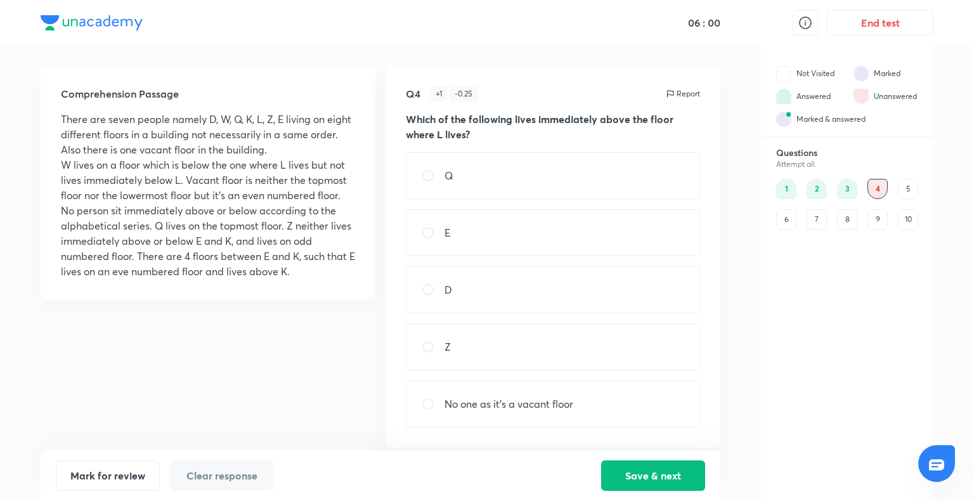
click at [584, 171] on div "Q" at bounding box center [553, 175] width 294 height 47
radio input "true"
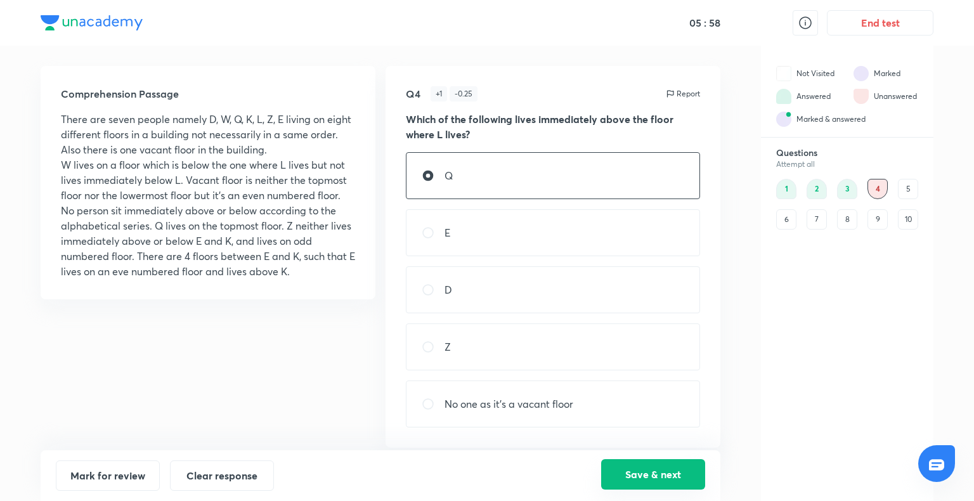
click at [652, 472] on button "Save & next" at bounding box center [653, 474] width 104 height 30
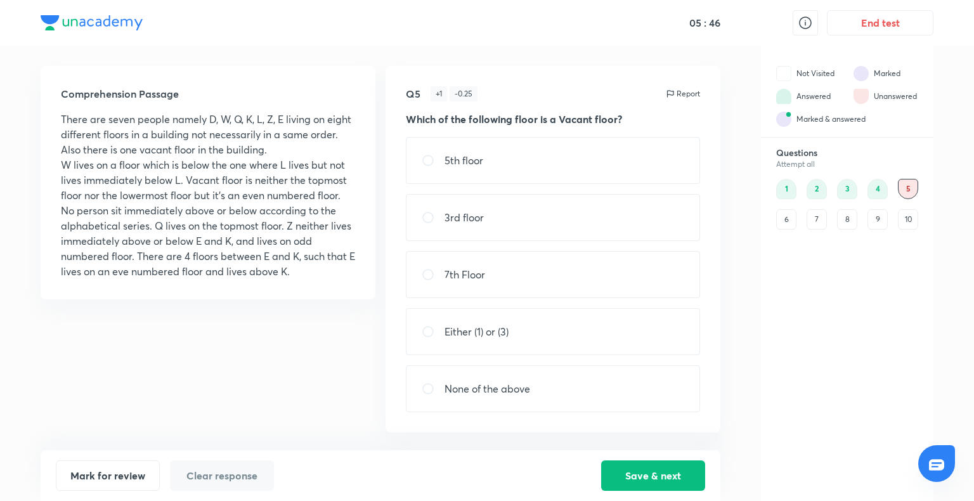
click at [543, 382] on div "None of the above" at bounding box center [553, 388] width 294 height 47
radio input "true"
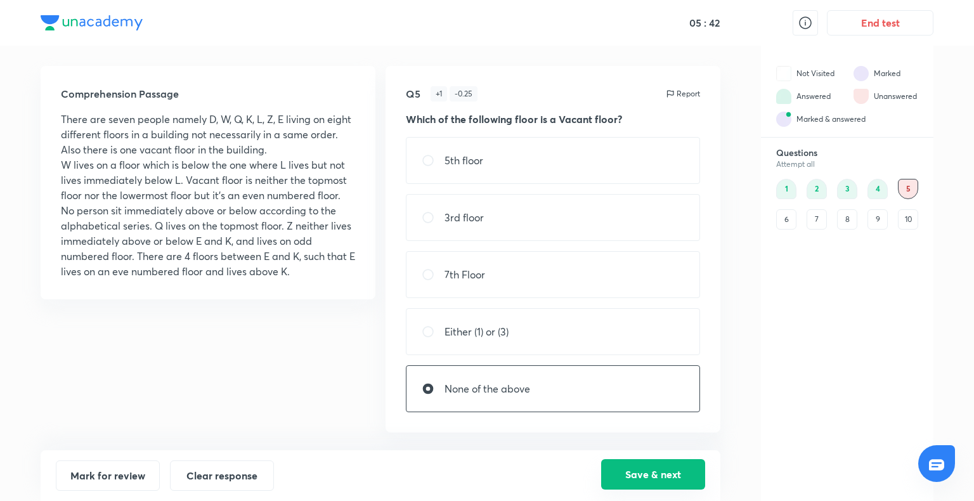
click at [638, 474] on button "Save & next" at bounding box center [653, 474] width 104 height 30
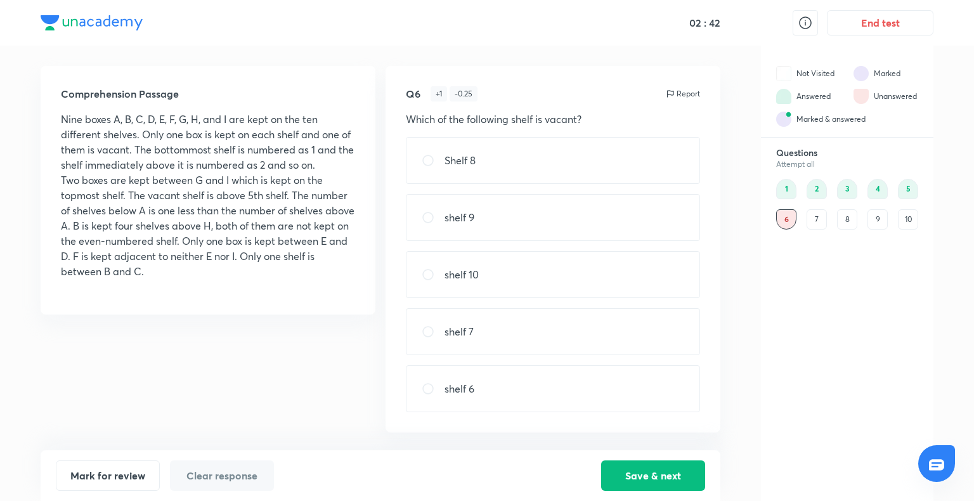
click at [434, 171] on div "Shelf 8" at bounding box center [553, 160] width 294 height 47
radio input "true"
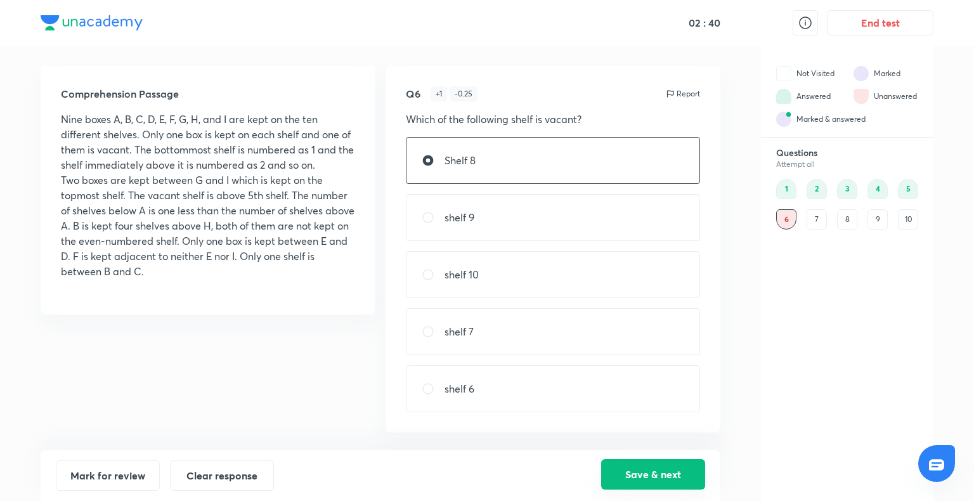
click at [665, 471] on button "Save & next" at bounding box center [653, 474] width 104 height 30
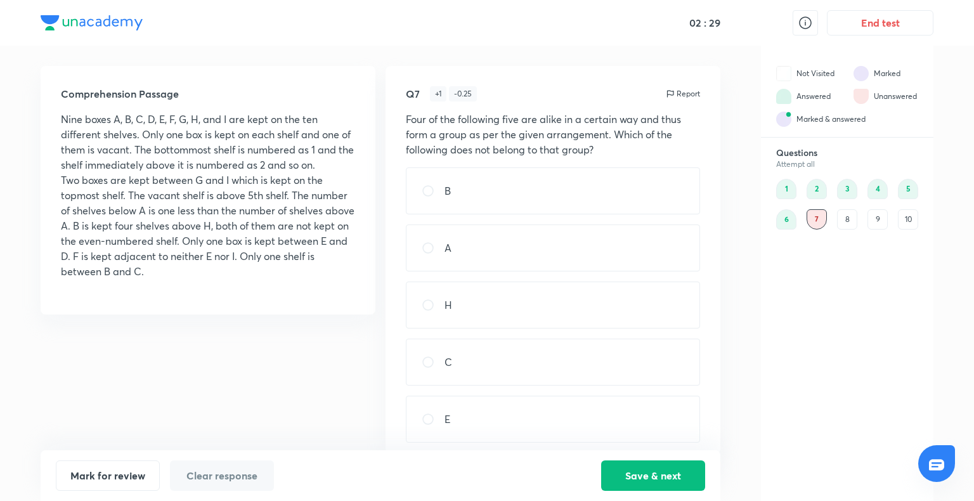
click at [579, 417] on div "E" at bounding box center [553, 419] width 294 height 47
radio input "true"
click at [662, 486] on button "Save & next" at bounding box center [653, 474] width 104 height 30
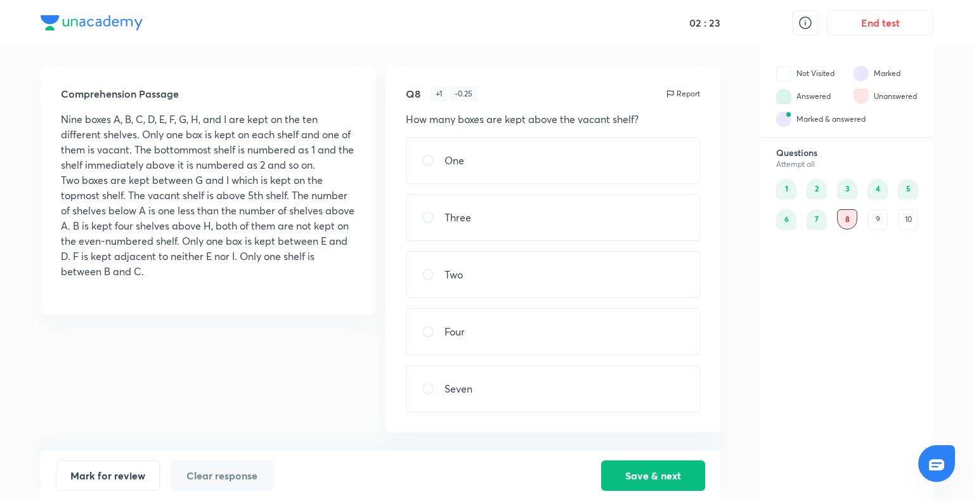
click at [579, 287] on div "Two" at bounding box center [553, 274] width 294 height 47
radio input "true"
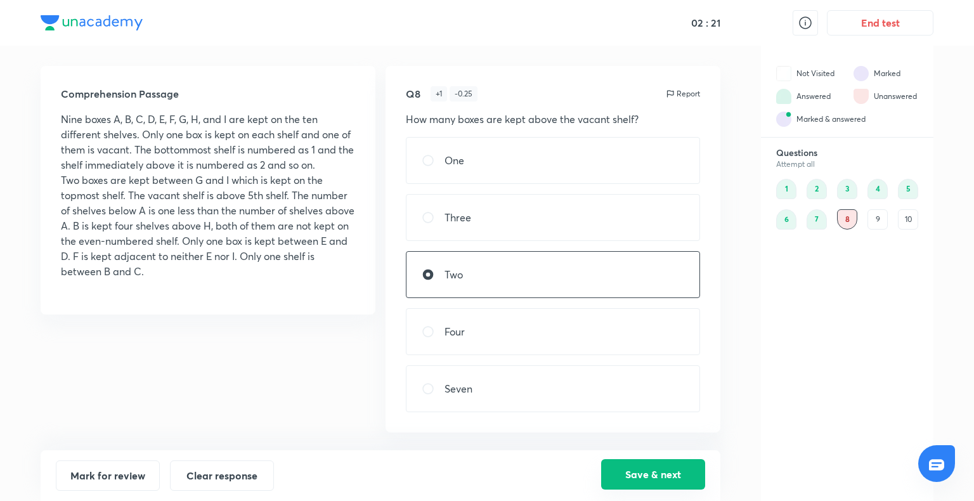
click at [648, 469] on button "Save & next" at bounding box center [653, 474] width 104 height 30
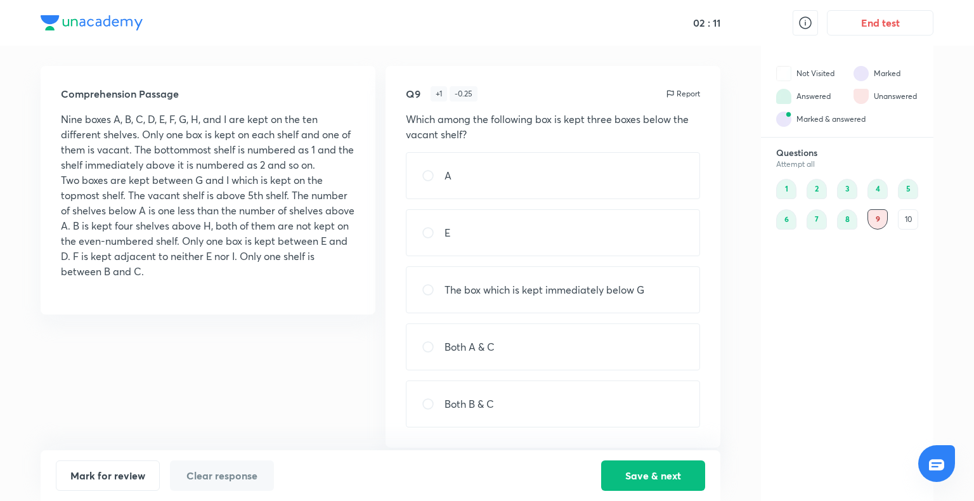
click at [575, 188] on div "A" at bounding box center [553, 175] width 294 height 47
click at [578, 352] on div "Both A & C" at bounding box center [553, 346] width 294 height 47
radio input "false"
radio input "true"
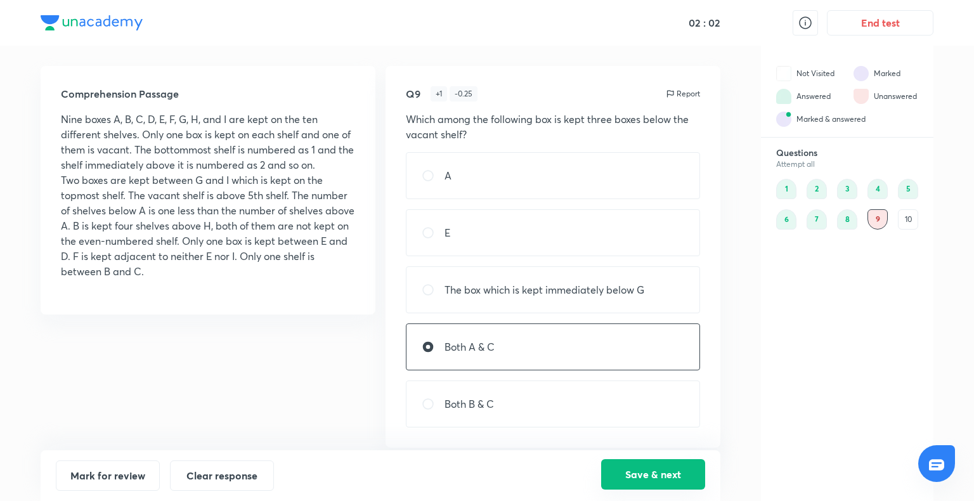
click at [648, 471] on button "Save & next" at bounding box center [653, 474] width 104 height 30
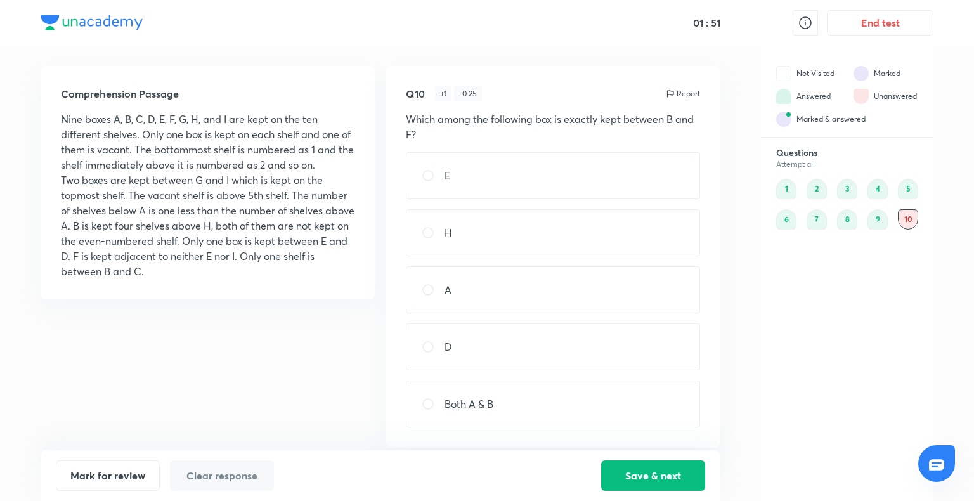
click at [598, 174] on div "E" at bounding box center [553, 175] width 294 height 47
radio input "true"
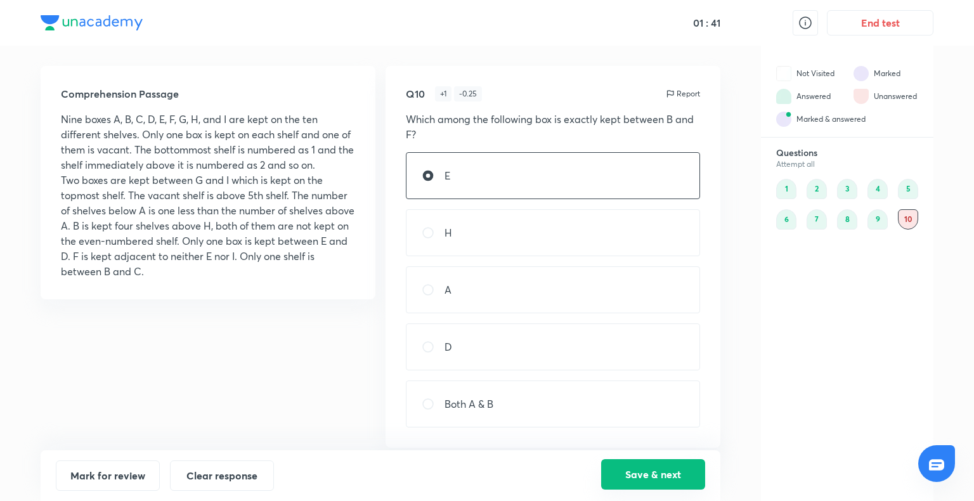
click at [648, 468] on button "Save & next" at bounding box center [653, 474] width 104 height 30
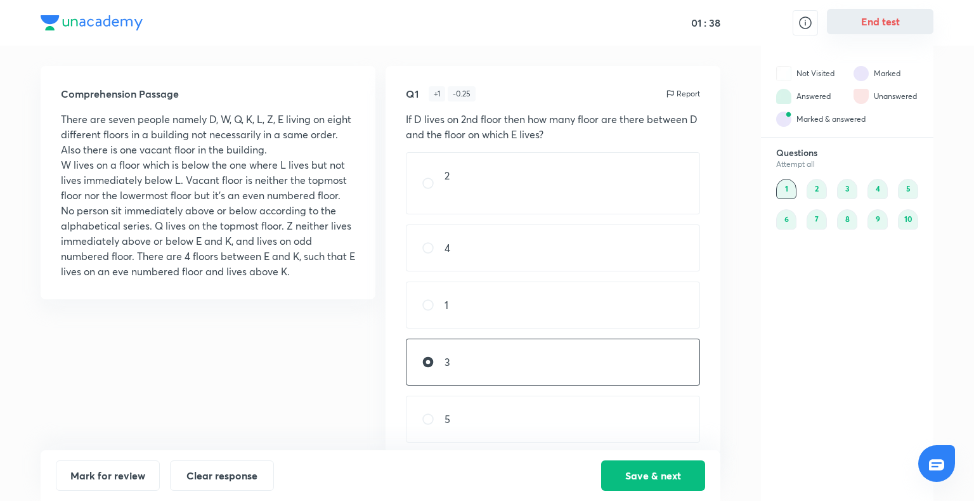
click at [893, 14] on button "End test" at bounding box center [880, 21] width 107 height 25
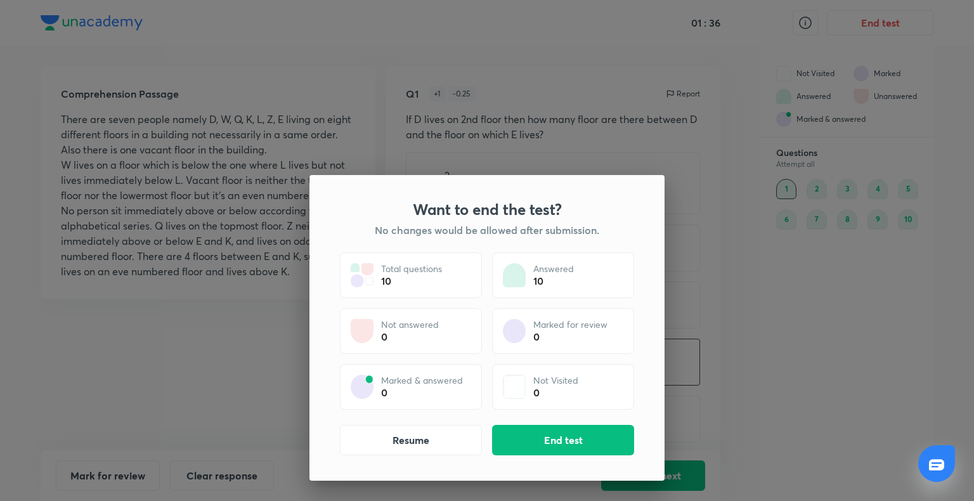
click at [587, 455] on div "Want to end the test? No changes would be allowed after submission. Total quest…" at bounding box center [487, 328] width 355 height 306
click at [587, 447] on button "End test" at bounding box center [563, 439] width 142 height 30
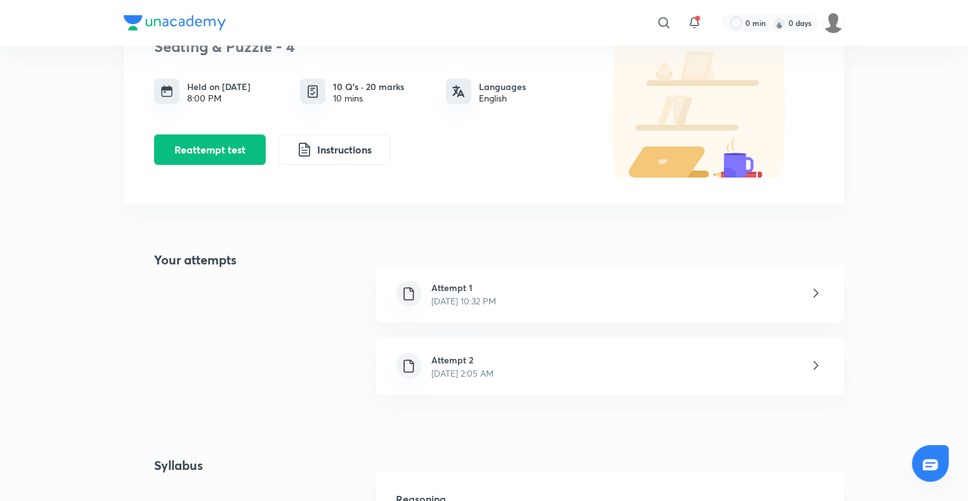
scroll to position [107, 0]
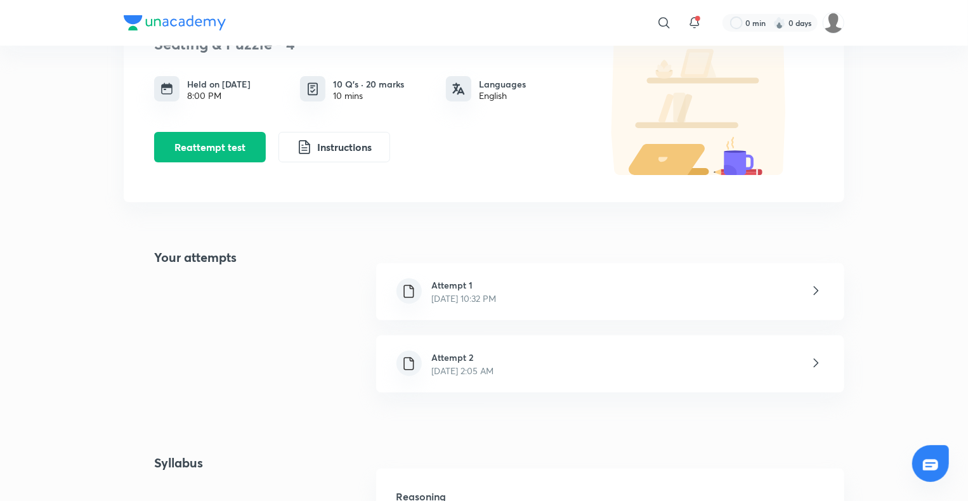
click at [545, 369] on div "Attempt 2 [DATE] 2:05 AM" at bounding box center [610, 364] width 468 height 57
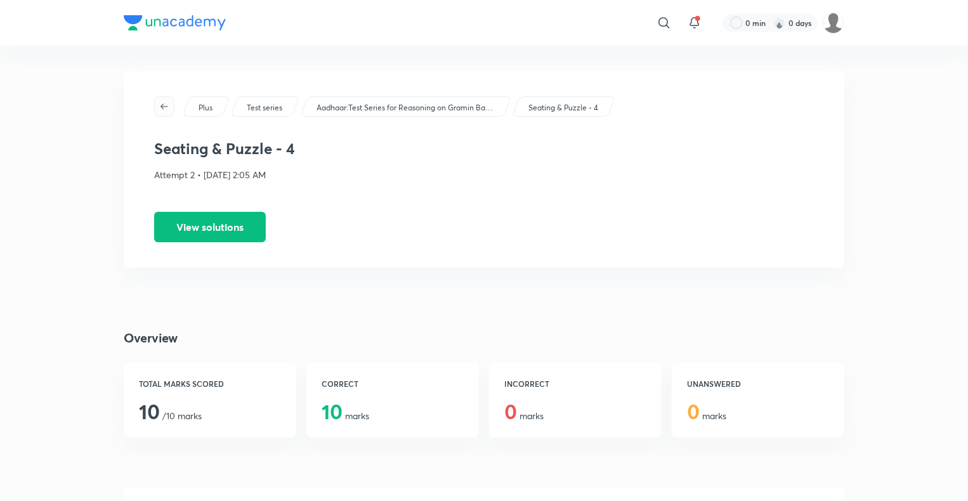
click at [165, 108] on icon "button" at bounding box center [164, 106] width 10 height 10
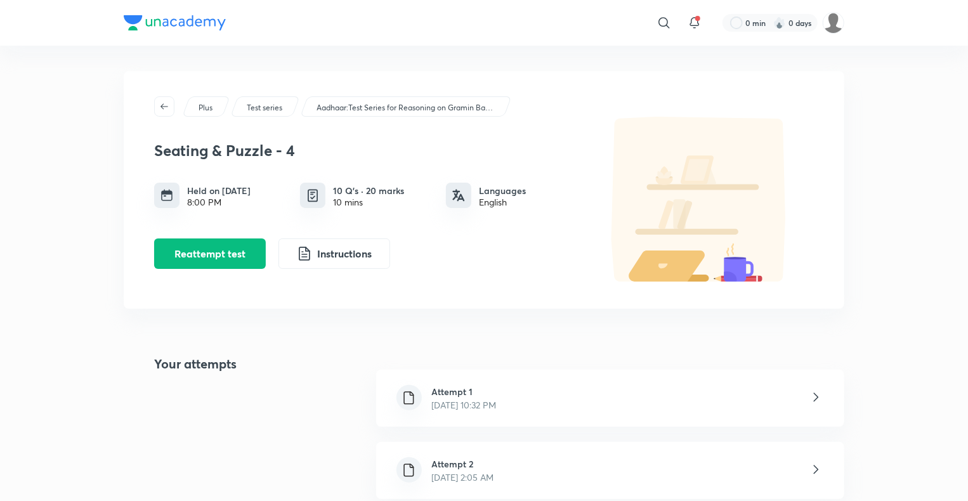
click at [165, 108] on icon "button" at bounding box center [164, 106] width 10 height 10
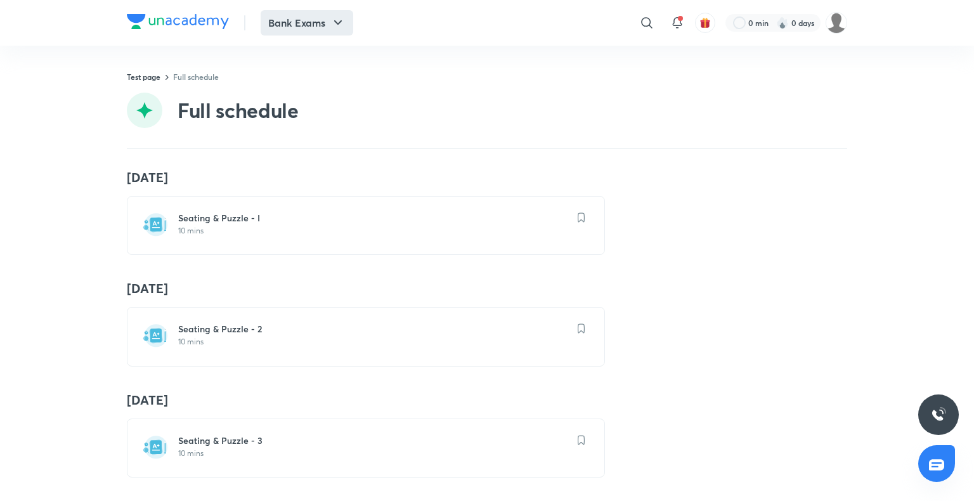
click at [331, 23] on icon "button" at bounding box center [337, 22] width 15 height 15
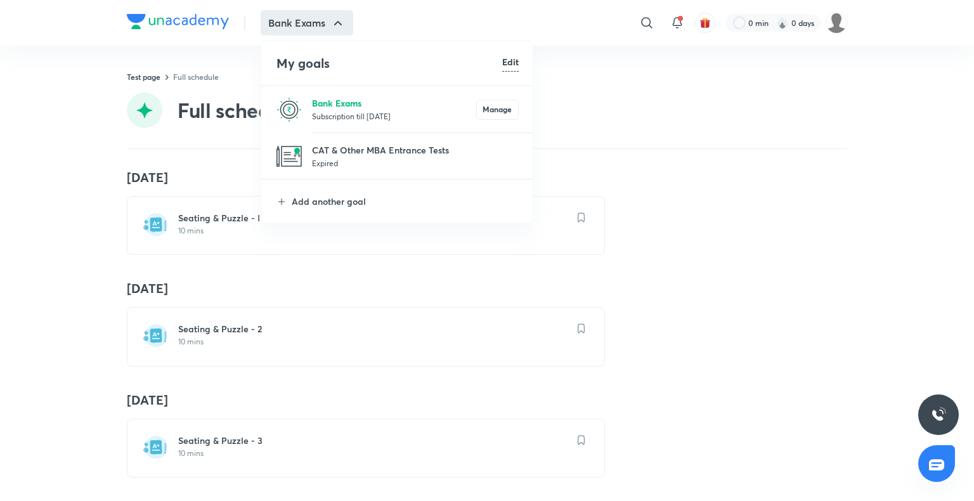
click at [322, 108] on p "Bank Exams" at bounding box center [394, 102] width 164 height 13
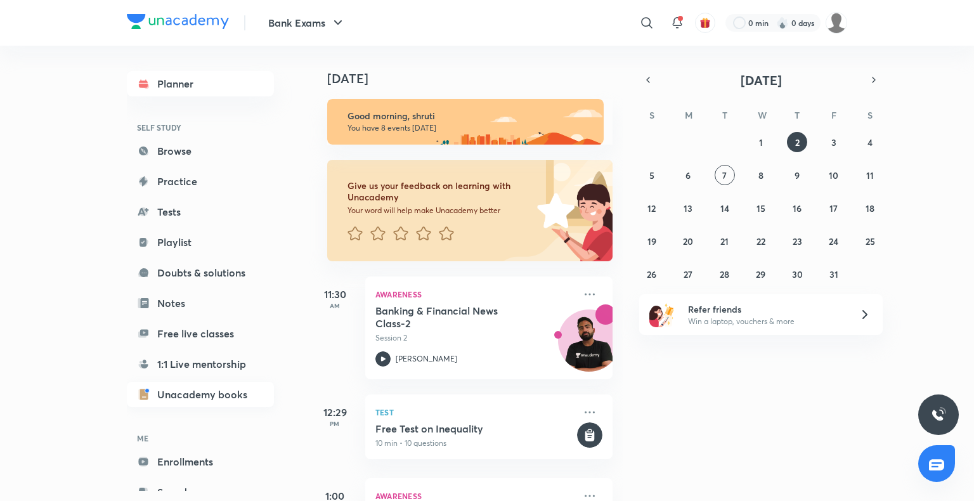
click at [198, 387] on link "Unacademy books" at bounding box center [200, 394] width 147 height 25
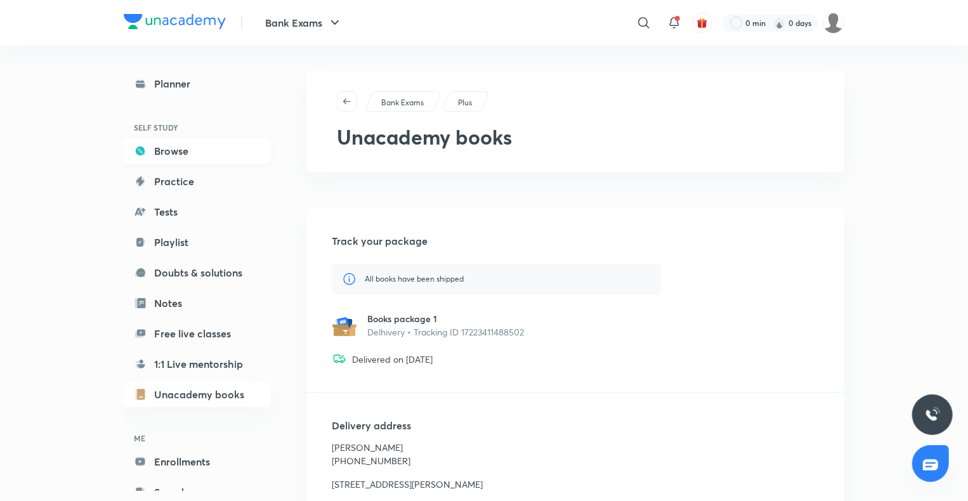
click at [169, 151] on link "Browse" at bounding box center [197, 150] width 147 height 25
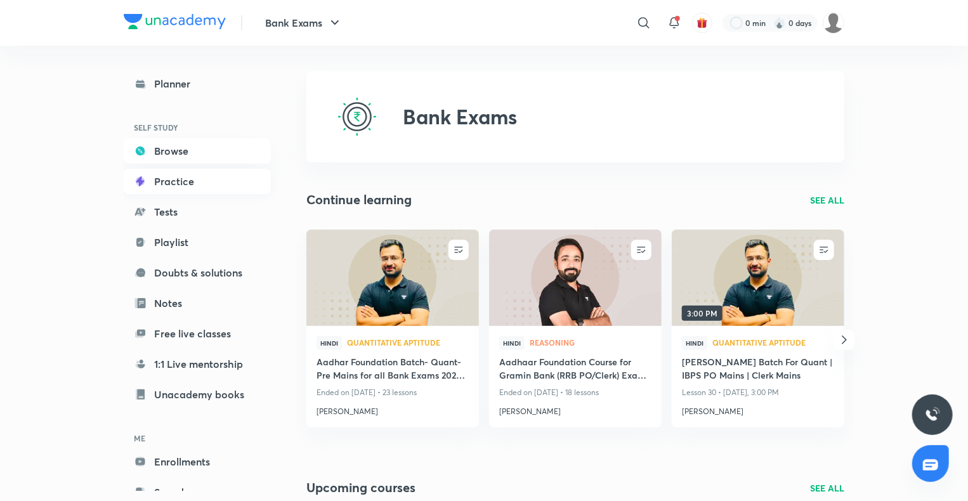
click at [173, 184] on link "Practice" at bounding box center [197, 181] width 147 height 25
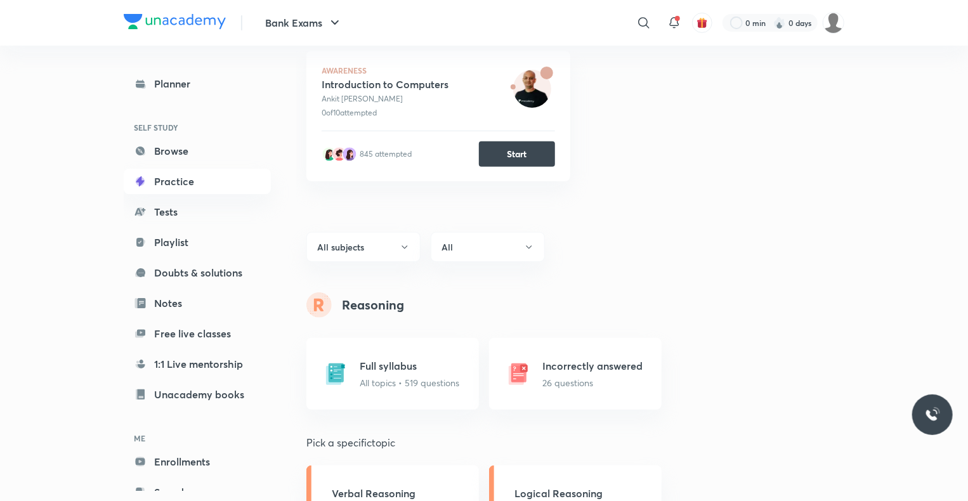
scroll to position [188, 0]
click at [211, 205] on link "Tests" at bounding box center [197, 211] width 147 height 25
